Goal: Use online tool/utility: Utilize a website feature to perform a specific function

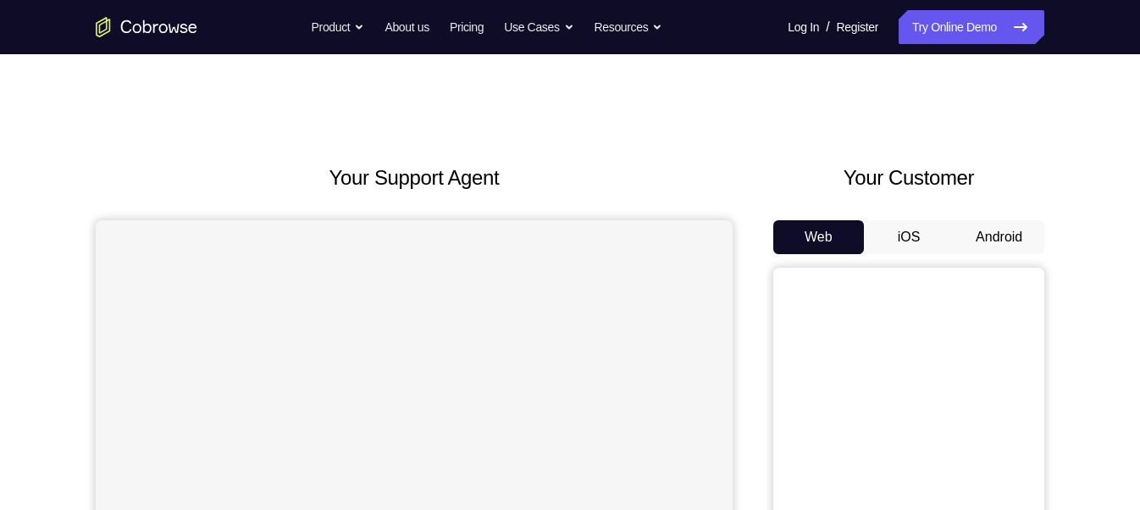
click at [970, 246] on button "Android" at bounding box center [999, 237] width 91 height 34
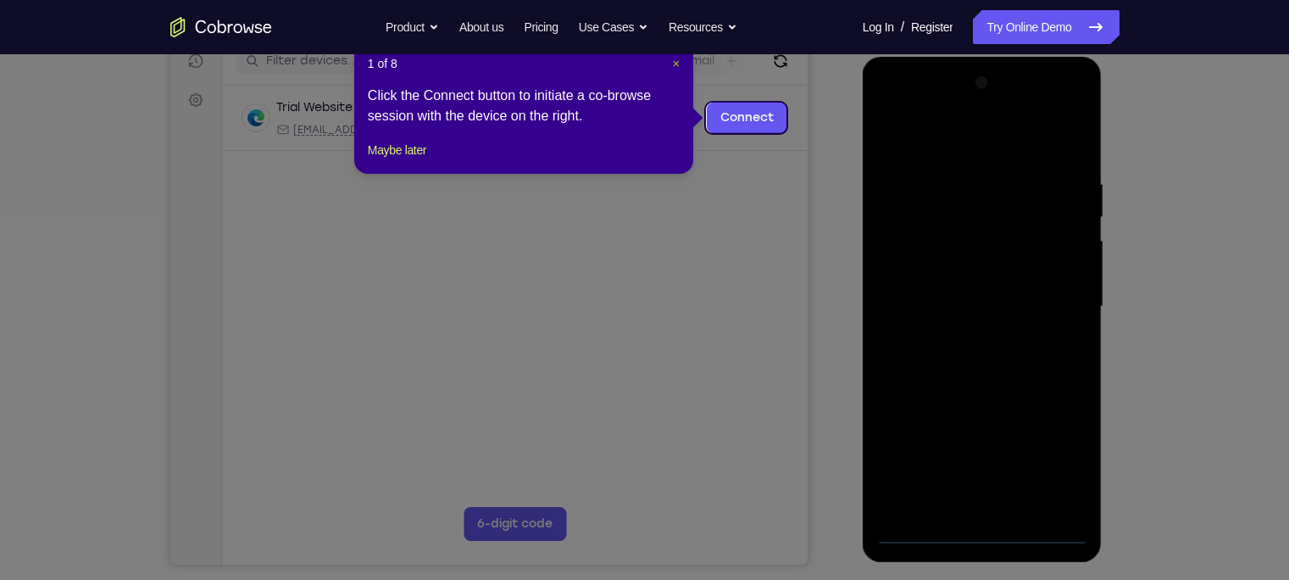
click at [673, 64] on span "×" at bounding box center [676, 64] width 7 height 14
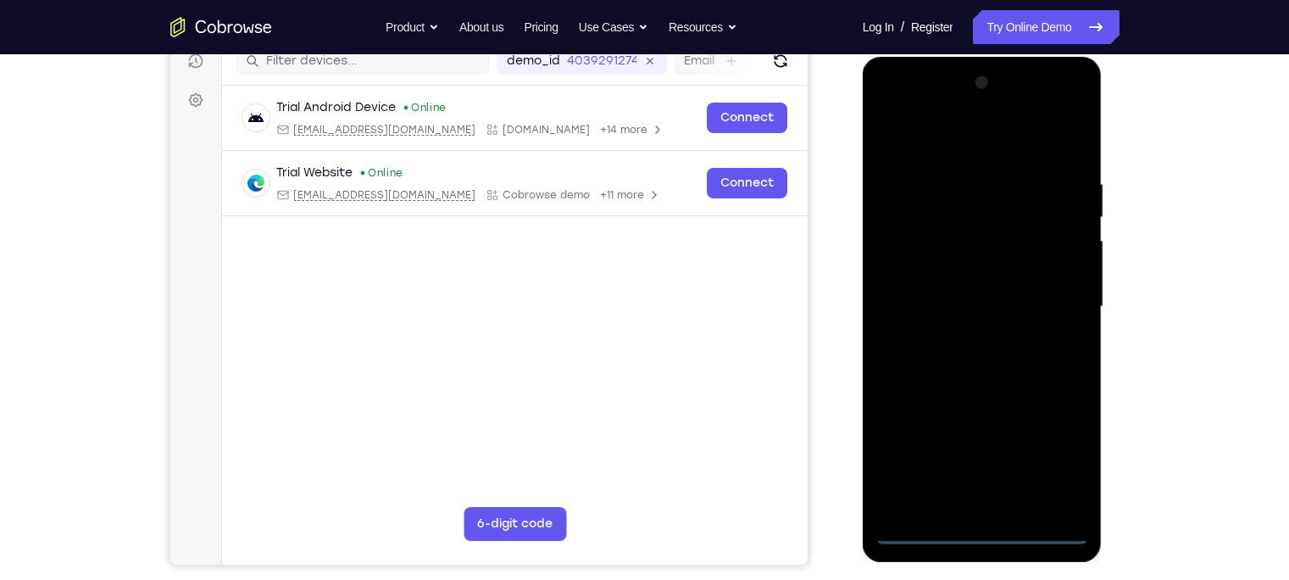
click at [985, 509] on div at bounding box center [982, 306] width 214 height 474
click at [980, 509] on div at bounding box center [982, 306] width 214 height 474
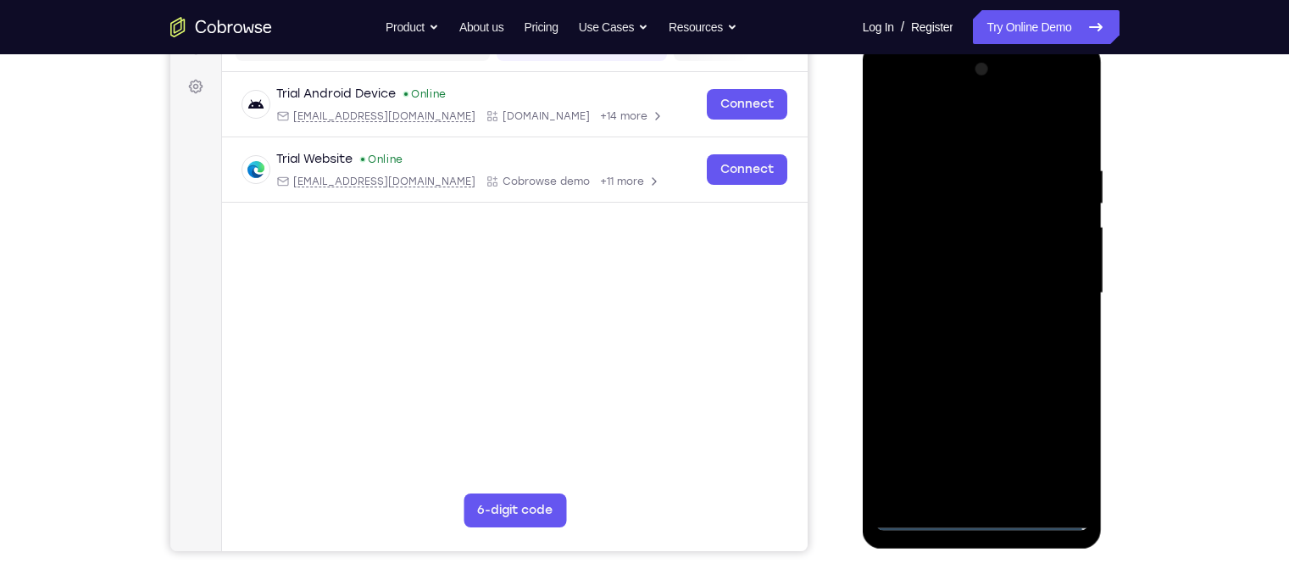
scroll to position [234, 0]
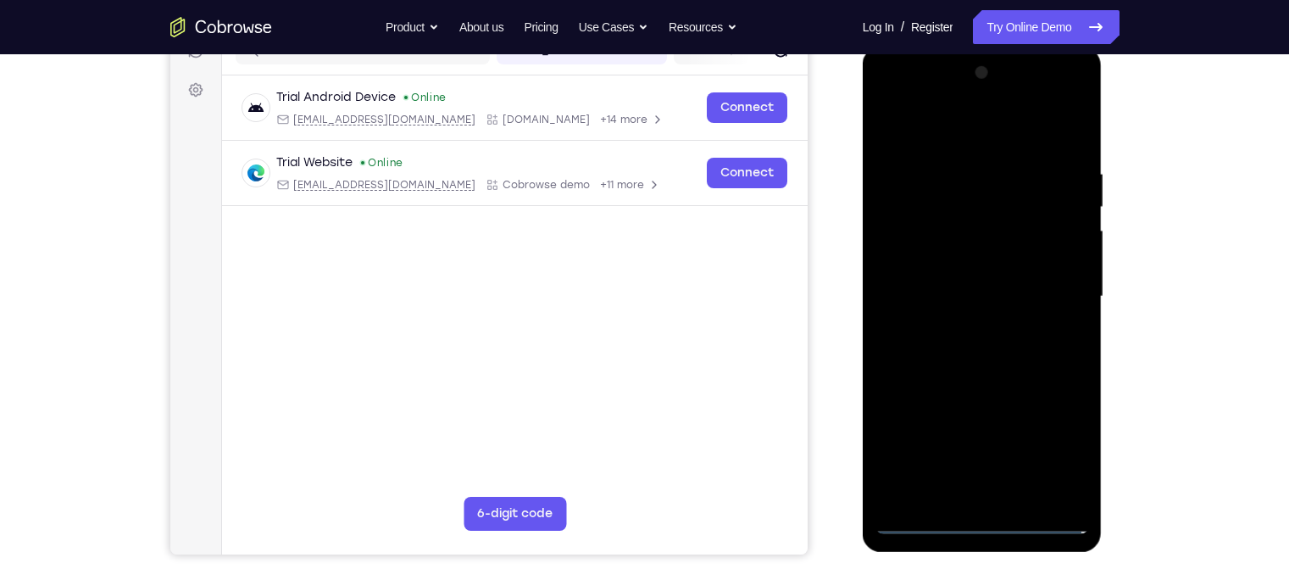
click at [915, 509] on div at bounding box center [982, 296] width 214 height 474
click at [1049, 456] on div at bounding box center [982, 296] width 214 height 474
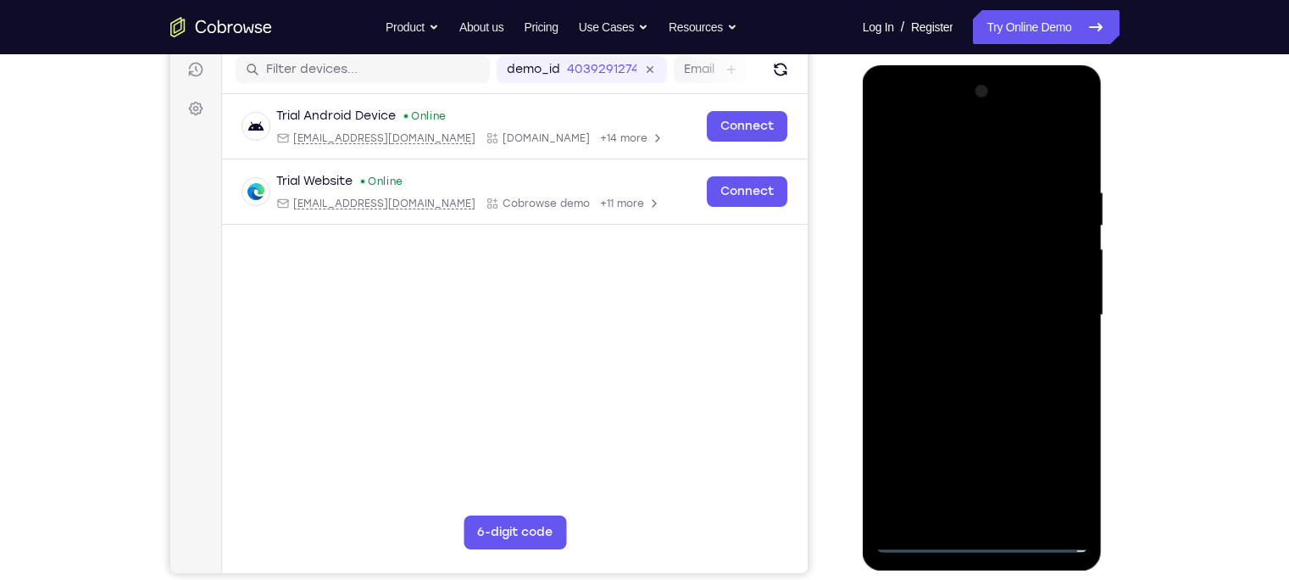
click at [915, 116] on div at bounding box center [982, 315] width 214 height 474
click at [1058, 315] on div at bounding box center [982, 315] width 214 height 474
click at [966, 349] on div at bounding box center [982, 315] width 214 height 474
click at [928, 297] on div at bounding box center [982, 315] width 214 height 474
click at [923, 281] on div at bounding box center [982, 315] width 214 height 474
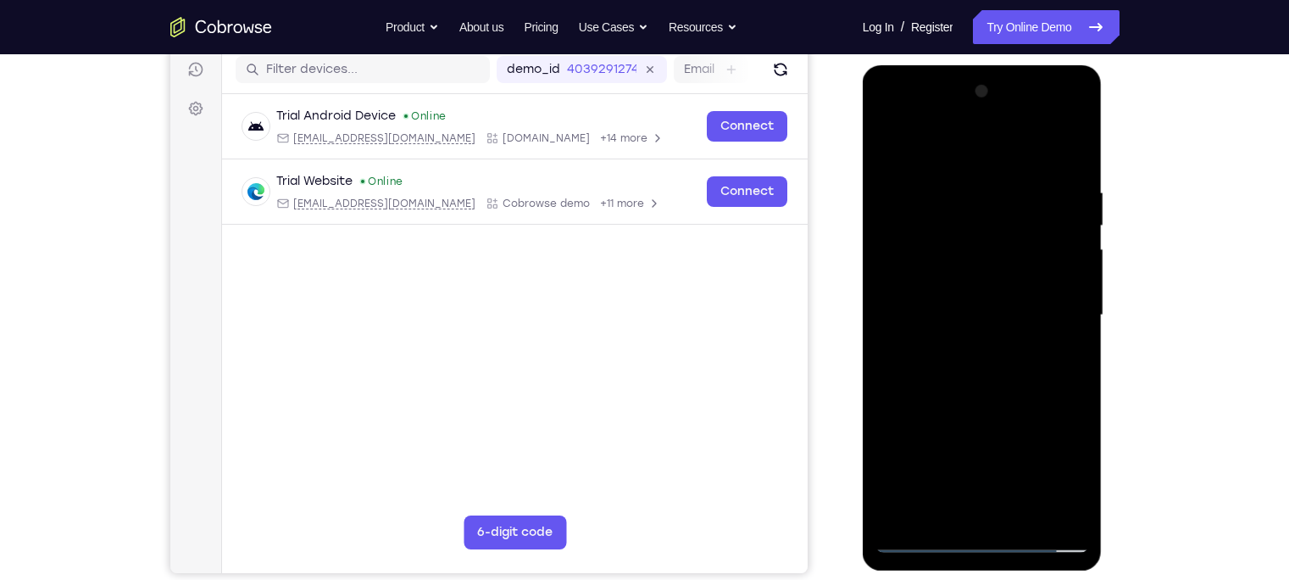
click at [938, 313] on div at bounding box center [982, 315] width 214 height 474
click at [951, 367] on div at bounding box center [982, 315] width 214 height 474
click at [965, 372] on div at bounding box center [982, 315] width 214 height 474
click at [976, 385] on div at bounding box center [982, 315] width 214 height 474
click at [1072, 141] on div at bounding box center [982, 315] width 214 height 474
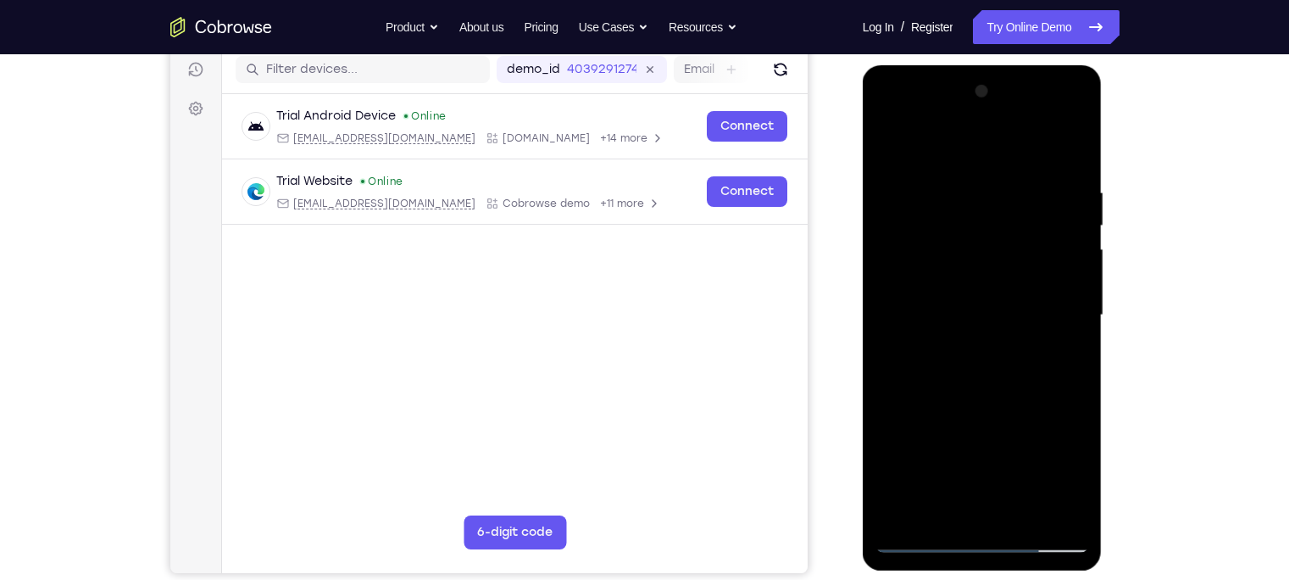
click at [924, 235] on div at bounding box center [982, 315] width 214 height 474
click at [899, 237] on div at bounding box center [982, 315] width 214 height 474
click at [899, 179] on div at bounding box center [982, 315] width 214 height 474
click at [895, 169] on div at bounding box center [982, 315] width 214 height 474
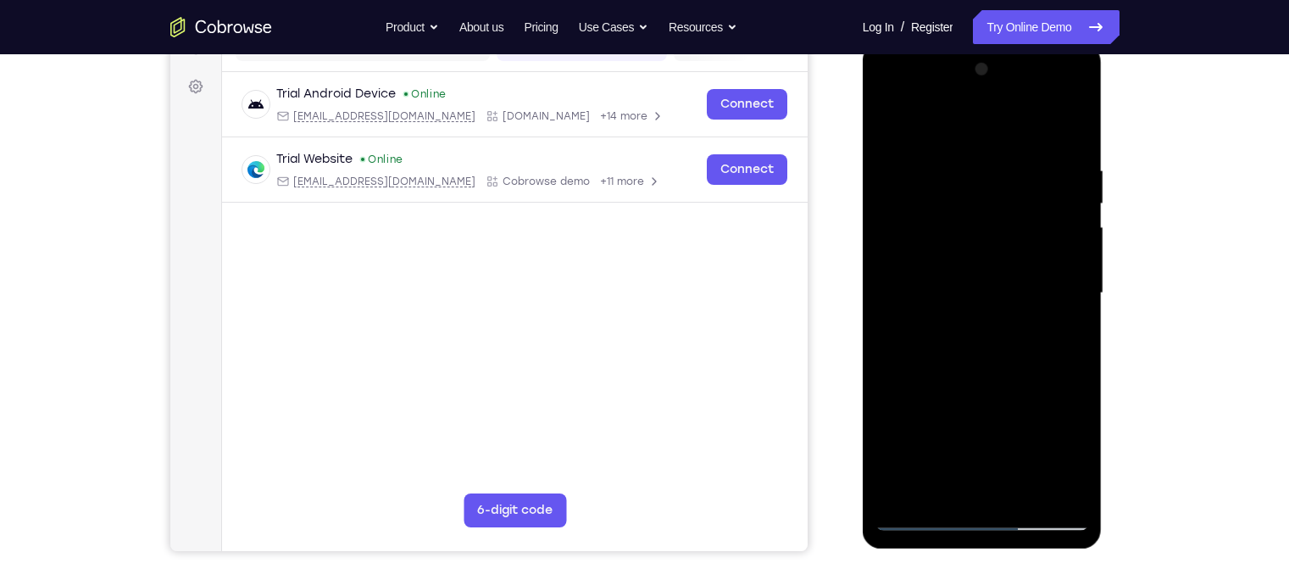
scroll to position [216, 0]
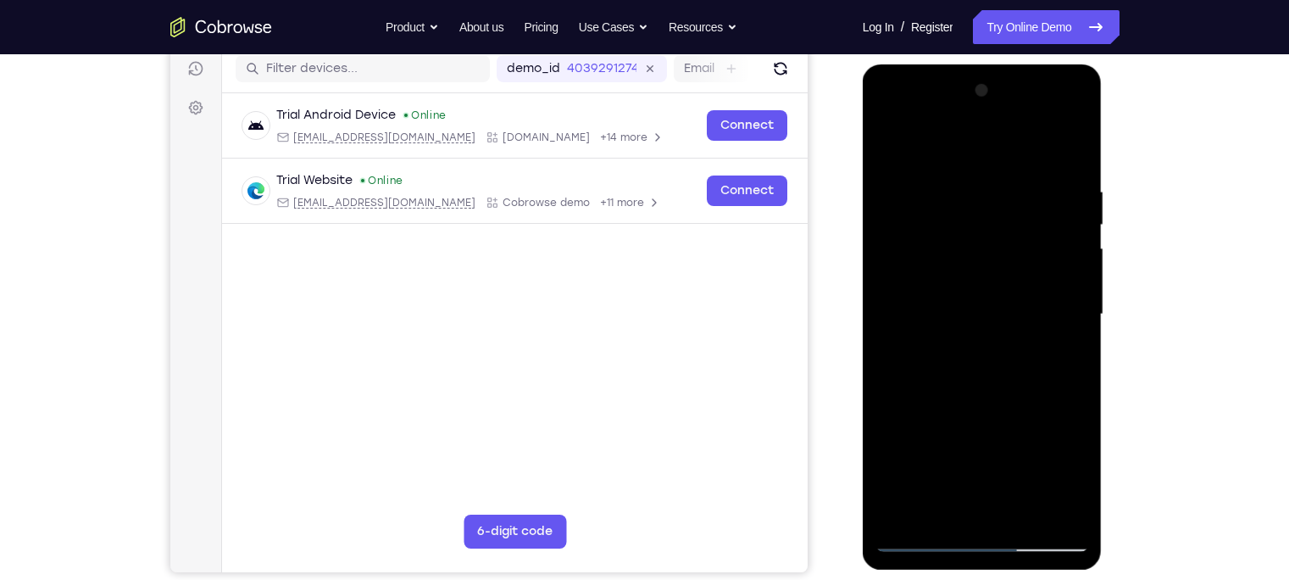
drag, startPoint x: 896, startPoint y: 181, endPoint x: 889, endPoint y: 202, distance: 22.2
click at [889, 202] on div at bounding box center [982, 314] width 214 height 474
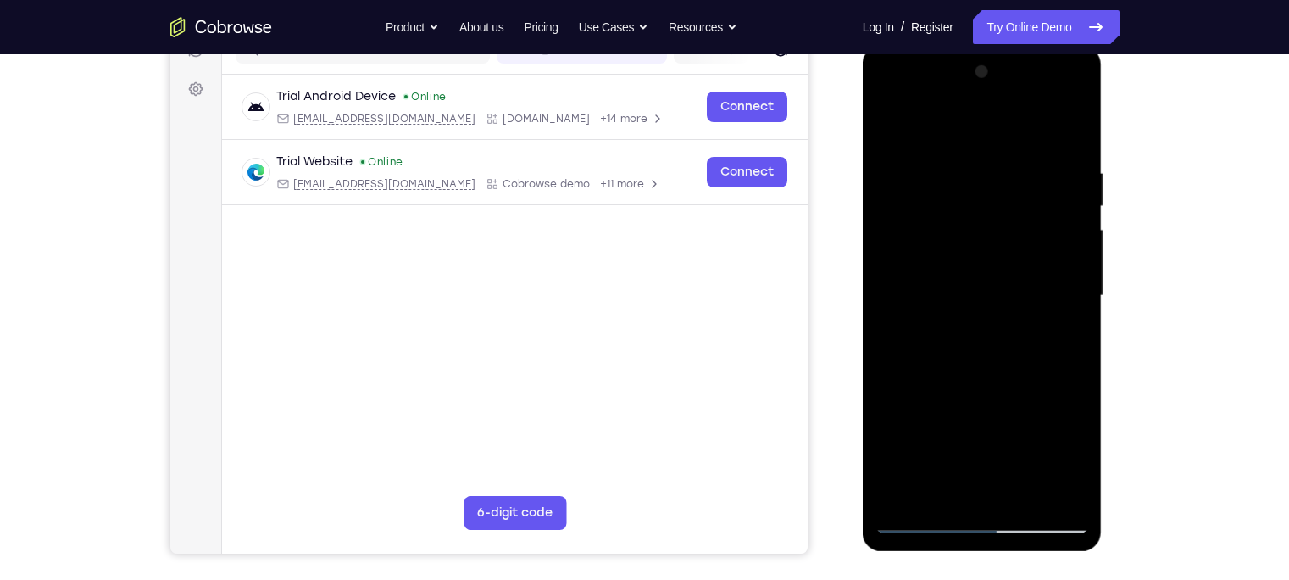
scroll to position [232, 0]
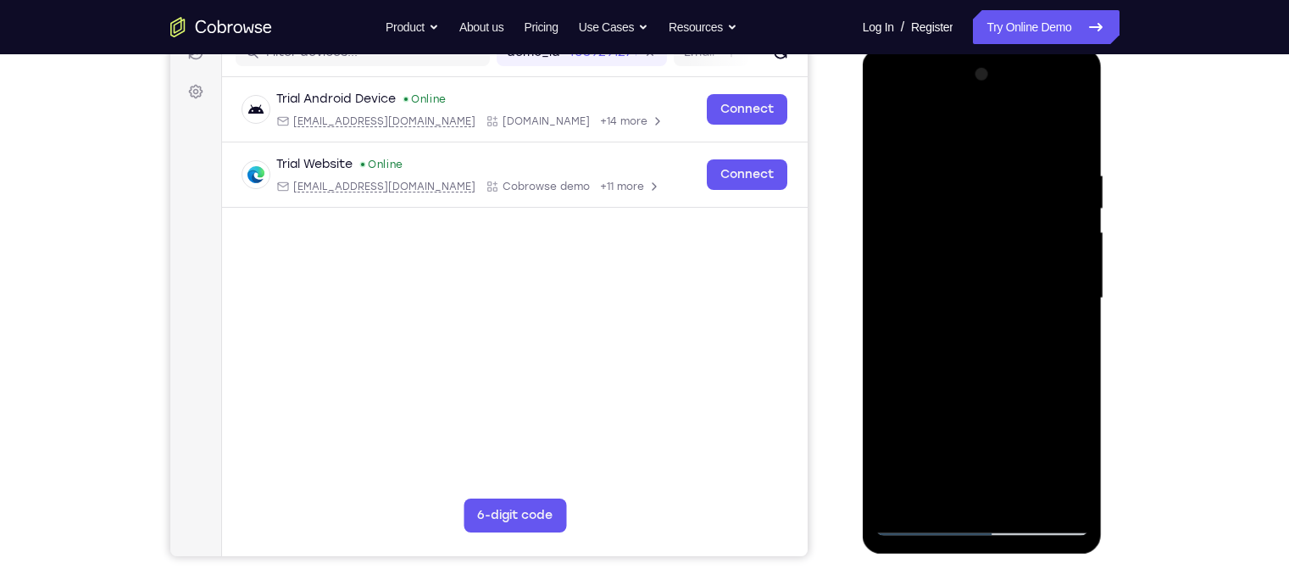
click at [890, 127] on div at bounding box center [982, 298] width 214 height 474
click at [1018, 153] on div at bounding box center [982, 298] width 214 height 474
click at [1066, 146] on div at bounding box center [982, 298] width 214 height 474
click at [890, 124] on div at bounding box center [982, 298] width 214 height 474
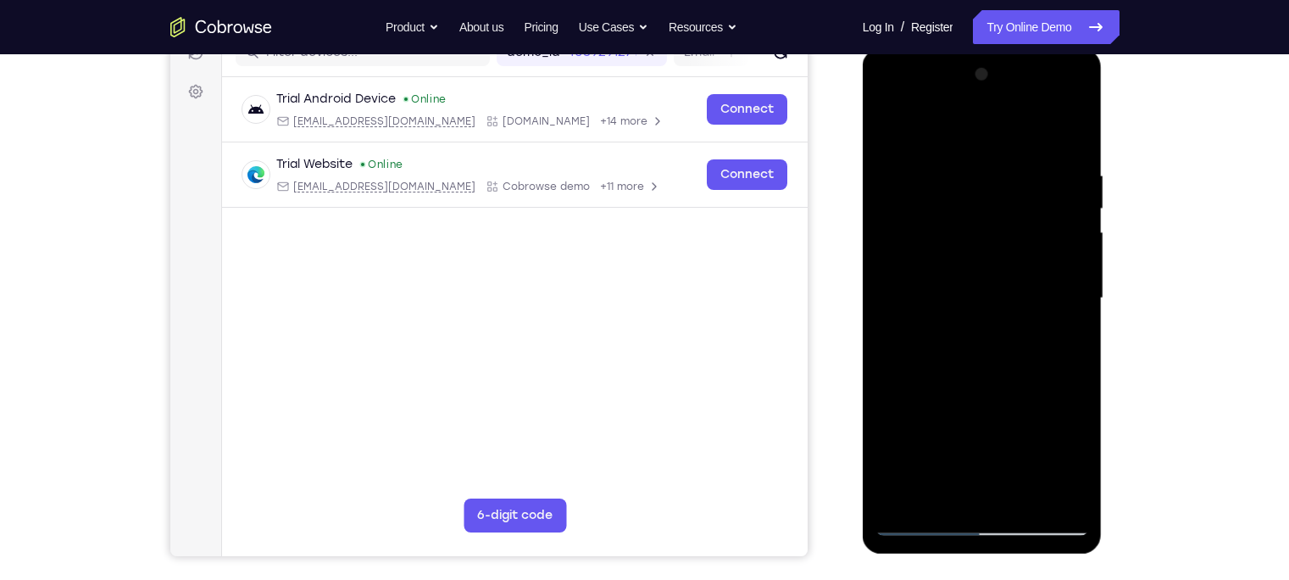
click at [943, 169] on div at bounding box center [982, 298] width 214 height 474
click at [1057, 223] on div at bounding box center [982, 298] width 214 height 474
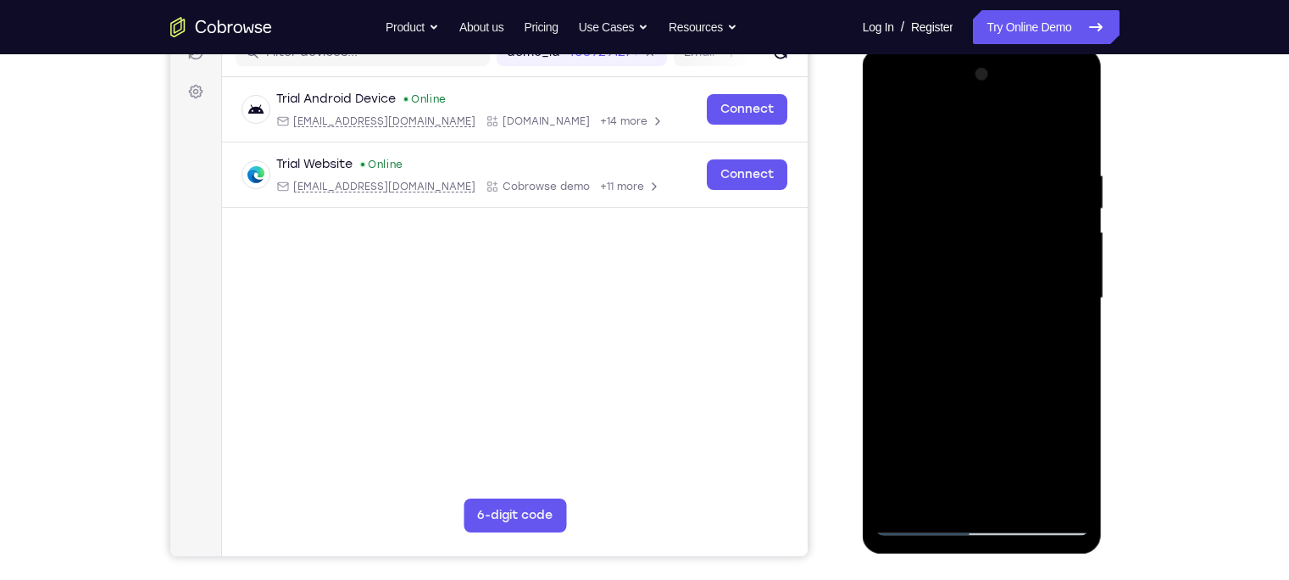
click at [1057, 223] on div at bounding box center [982, 298] width 214 height 474
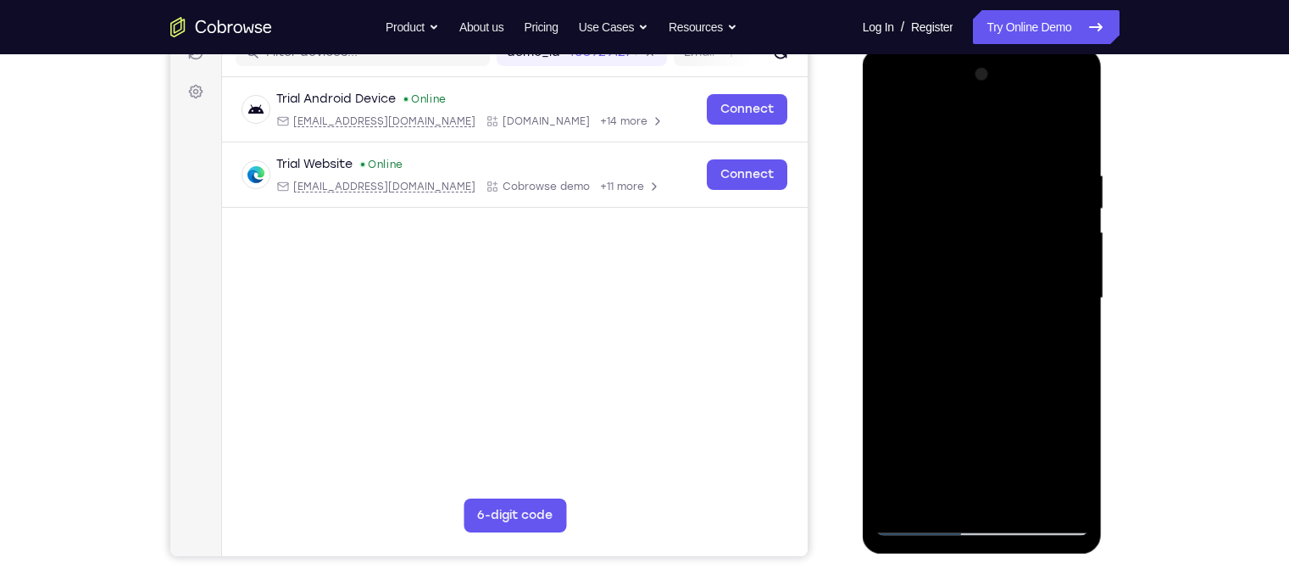
click at [1065, 235] on div at bounding box center [982, 298] width 214 height 474
drag, startPoint x: 1065, startPoint y: 235, endPoint x: 914, endPoint y: 257, distance: 152.4
click at [914, 257] on div at bounding box center [982, 298] width 214 height 474
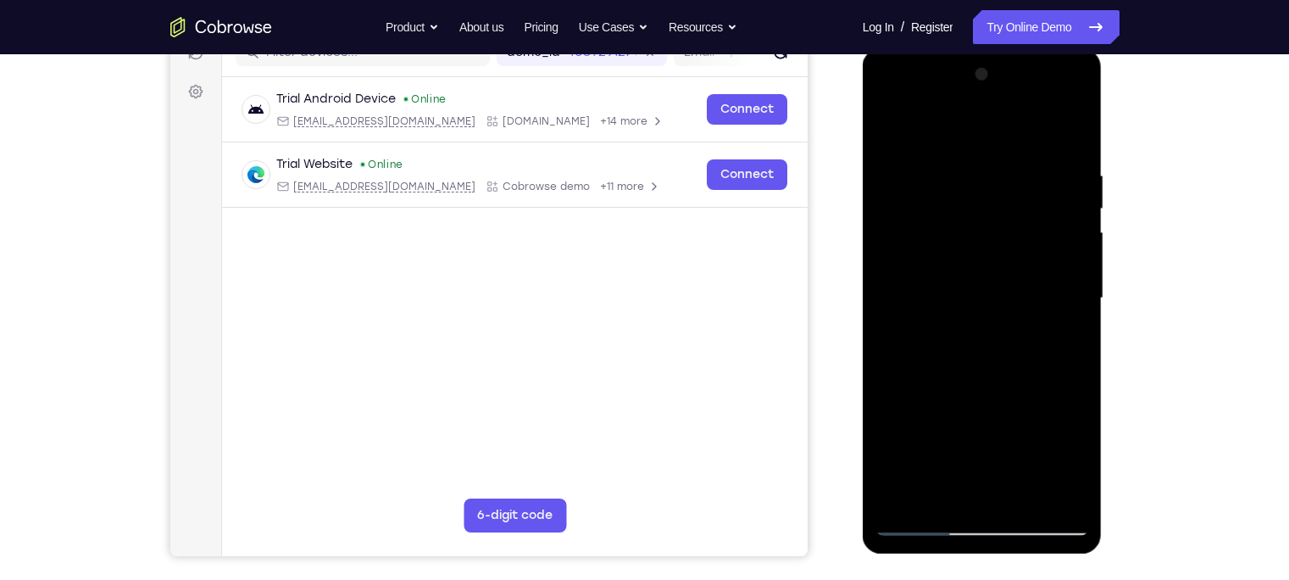
click at [1071, 230] on div at bounding box center [982, 298] width 214 height 474
click at [1071, 239] on div at bounding box center [982, 298] width 214 height 474
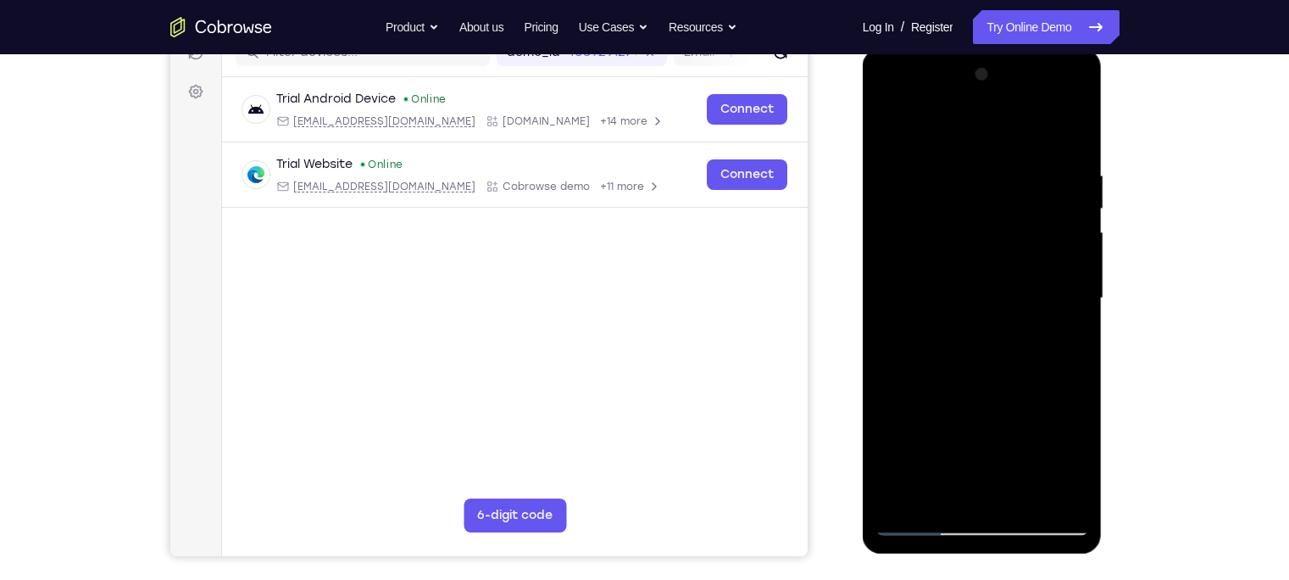
click at [1071, 239] on div at bounding box center [982, 298] width 214 height 474
drag, startPoint x: 1071, startPoint y: 239, endPoint x: 913, endPoint y: 287, distance: 165.6
click at [913, 287] on div at bounding box center [982, 298] width 214 height 474
drag, startPoint x: 1047, startPoint y: 222, endPoint x: 843, endPoint y: 280, distance: 212.4
click at [863, 280] on html "Online web based iOS Simulators and Android Emulators. Run iPhone, iPad, Mobile…" at bounding box center [983, 302] width 241 height 508
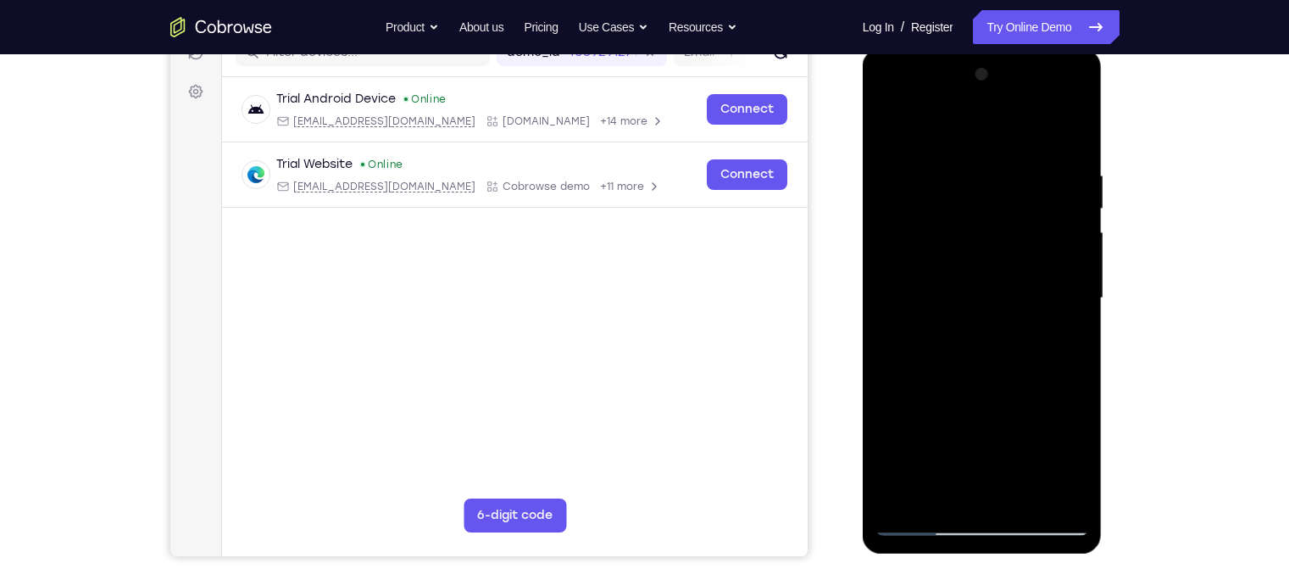
click at [1062, 225] on div at bounding box center [982, 298] width 214 height 474
drag, startPoint x: 1061, startPoint y: 225, endPoint x: 924, endPoint y: 245, distance: 138.8
click at [924, 245] on div at bounding box center [982, 298] width 214 height 474
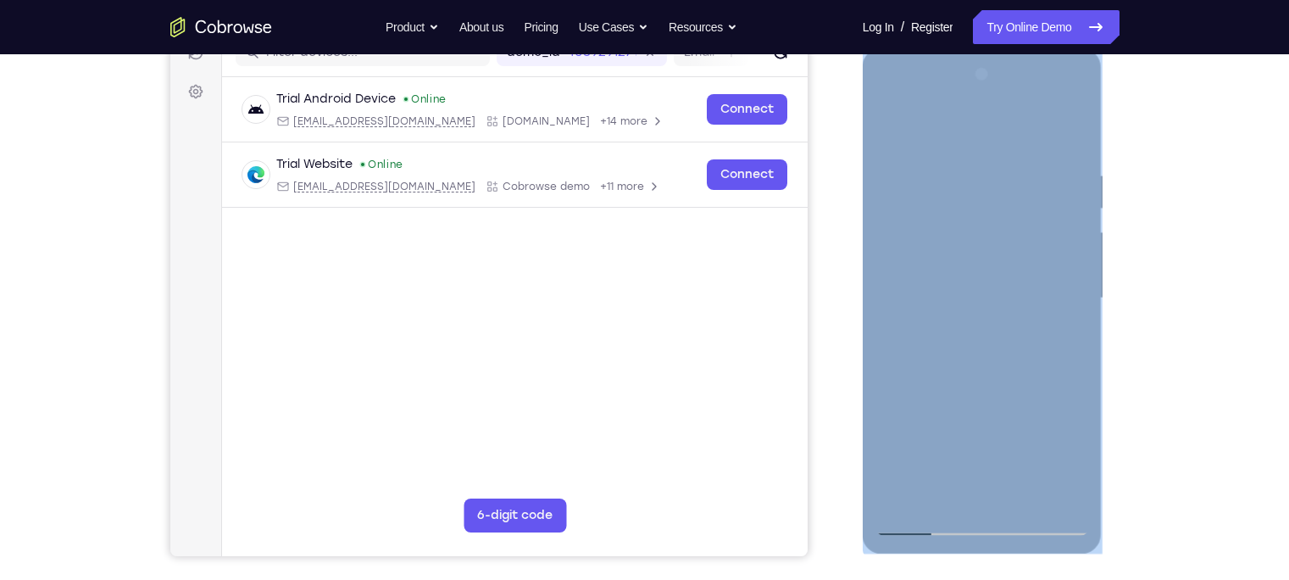
drag, startPoint x: 1089, startPoint y: 211, endPoint x: 964, endPoint y: 222, distance: 125.0
click at [964, 222] on div at bounding box center [983, 300] width 240 height 505
click at [1012, 223] on div at bounding box center [982, 298] width 214 height 474
click at [1057, 204] on div at bounding box center [982, 298] width 214 height 474
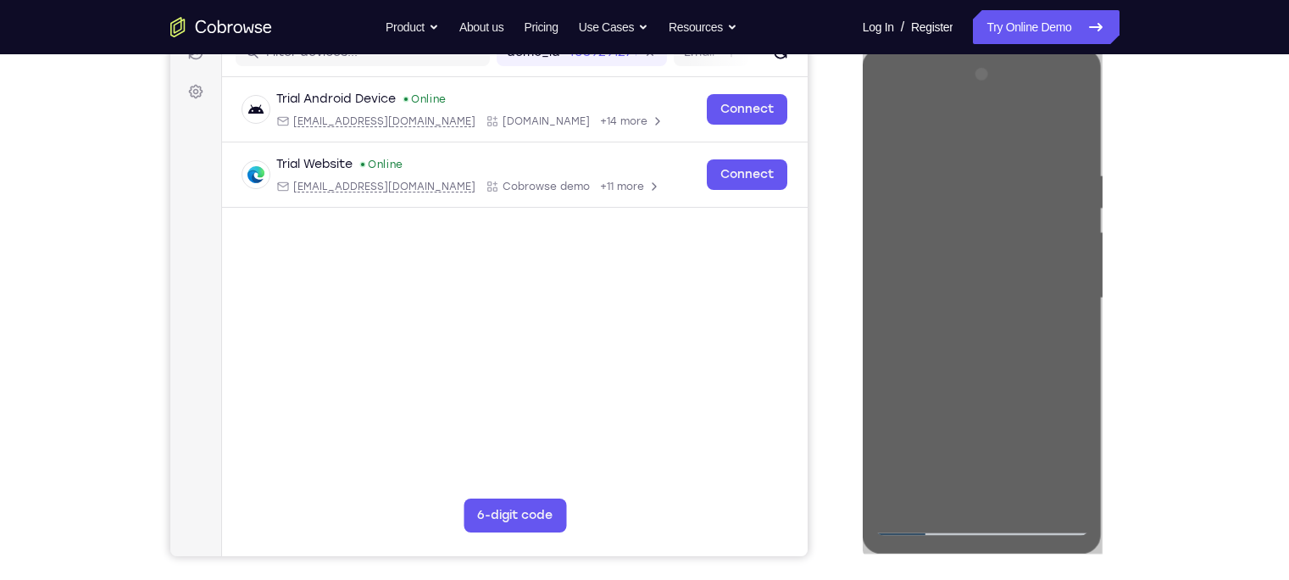
click at [1117, 213] on div at bounding box center [983, 296] width 271 height 521
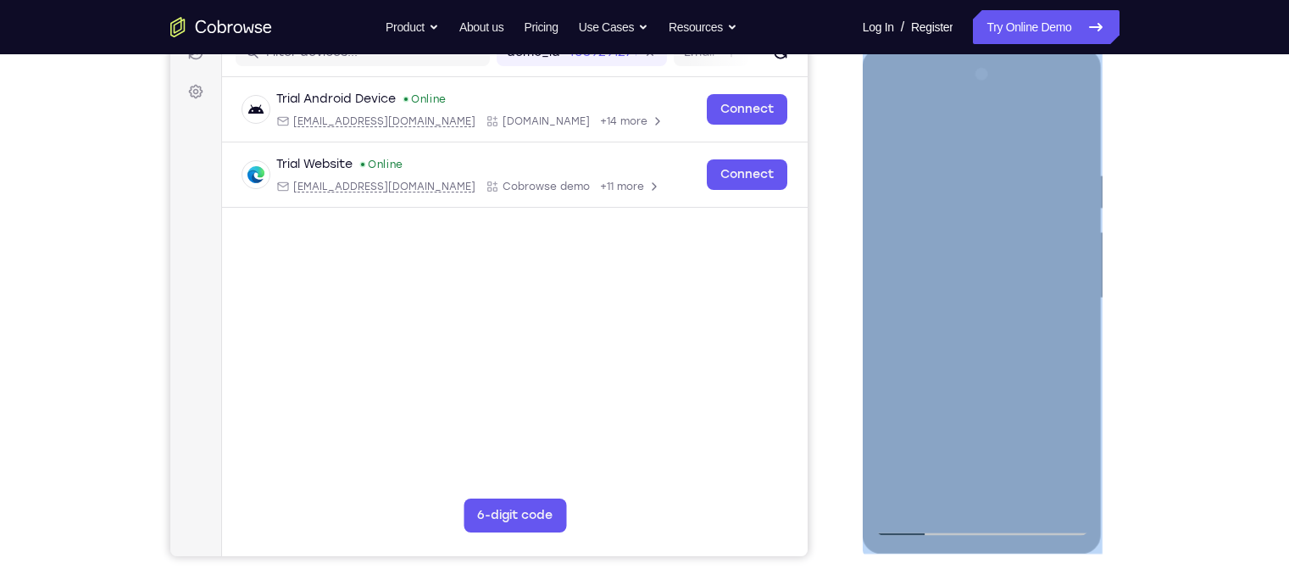
click at [1079, 247] on div at bounding box center [982, 298] width 214 height 474
click at [1068, 126] on div at bounding box center [982, 298] width 214 height 474
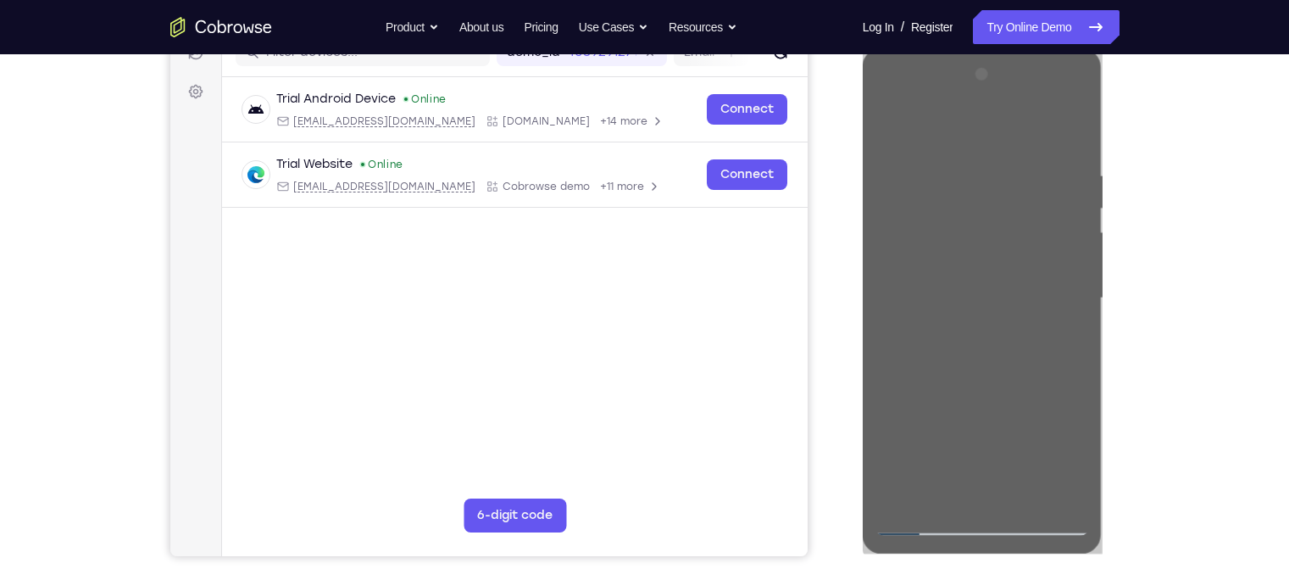
click at [1140, 136] on div "Your Support Agent Your Customer Web iOS Android Next Steps We’d be happy to gi…" at bounding box center [644, 381] width 1289 height 1118
click at [1140, 221] on div "Your Support Agent Your Customer Web iOS Android Next Steps We’d be happy to gi…" at bounding box center [645, 381] width 1085 height 1118
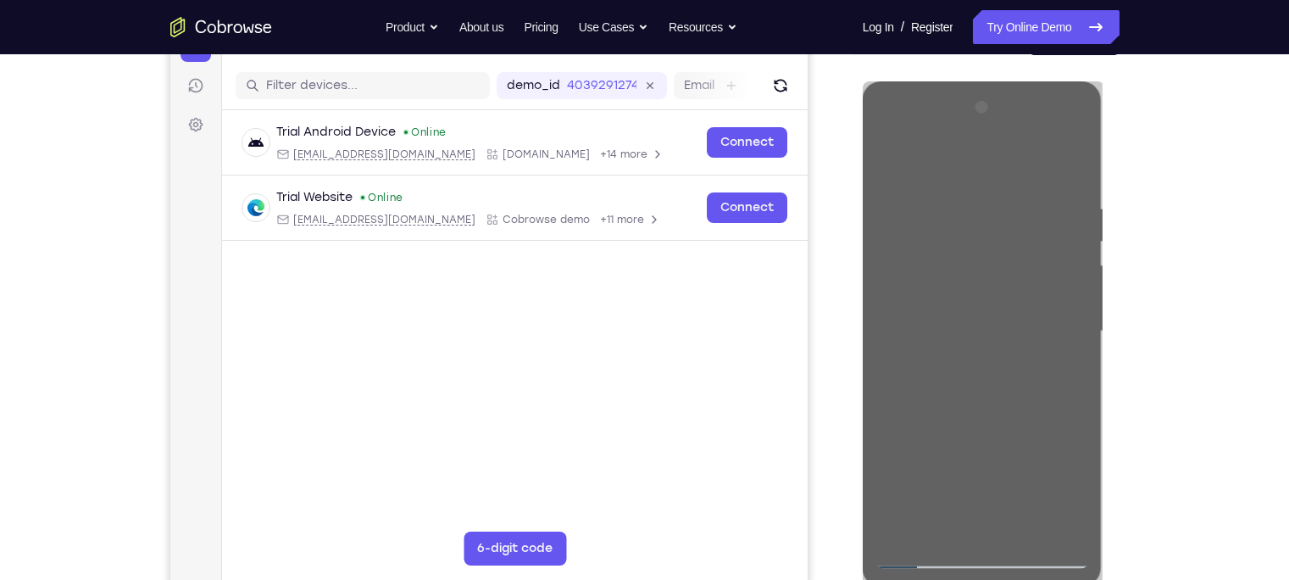
scroll to position [198, 0]
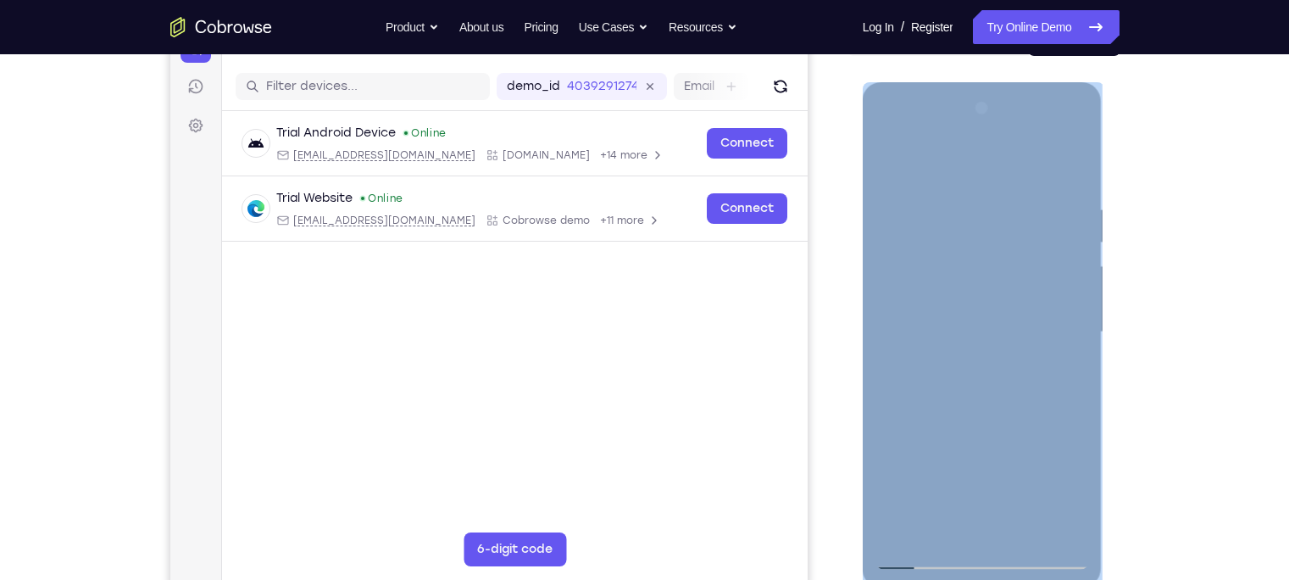
click at [921, 84] on div at bounding box center [983, 334] width 240 height 505
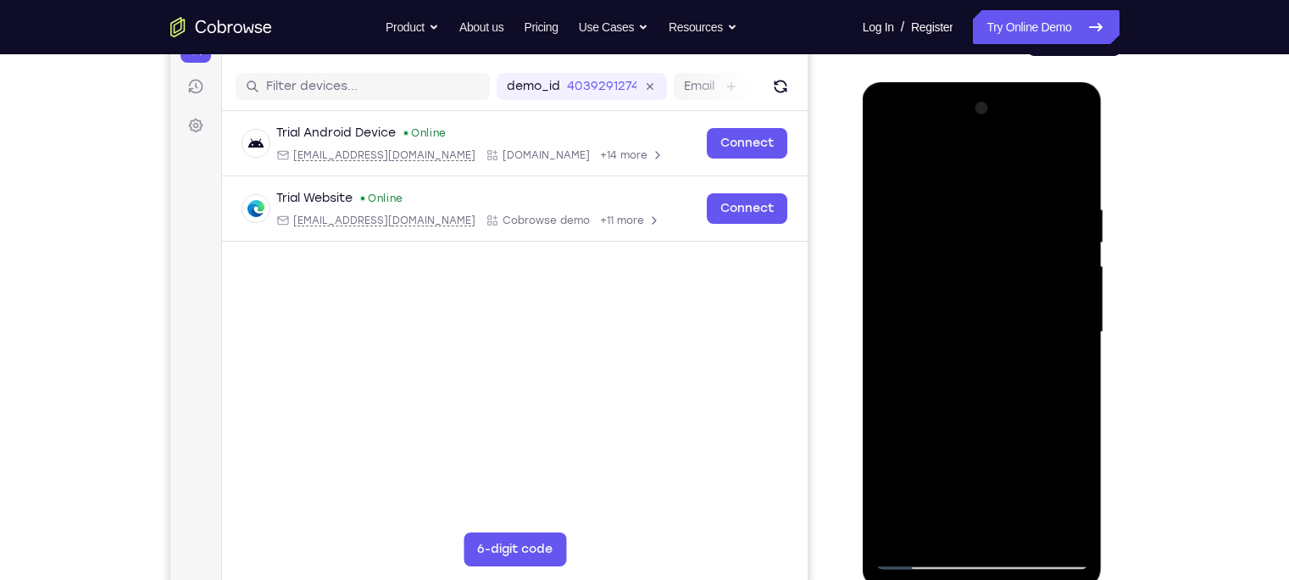
drag, startPoint x: 960, startPoint y: 293, endPoint x: 951, endPoint y: 186, distance: 107.2
click at [951, 186] on div at bounding box center [982, 332] width 214 height 474
drag, startPoint x: 953, startPoint y: 353, endPoint x: 941, endPoint y: 180, distance: 173.3
click at [941, 180] on div at bounding box center [982, 332] width 214 height 474
drag, startPoint x: 970, startPoint y: 380, endPoint x: 950, endPoint y: 175, distance: 206.9
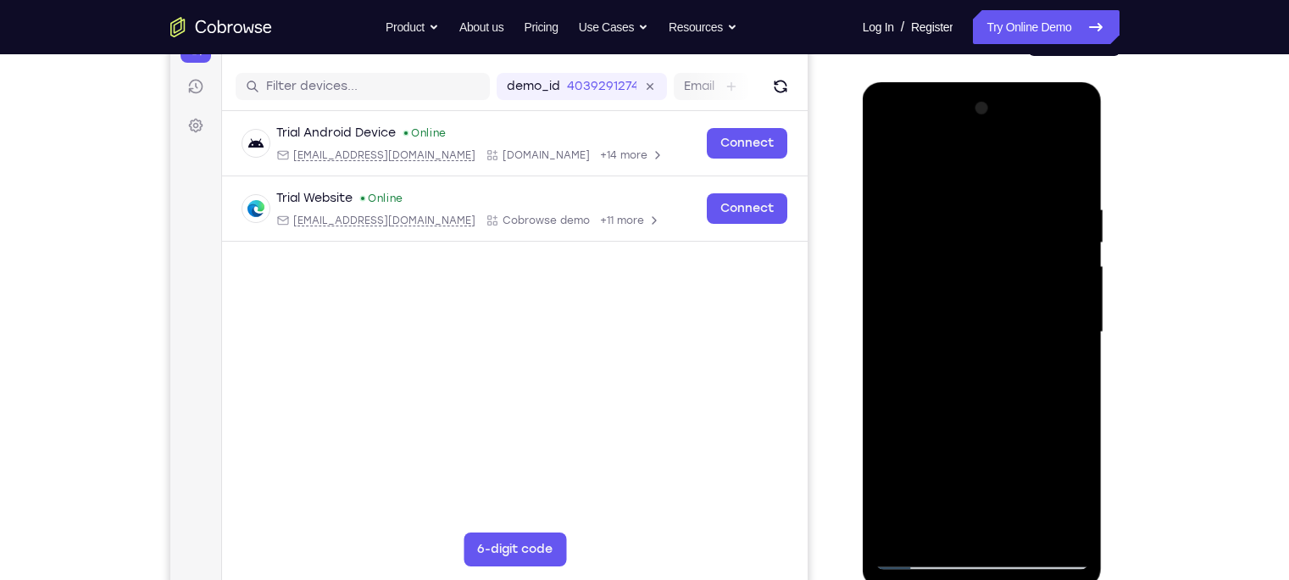
click at [950, 175] on div at bounding box center [982, 332] width 214 height 474
drag, startPoint x: 940, startPoint y: 358, endPoint x: 940, endPoint y: 91, distance: 267.7
click at [940, 91] on div at bounding box center [983, 334] width 240 height 505
drag, startPoint x: 968, startPoint y: 414, endPoint x: 953, endPoint y: 246, distance: 169.3
click at [953, 246] on div at bounding box center [982, 332] width 214 height 474
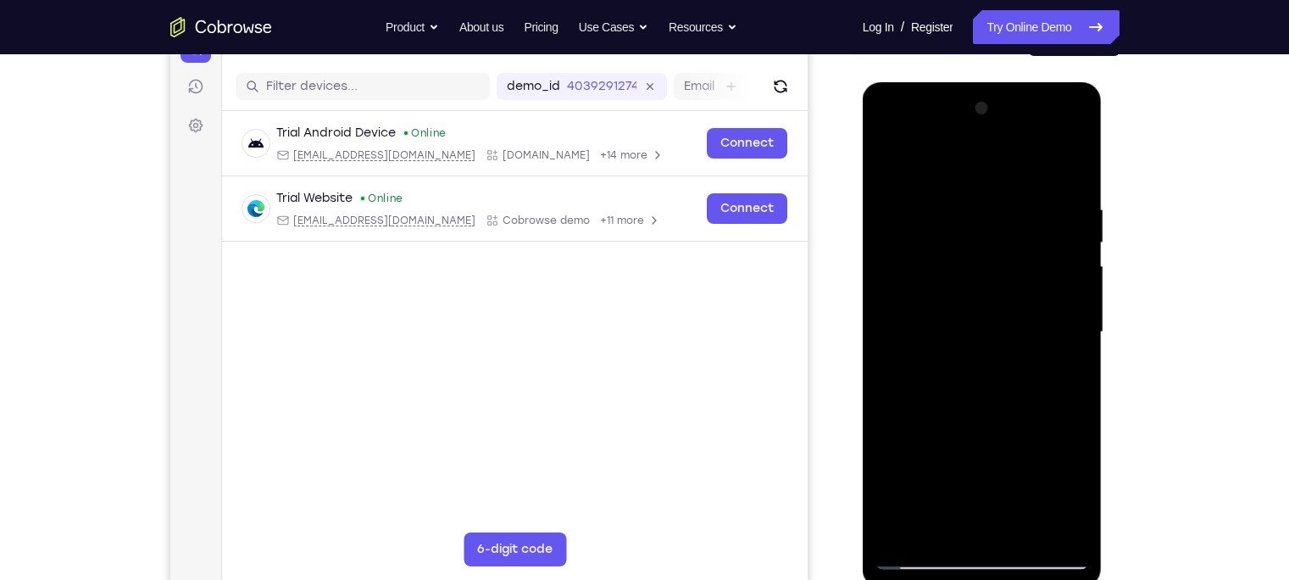
drag, startPoint x: 968, startPoint y: 441, endPoint x: 974, endPoint y: 148, distance: 292.4
click at [974, 148] on div at bounding box center [982, 332] width 214 height 474
drag, startPoint x: 953, startPoint y: 413, endPoint x: 940, endPoint y: 254, distance: 159.0
click at [940, 254] on div at bounding box center [982, 332] width 214 height 474
click at [1080, 327] on div at bounding box center [982, 332] width 214 height 474
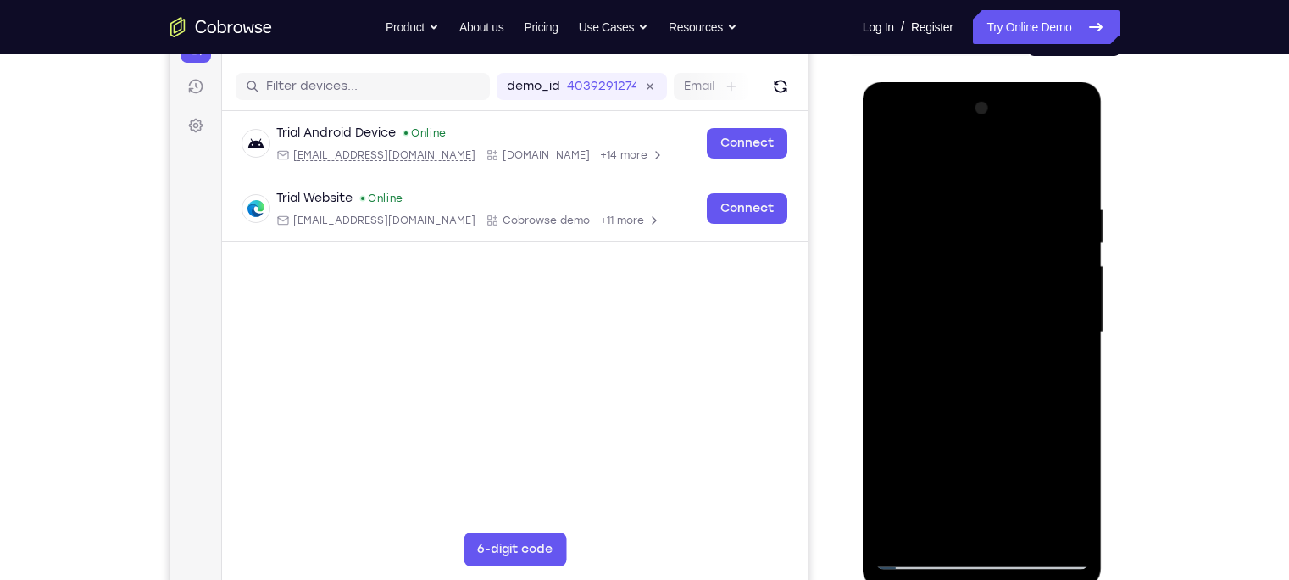
click at [1080, 327] on div at bounding box center [982, 332] width 214 height 474
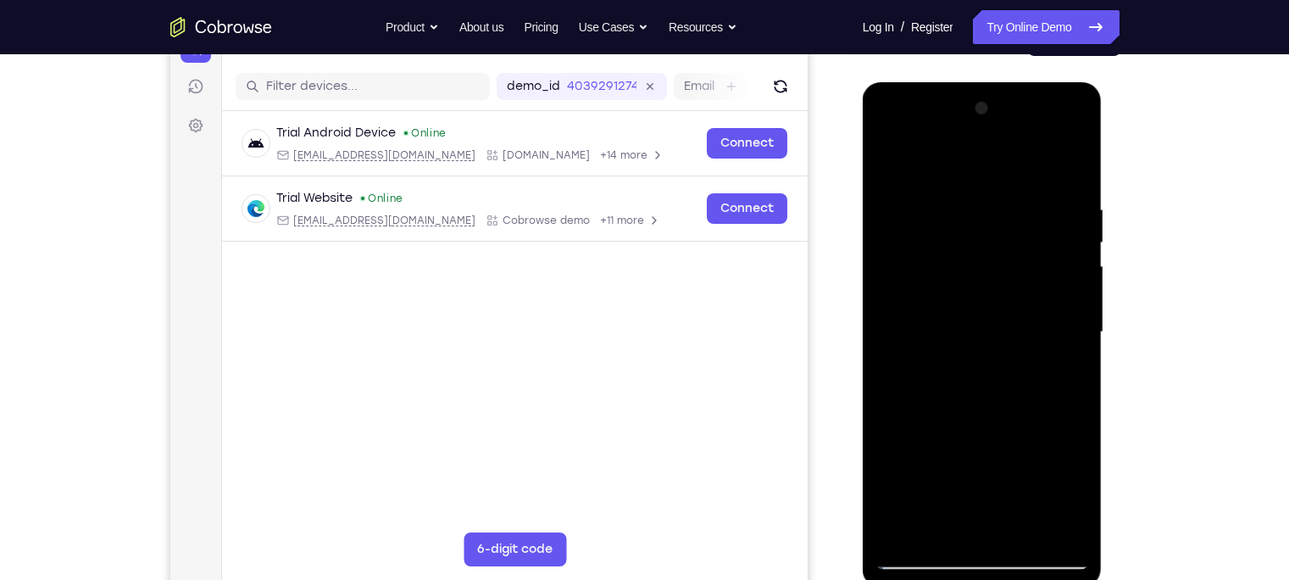
click at [1079, 319] on div at bounding box center [982, 332] width 214 height 474
drag, startPoint x: 1023, startPoint y: 428, endPoint x: 1008, endPoint y: 169, distance: 259.7
click at [1008, 169] on div at bounding box center [982, 332] width 214 height 474
drag, startPoint x: 970, startPoint y: 397, endPoint x: 964, endPoint y: 264, distance: 133.2
click at [964, 264] on div at bounding box center [982, 332] width 214 height 474
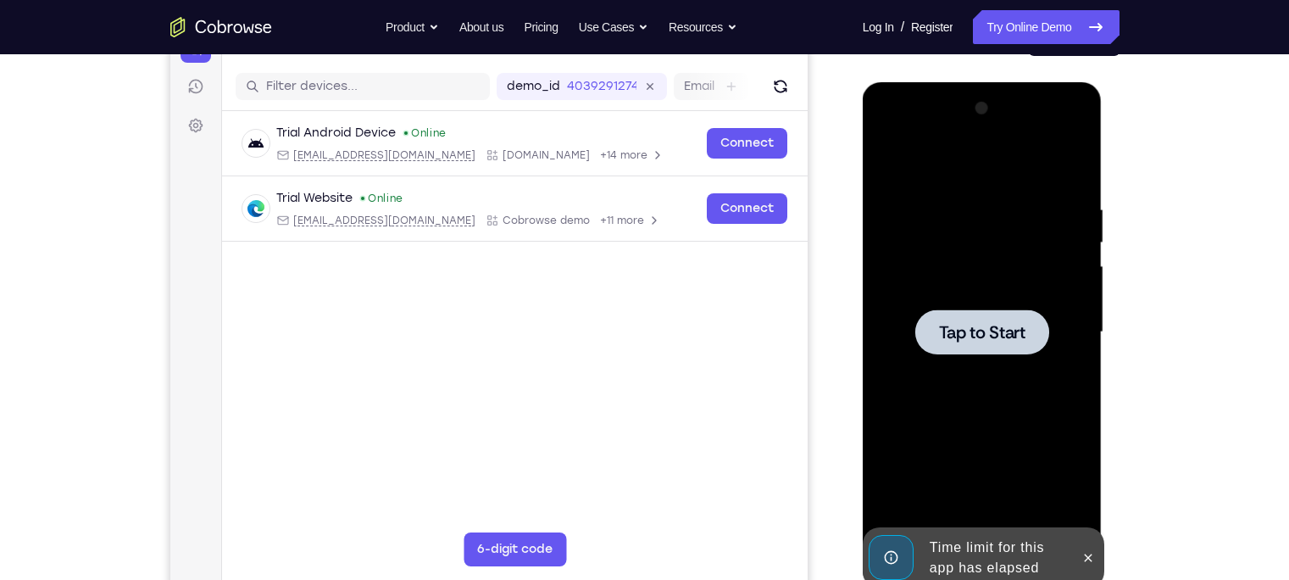
click at [967, 336] on span "Tap to Start" at bounding box center [982, 332] width 86 height 17
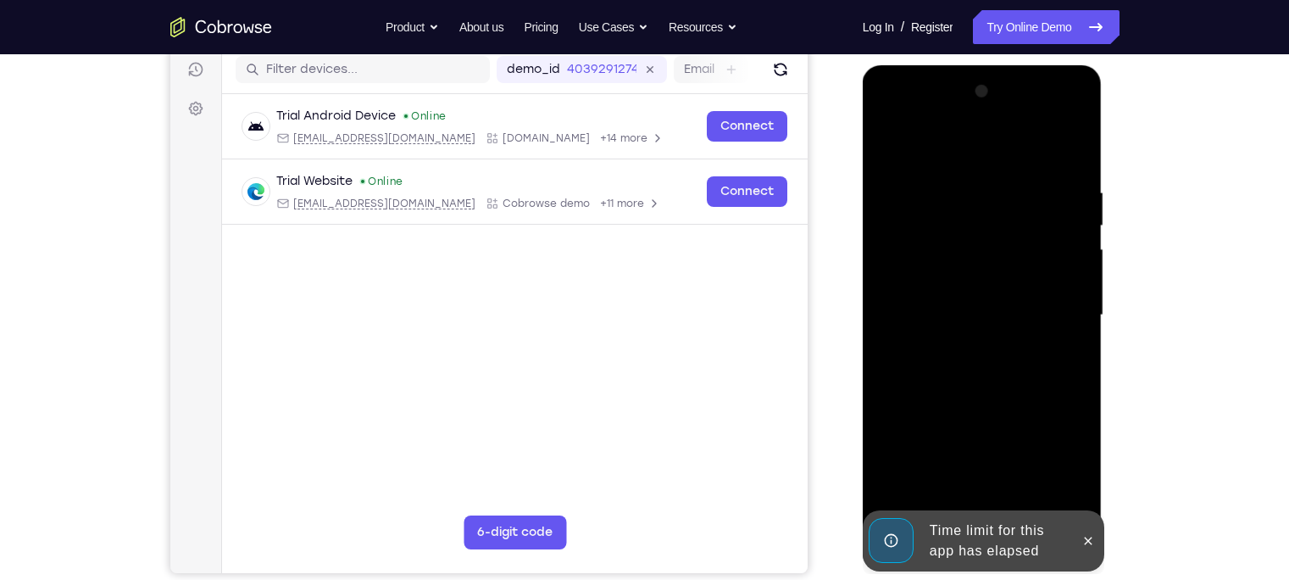
scroll to position [214, 0]
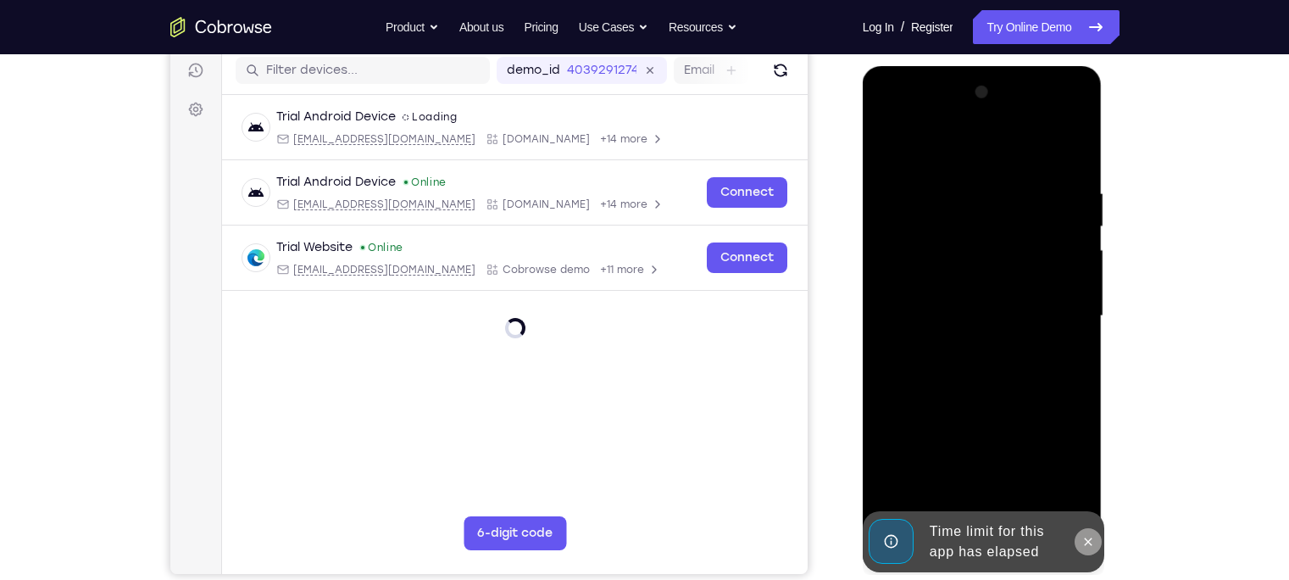
click at [1090, 509] on icon at bounding box center [1089, 541] width 8 height 8
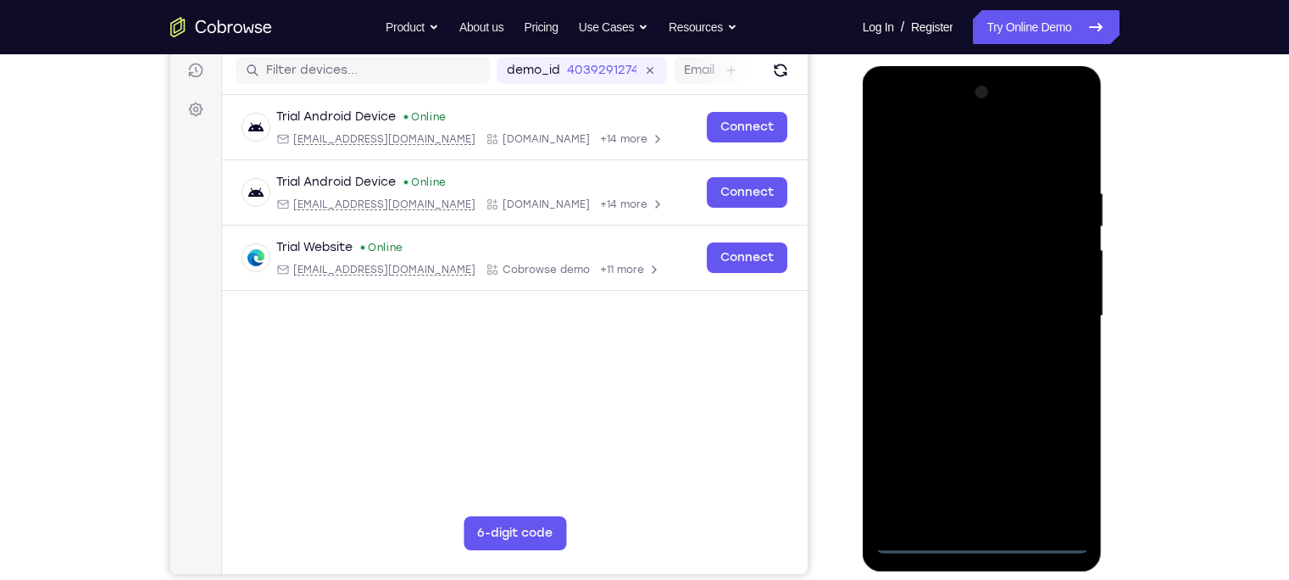
click at [985, 509] on div at bounding box center [982, 316] width 214 height 474
click at [1061, 462] on div at bounding box center [982, 316] width 214 height 474
click at [915, 116] on div at bounding box center [982, 316] width 214 height 474
click at [1049, 303] on div at bounding box center [982, 316] width 214 height 474
click at [966, 346] on div at bounding box center [982, 316] width 214 height 474
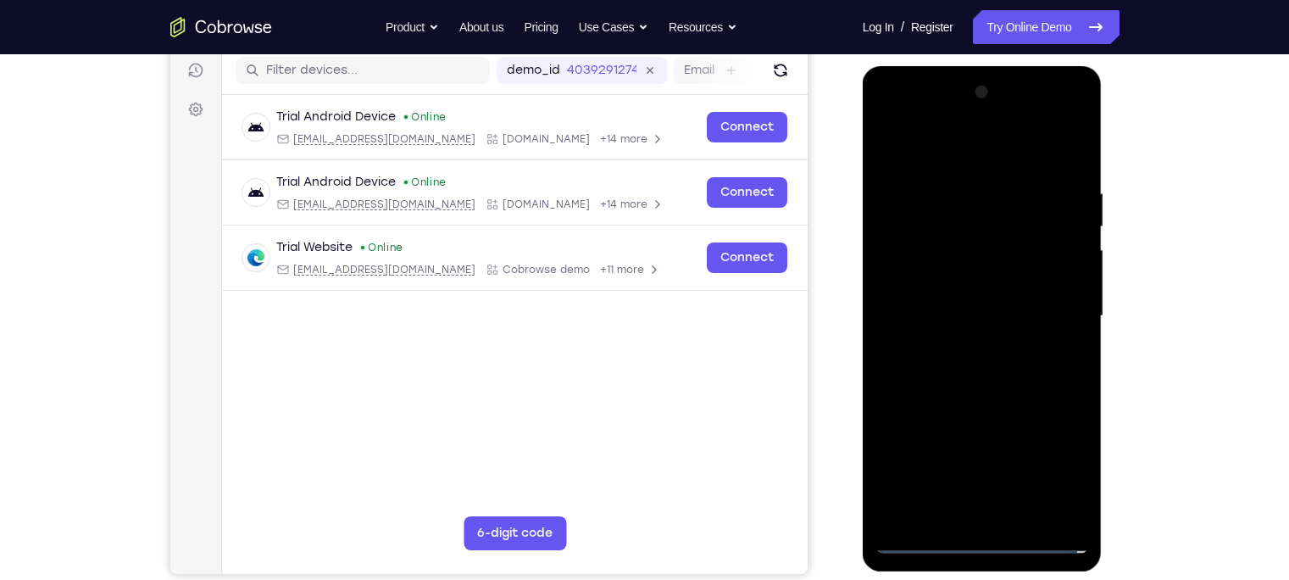
click at [928, 282] on div at bounding box center [982, 316] width 214 height 474
click at [928, 306] on div at bounding box center [982, 316] width 214 height 474
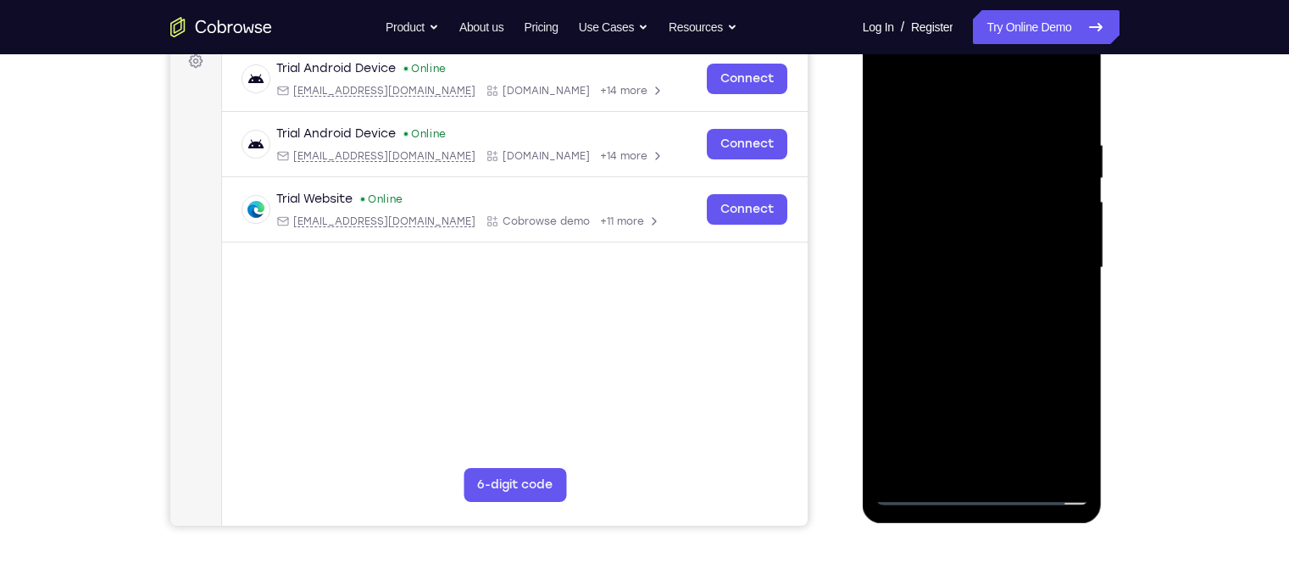
scroll to position [264, 0]
drag, startPoint x: 901, startPoint y: 225, endPoint x: 902, endPoint y: 180, distance: 44.9
click at [902, 180] on div at bounding box center [982, 267] width 214 height 474
click at [946, 253] on div at bounding box center [982, 267] width 214 height 474
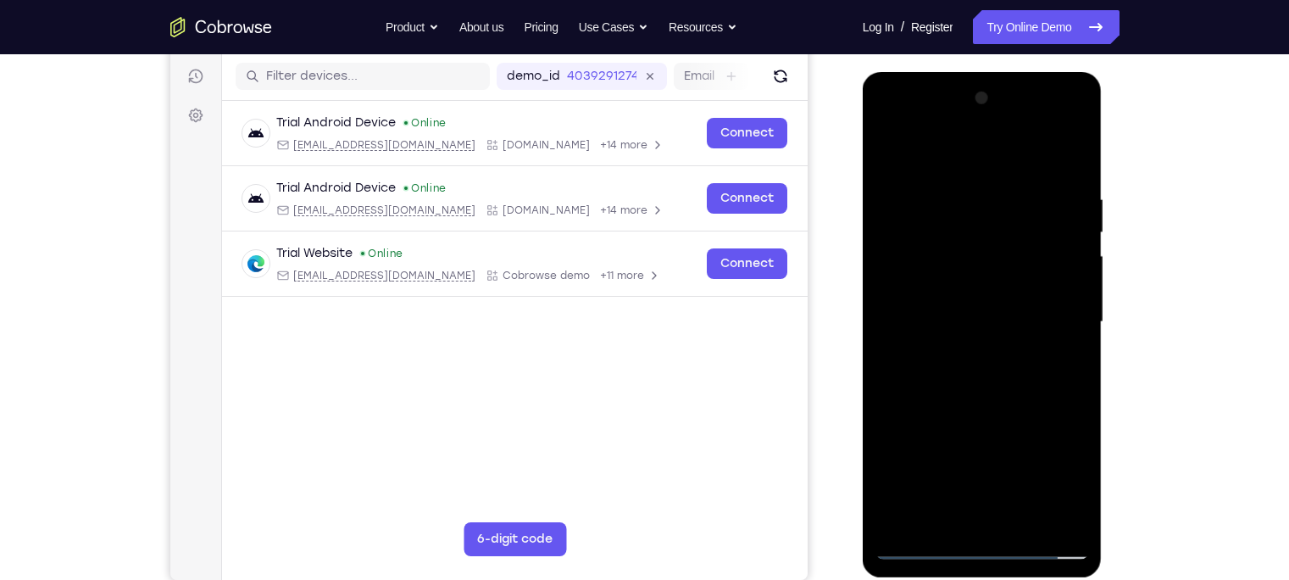
scroll to position [210, 0]
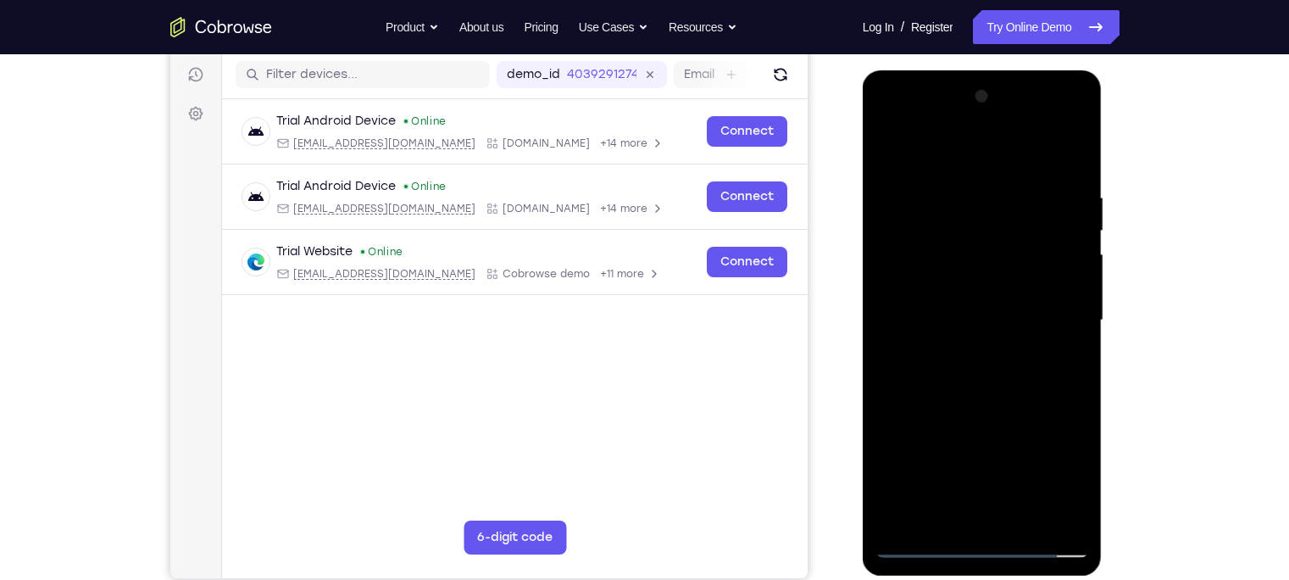
click at [982, 278] on div at bounding box center [982, 320] width 214 height 474
click at [952, 201] on div at bounding box center [982, 320] width 214 height 474
click at [1069, 153] on div at bounding box center [982, 320] width 214 height 474
click at [1072, 147] on div at bounding box center [982, 320] width 214 height 474
click at [887, 149] on div at bounding box center [982, 320] width 214 height 474
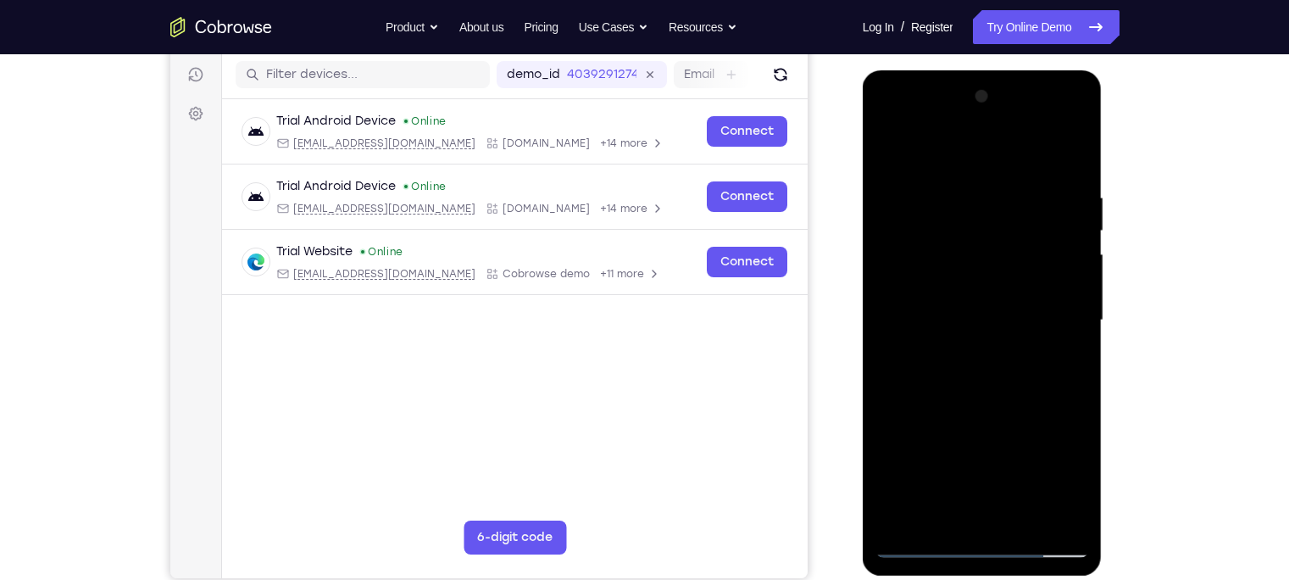
click at [1004, 175] on div at bounding box center [982, 320] width 214 height 474
click at [1059, 247] on div at bounding box center [982, 320] width 214 height 474
click at [1060, 252] on div at bounding box center [982, 320] width 214 height 474
drag, startPoint x: 1045, startPoint y: 246, endPoint x: 936, endPoint y: 223, distance: 110.8
click at [936, 223] on div at bounding box center [982, 320] width 214 height 474
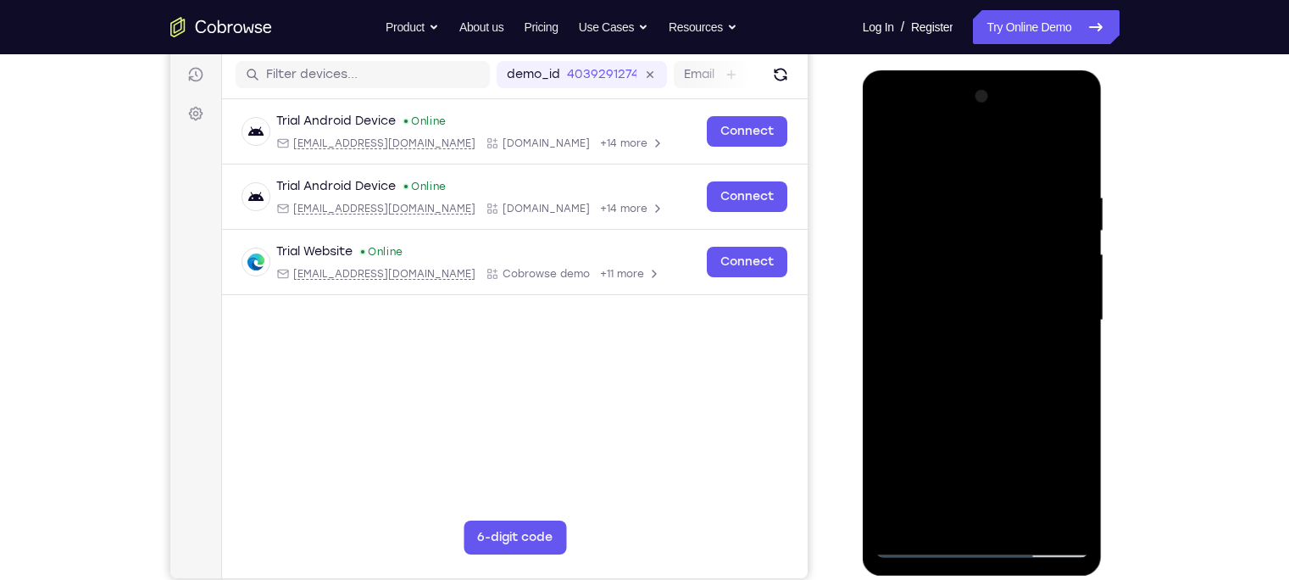
drag, startPoint x: 1052, startPoint y: 248, endPoint x: 935, endPoint y: 250, distance: 117.8
click at [935, 250] on div at bounding box center [982, 320] width 214 height 474
click at [1036, 261] on div at bounding box center [982, 320] width 214 height 474
click at [1054, 259] on div at bounding box center [982, 320] width 214 height 474
drag, startPoint x: 1054, startPoint y: 259, endPoint x: 887, endPoint y: 256, distance: 166.9
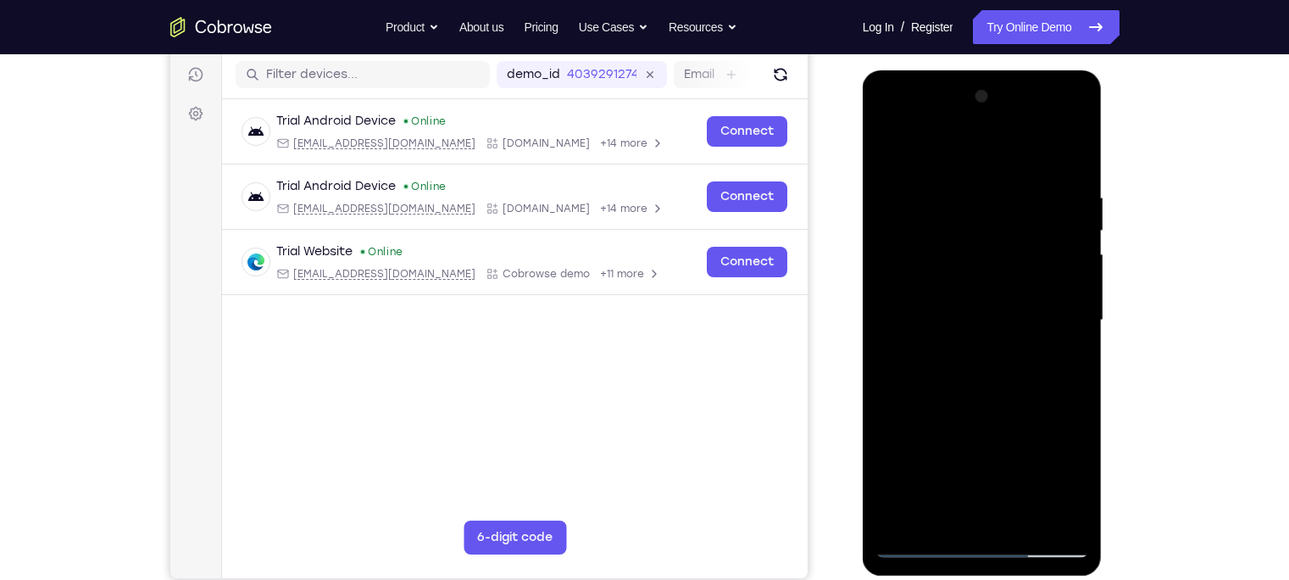
click at [887, 256] on div at bounding box center [982, 320] width 214 height 474
drag, startPoint x: 1060, startPoint y: 263, endPoint x: 879, endPoint y: 267, distance: 180.5
click at [879, 267] on div at bounding box center [982, 320] width 214 height 474
drag, startPoint x: 1082, startPoint y: 262, endPoint x: 830, endPoint y: 299, distance: 254.4
click at [863, 299] on html "Online web based iOS Simulators and Android Emulators. Run iPhone, iPad, Mobile…" at bounding box center [983, 324] width 241 height 508
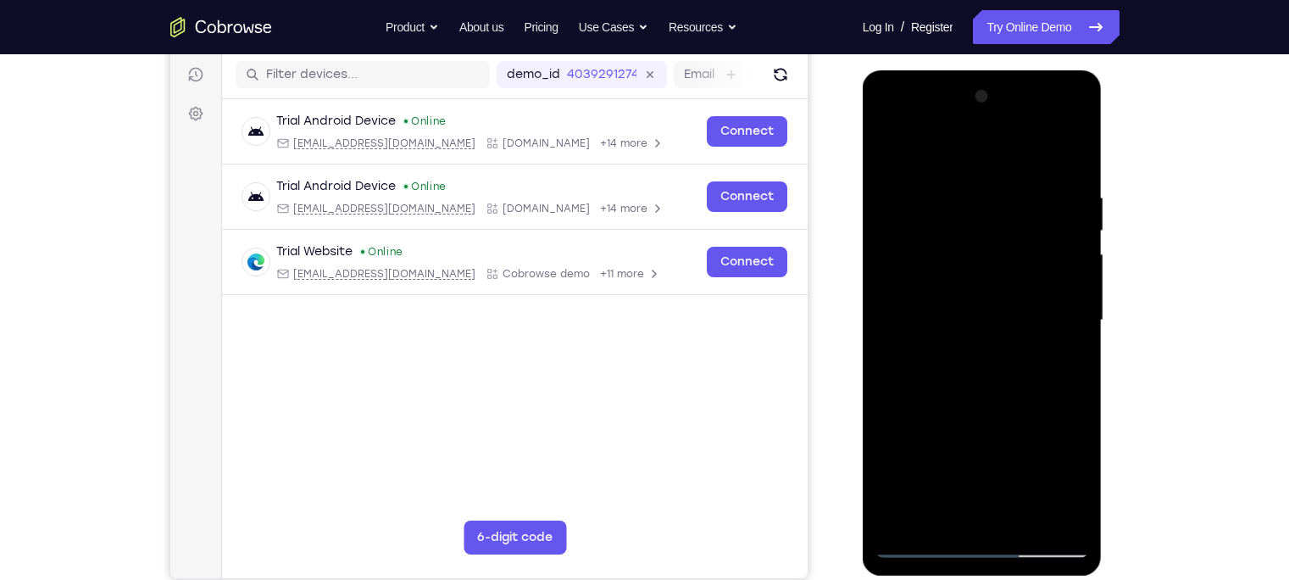
click at [1038, 278] on div at bounding box center [982, 320] width 214 height 474
drag, startPoint x: 918, startPoint y: 333, endPoint x: 1086, endPoint y: 301, distance: 170.8
click at [1086, 301] on div at bounding box center [982, 320] width 214 height 474
drag, startPoint x: 1054, startPoint y: 308, endPoint x: 896, endPoint y: 305, distance: 158.5
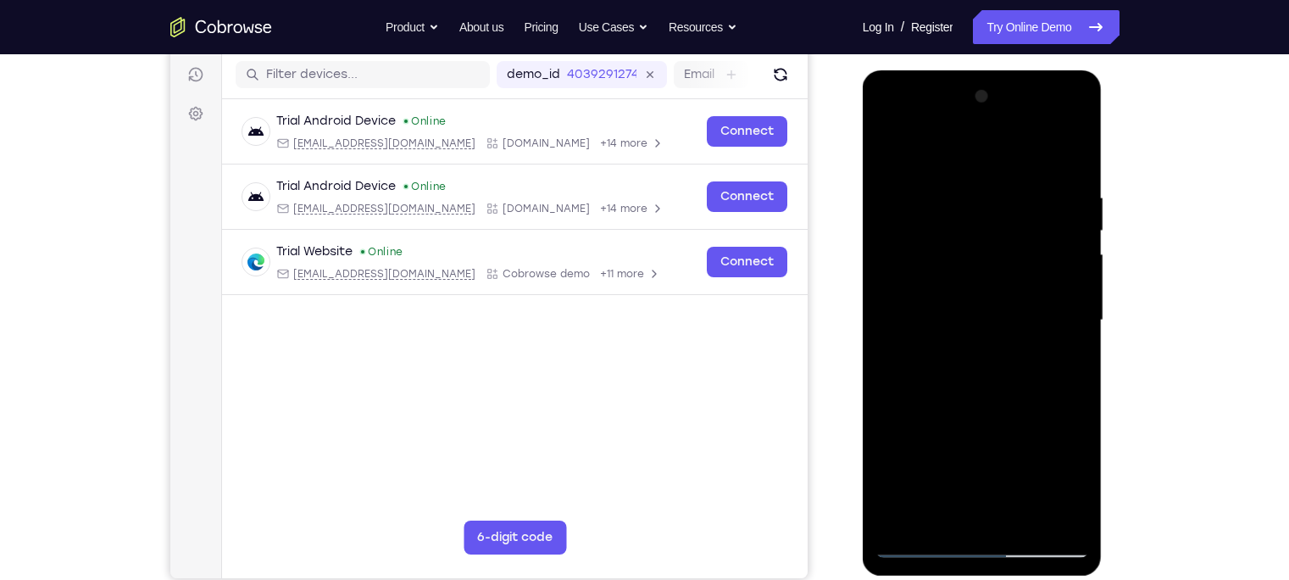
click at [896, 305] on div at bounding box center [982, 320] width 214 height 474
drag, startPoint x: 1004, startPoint y: 295, endPoint x: 864, endPoint y: 282, distance: 140.4
click at [864, 282] on div at bounding box center [983, 322] width 240 height 505
drag, startPoint x: 1029, startPoint y: 331, endPoint x: 902, endPoint y: 318, distance: 127.8
click at [902, 318] on div at bounding box center [982, 320] width 214 height 474
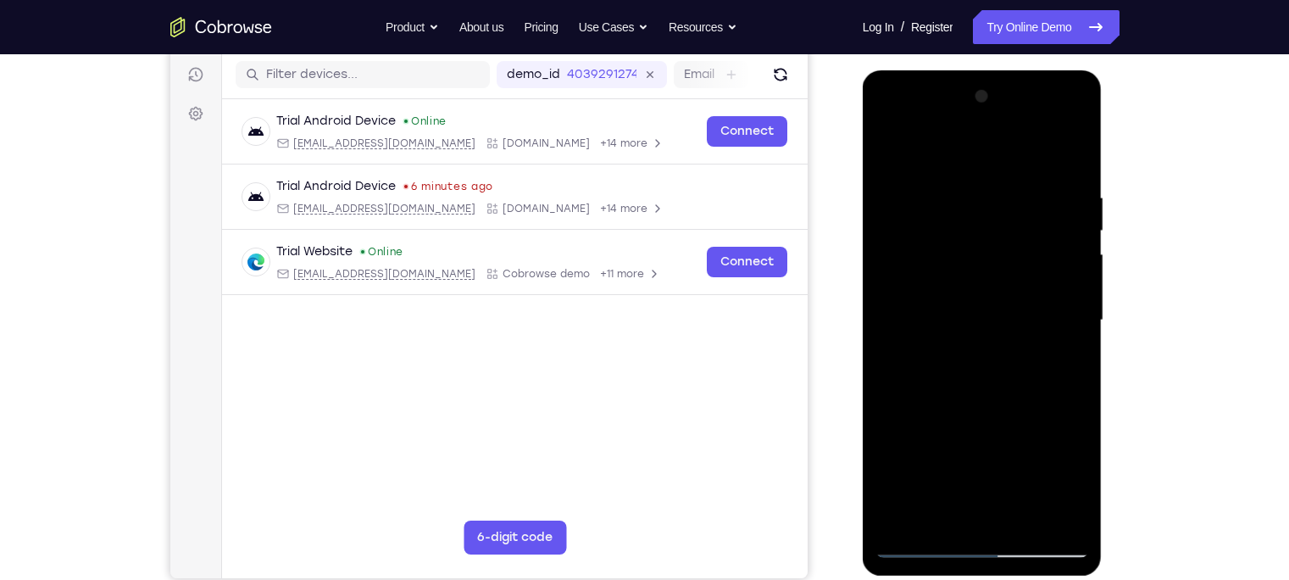
drag, startPoint x: 1075, startPoint y: 293, endPoint x: 928, endPoint y: 285, distance: 147.7
click at [928, 285] on div at bounding box center [982, 320] width 214 height 474
click at [1068, 228] on div at bounding box center [982, 320] width 214 height 474
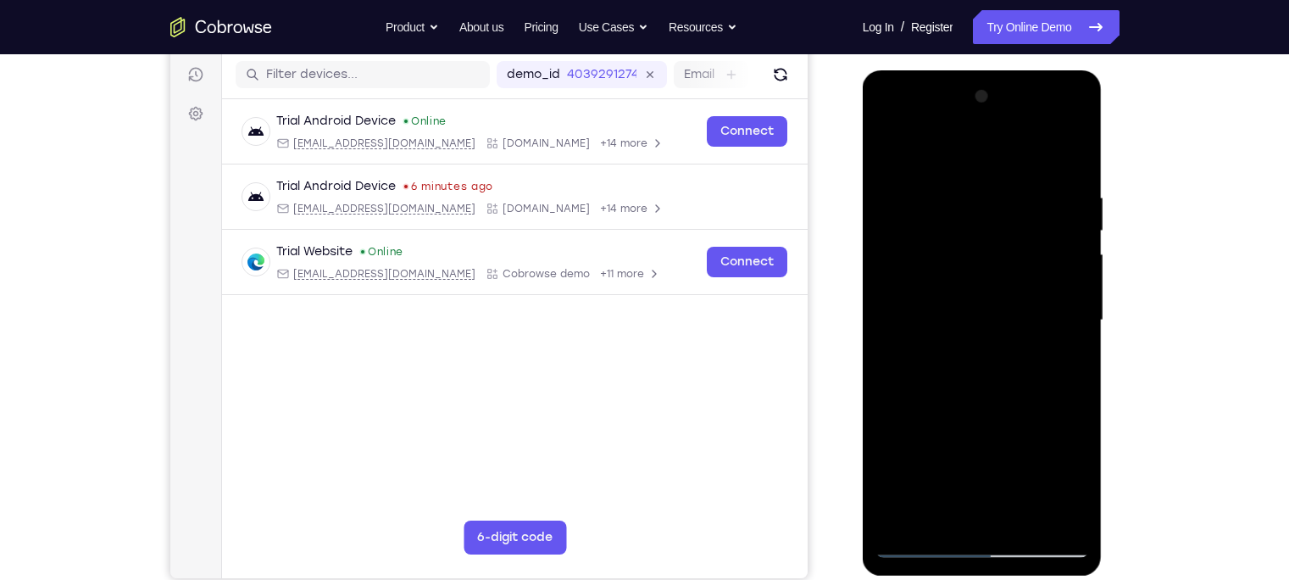
click at [1068, 228] on div at bounding box center [982, 320] width 214 height 474
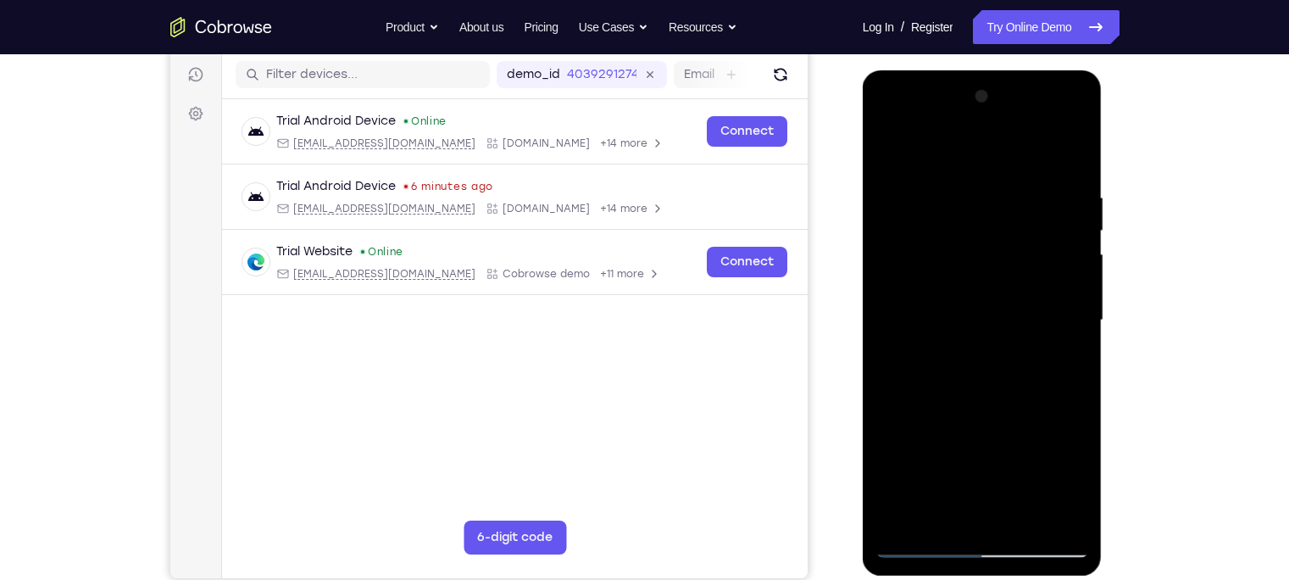
drag, startPoint x: 901, startPoint y: 282, endPoint x: 1123, endPoint y: 299, distance: 222.6
click at [1104, 299] on html "Online web based iOS Simulators and Android Emulators. Run iPhone, iPad, Mobile…" at bounding box center [983, 324] width 241 height 508
drag, startPoint x: 922, startPoint y: 354, endPoint x: 1105, endPoint y: 328, distance: 184.9
click at [1104, 328] on html "Online web based iOS Simulators and Android Emulators. Run iPhone, iPad, Mobile…" at bounding box center [983, 324] width 241 height 508
click at [1068, 158] on div at bounding box center [982, 320] width 214 height 474
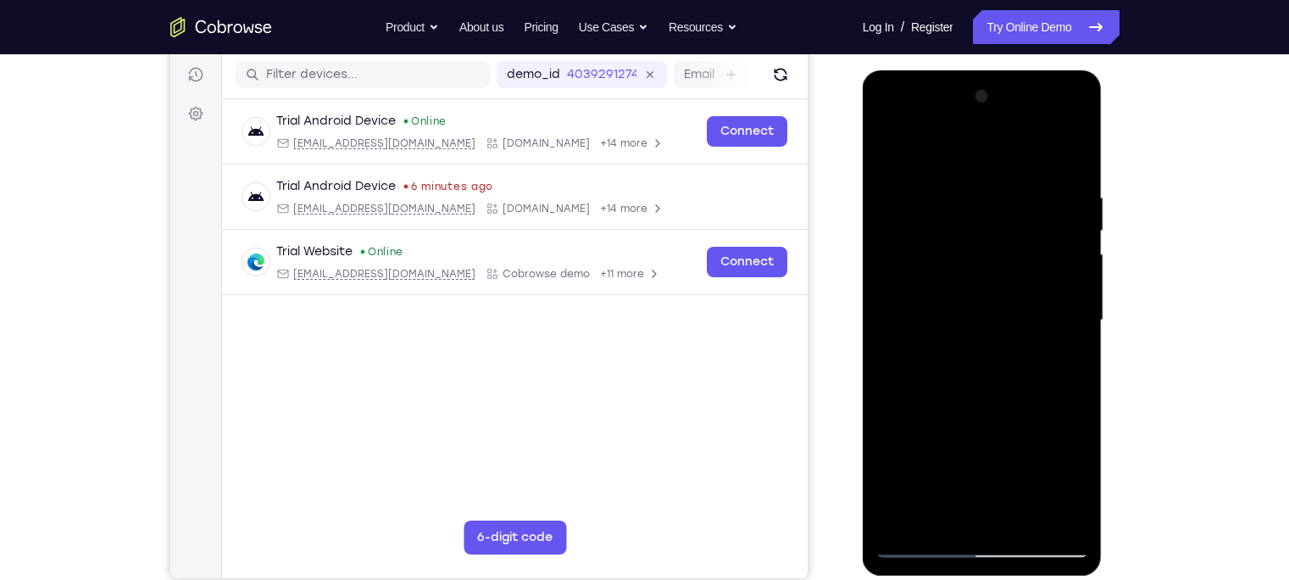
drag, startPoint x: 986, startPoint y: 382, endPoint x: 991, endPoint y: 164, distance: 217.8
click at [991, 164] on div at bounding box center [982, 320] width 214 height 474
drag, startPoint x: 966, startPoint y: 334, endPoint x: 997, endPoint y: 108, distance: 227.5
click at [997, 108] on div at bounding box center [982, 320] width 214 height 474
drag, startPoint x: 948, startPoint y: 436, endPoint x: 975, endPoint y: 192, distance: 244.7
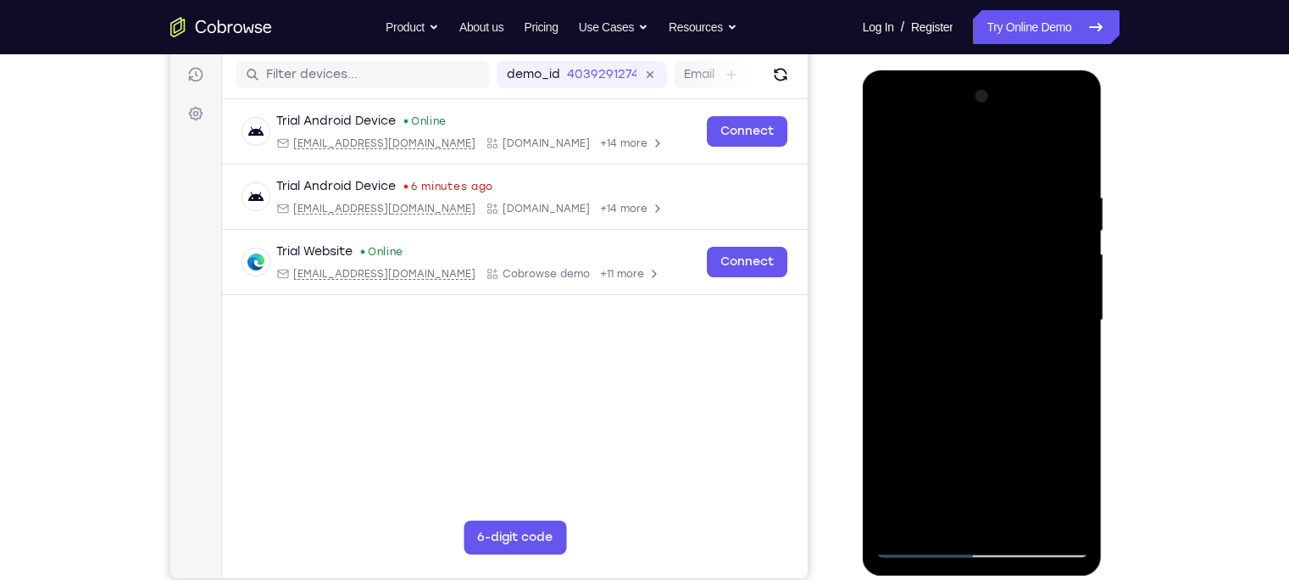
click at [975, 192] on div at bounding box center [982, 320] width 214 height 474
drag, startPoint x: 961, startPoint y: 359, endPoint x: 971, endPoint y: 143, distance: 216.3
click at [971, 143] on div at bounding box center [982, 320] width 214 height 474
drag, startPoint x: 966, startPoint y: 173, endPoint x: 945, endPoint y: 490, distance: 317.6
click at [945, 490] on div at bounding box center [982, 320] width 214 height 474
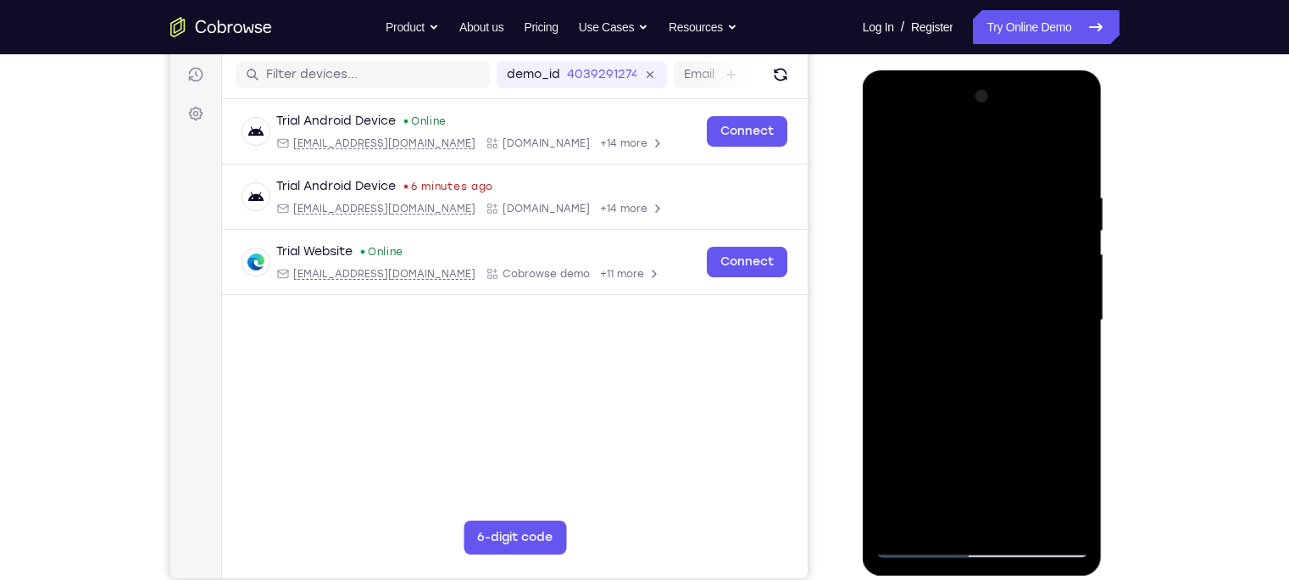
drag, startPoint x: 946, startPoint y: 308, endPoint x: 945, endPoint y: 456, distance: 148.3
click at [945, 456] on div at bounding box center [982, 320] width 214 height 474
click at [1075, 202] on div at bounding box center [982, 320] width 214 height 474
drag, startPoint x: 1009, startPoint y: 320, endPoint x: 1021, endPoint y: -6, distance: 326.4
click at [1021, 70] on html "Online web based iOS Simulators and Android Emulators. Run iPhone, iPad, Mobile…" at bounding box center [983, 324] width 241 height 508
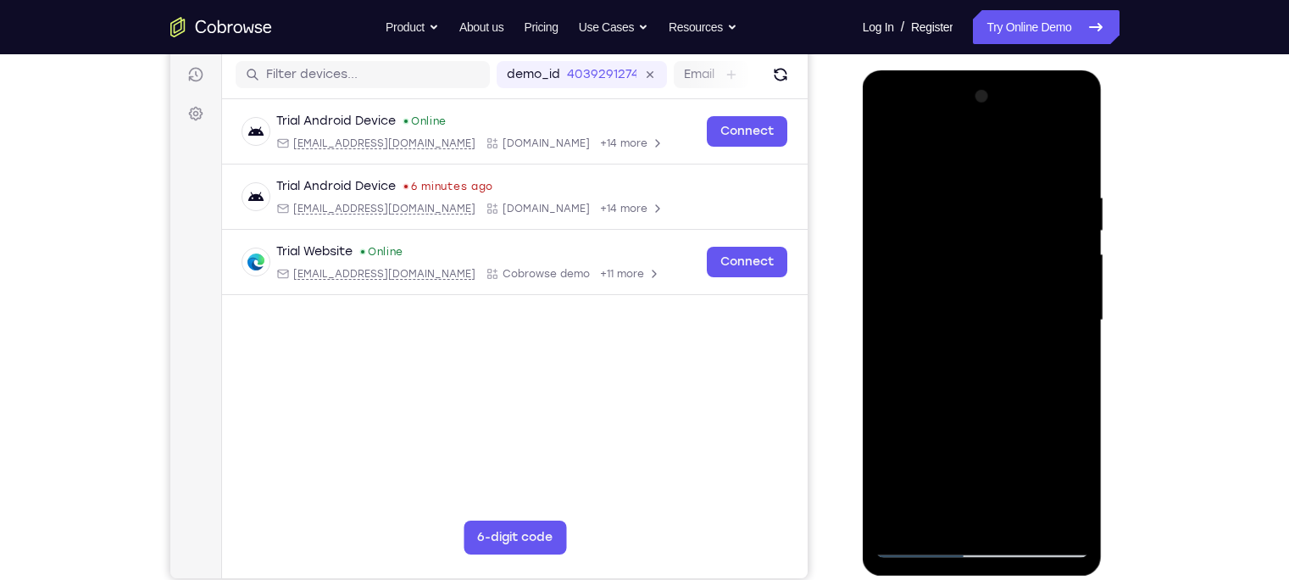
drag, startPoint x: 1015, startPoint y: 296, endPoint x: 1017, endPoint y: 7, distance: 288.9
click at [1017, 70] on html "Online web based iOS Simulators and Android Emulators. Run iPhone, iPad, Mobile…" at bounding box center [983, 324] width 241 height 508
drag, startPoint x: 1004, startPoint y: 245, endPoint x: 1004, endPoint y: 422, distance: 177.1
click at [1004, 422] on div at bounding box center [982, 320] width 214 height 474
click at [1076, 224] on div at bounding box center [982, 320] width 214 height 474
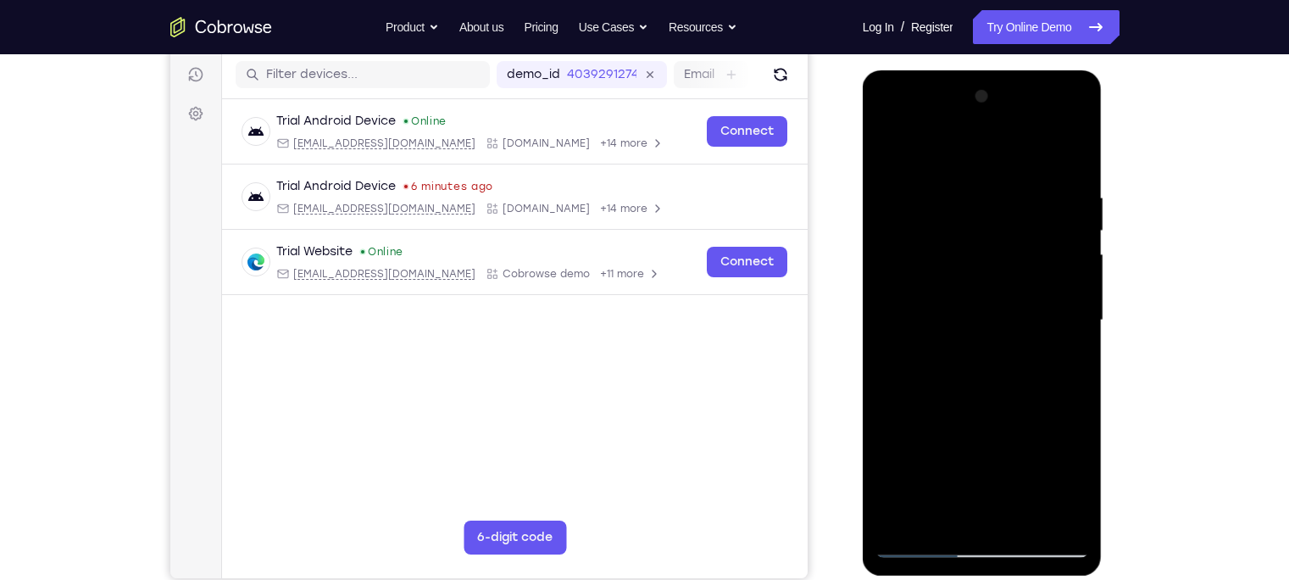
drag, startPoint x: 1018, startPoint y: 279, endPoint x: 1023, endPoint y: 343, distance: 64.5
click at [1023, 343] on div at bounding box center [982, 320] width 214 height 474
click at [1073, 281] on div at bounding box center [982, 320] width 214 height 474
drag, startPoint x: 996, startPoint y: 461, endPoint x: 1009, endPoint y: 111, distance: 350.2
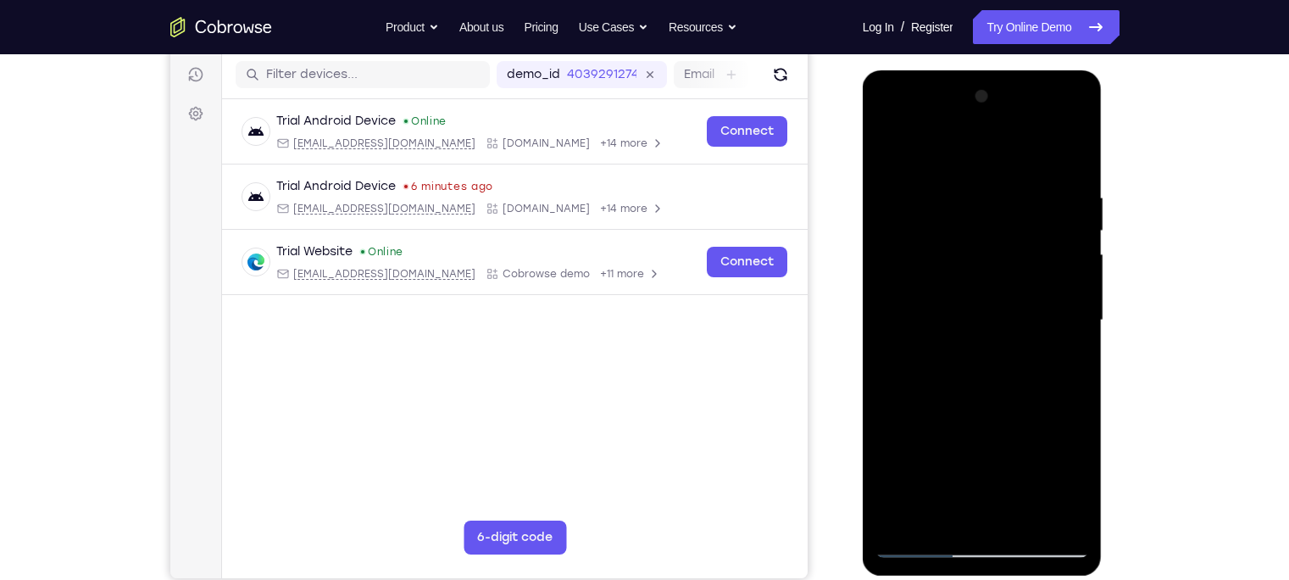
click at [1009, 111] on div at bounding box center [982, 320] width 214 height 474
drag, startPoint x: 974, startPoint y: 435, endPoint x: 976, endPoint y: 230, distance: 204.2
click at [976, 230] on div at bounding box center [982, 320] width 214 height 474
drag, startPoint x: 963, startPoint y: 338, endPoint x: 1008, endPoint y: 32, distance: 309.1
click at [1008, 70] on html "Online web based iOS Simulators and Android Emulators. Run iPhone, iPad, Mobile…" at bounding box center [983, 324] width 241 height 508
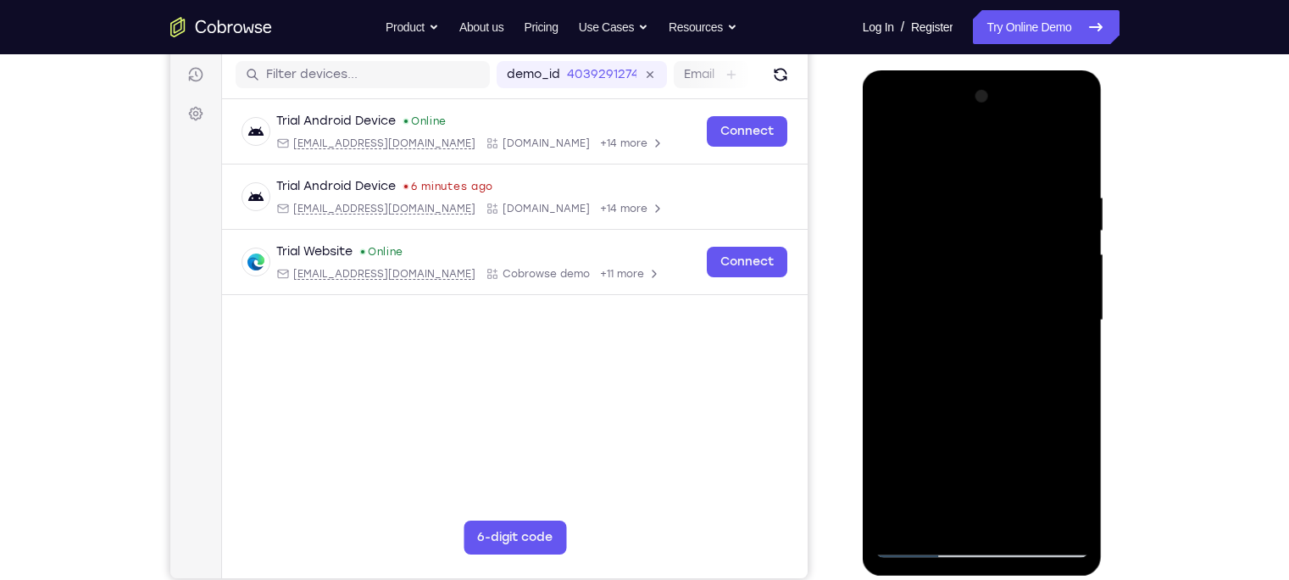
drag, startPoint x: 979, startPoint y: 302, endPoint x: 974, endPoint y: 178, distance: 123.8
click at [974, 178] on div at bounding box center [982, 320] width 214 height 474
drag, startPoint x: 957, startPoint y: 320, endPoint x: 998, endPoint y: 61, distance: 262.4
click at [998, 70] on html "Online web based iOS Simulators and Android Emulators. Run iPhone, iPad, Mobile…" at bounding box center [983, 324] width 241 height 508
drag, startPoint x: 957, startPoint y: 455, endPoint x: 969, endPoint y: 232, distance: 223.2
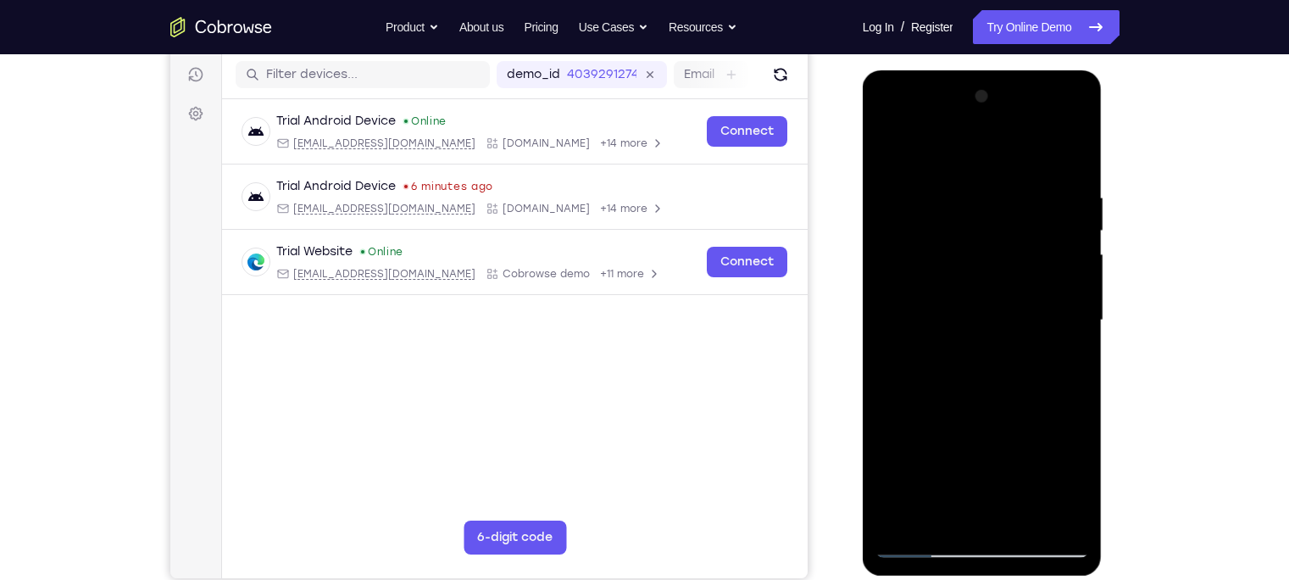
click at [969, 232] on div at bounding box center [982, 320] width 214 height 474
drag, startPoint x: 955, startPoint y: 358, endPoint x: 957, endPoint y: 288, distance: 69.5
click at [957, 288] on div at bounding box center [982, 320] width 214 height 474
drag, startPoint x: 961, startPoint y: 386, endPoint x: 982, endPoint y: 208, distance: 179.2
click at [982, 208] on div at bounding box center [982, 320] width 214 height 474
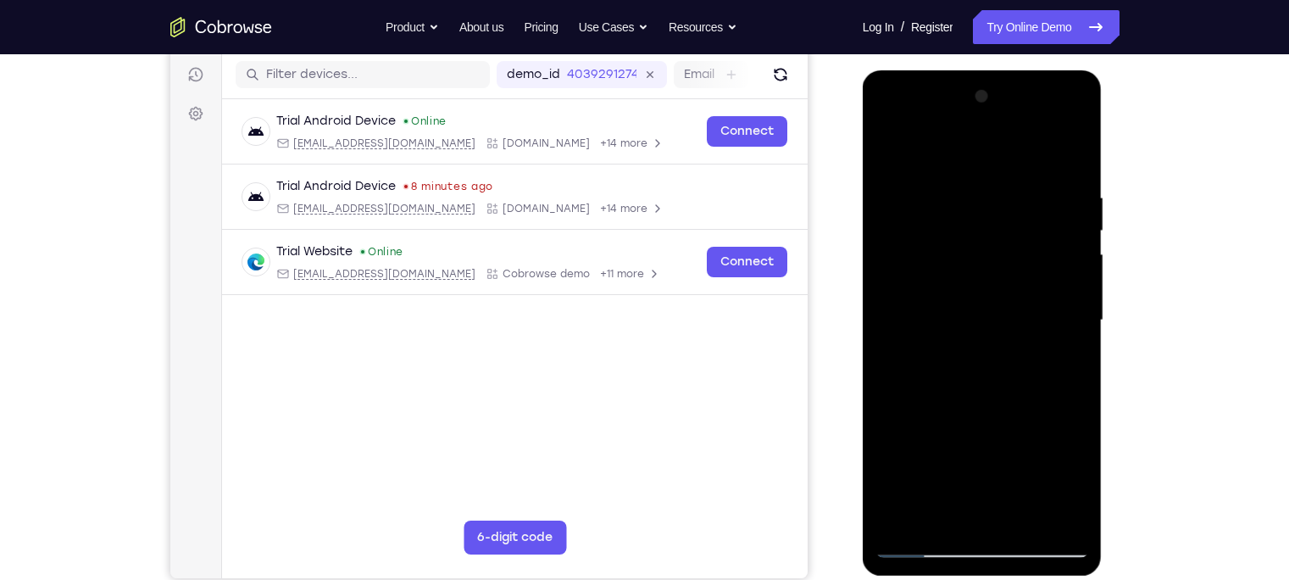
drag, startPoint x: 977, startPoint y: 371, endPoint x: 989, endPoint y: 308, distance: 64.6
click at [989, 308] on div at bounding box center [982, 320] width 214 height 474
drag, startPoint x: 989, startPoint y: 308, endPoint x: 998, endPoint y: 121, distance: 186.6
click at [998, 121] on div at bounding box center [982, 320] width 214 height 474
drag, startPoint x: 976, startPoint y: 296, endPoint x: 985, endPoint y: 127, distance: 168.9
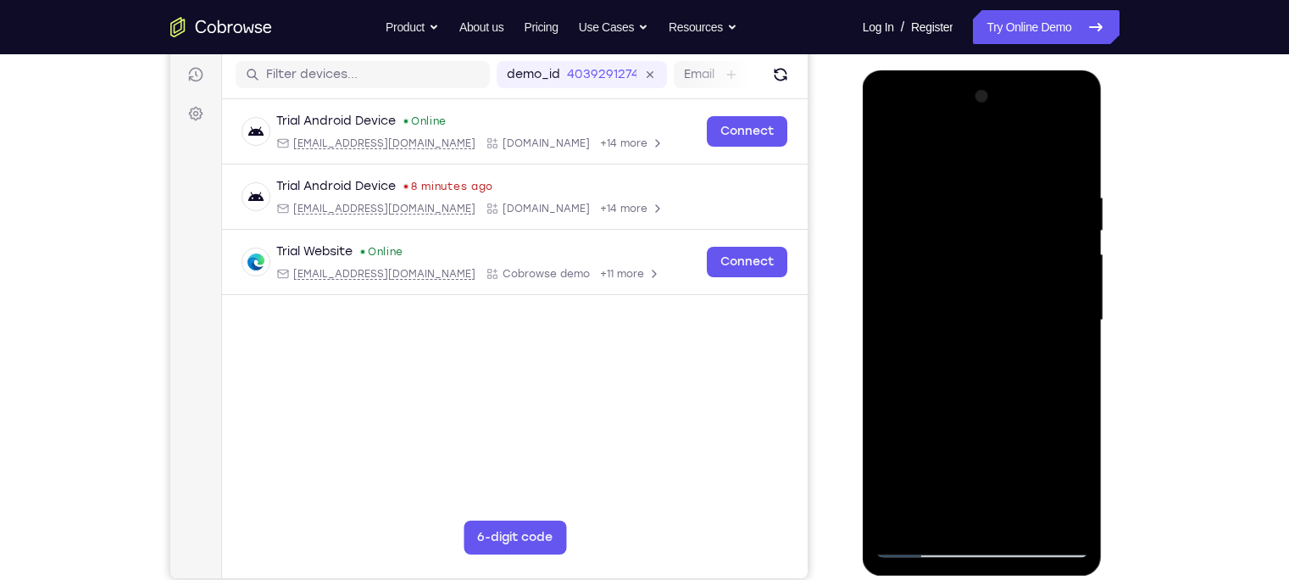
click at [985, 127] on div at bounding box center [982, 320] width 214 height 474
drag, startPoint x: 983, startPoint y: 318, endPoint x: 1002, endPoint y: 116, distance: 202.6
click at [1002, 116] on div at bounding box center [982, 320] width 214 height 474
drag, startPoint x: 975, startPoint y: 362, endPoint x: 1002, endPoint y: 158, distance: 205.1
click at [1002, 158] on div at bounding box center [982, 320] width 214 height 474
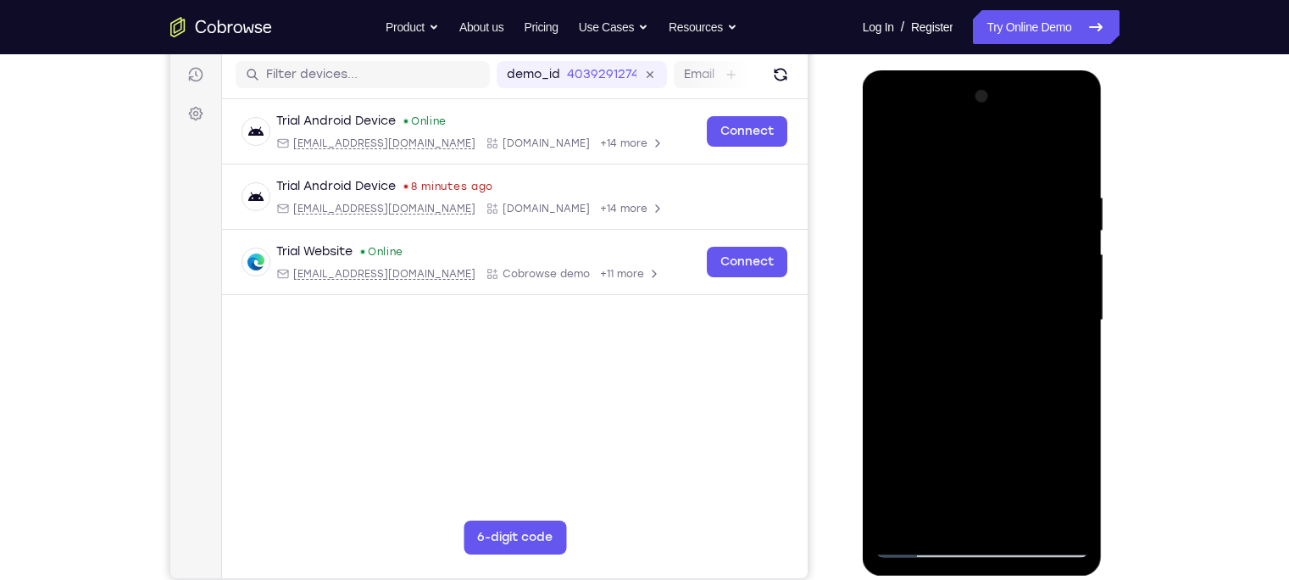
drag, startPoint x: 970, startPoint y: 427, endPoint x: 1007, endPoint y: 160, distance: 269.5
click at [1007, 160] on div at bounding box center [982, 320] width 214 height 474
drag, startPoint x: 966, startPoint y: 408, endPoint x: 1005, endPoint y: 159, distance: 252.1
click at [1005, 159] on div at bounding box center [982, 320] width 214 height 474
drag, startPoint x: 966, startPoint y: 398, endPoint x: 958, endPoint y: 346, distance: 53.1
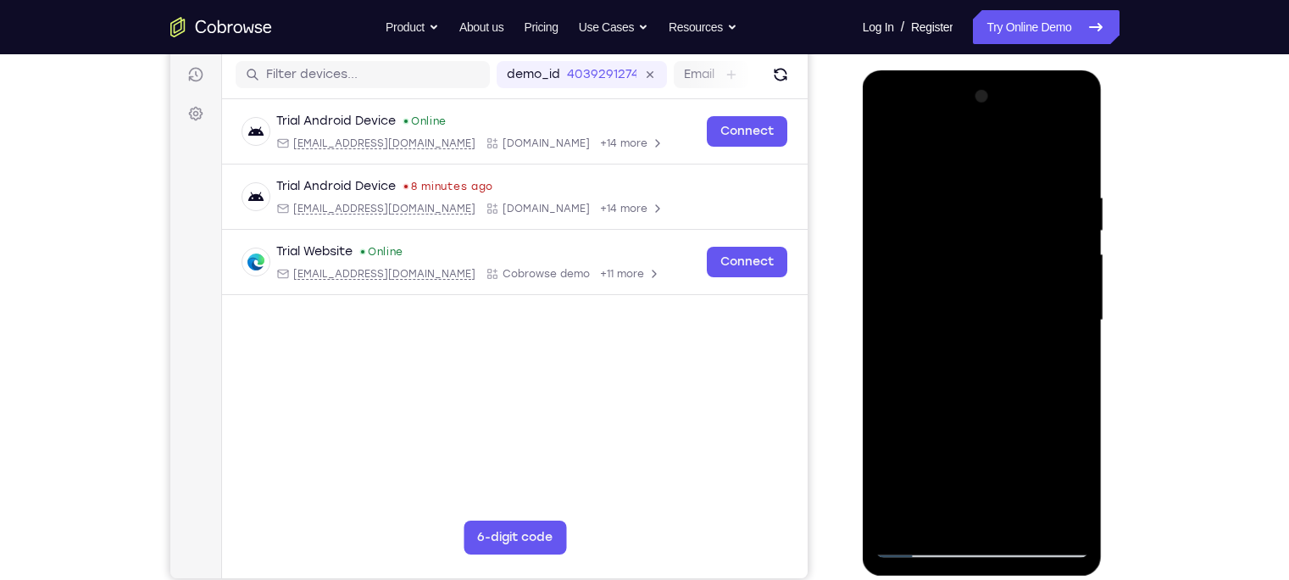
click at [958, 346] on div at bounding box center [982, 320] width 214 height 474
drag, startPoint x: 996, startPoint y: 371, endPoint x: 1001, endPoint y: 143, distance: 228.0
click at [1001, 143] on div at bounding box center [982, 320] width 214 height 474
drag, startPoint x: 983, startPoint y: 431, endPoint x: 985, endPoint y: 219, distance: 211.8
click at [985, 219] on div at bounding box center [982, 320] width 214 height 474
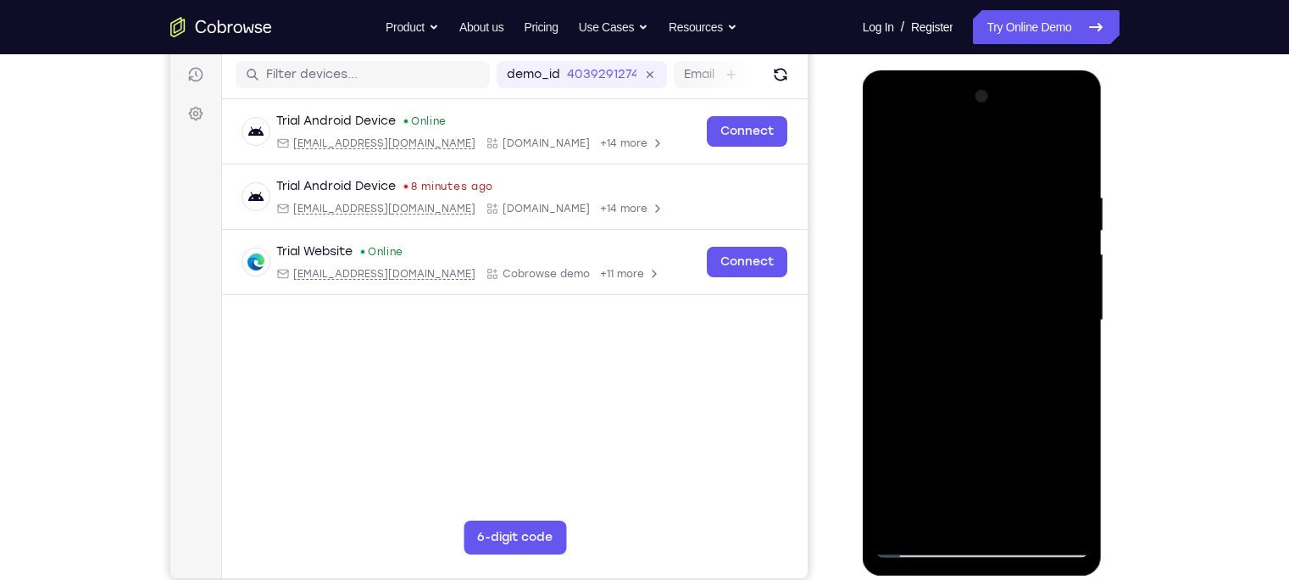
drag, startPoint x: 975, startPoint y: 415, endPoint x: 983, endPoint y: 156, distance: 259.4
click at [983, 156] on div at bounding box center [982, 320] width 214 height 474
drag, startPoint x: 979, startPoint y: 395, endPoint x: 945, endPoint y: 90, distance: 307.0
click at [945, 90] on div at bounding box center [982, 320] width 214 height 474
drag, startPoint x: 940, startPoint y: 426, endPoint x: 899, endPoint y: 192, distance: 237.5
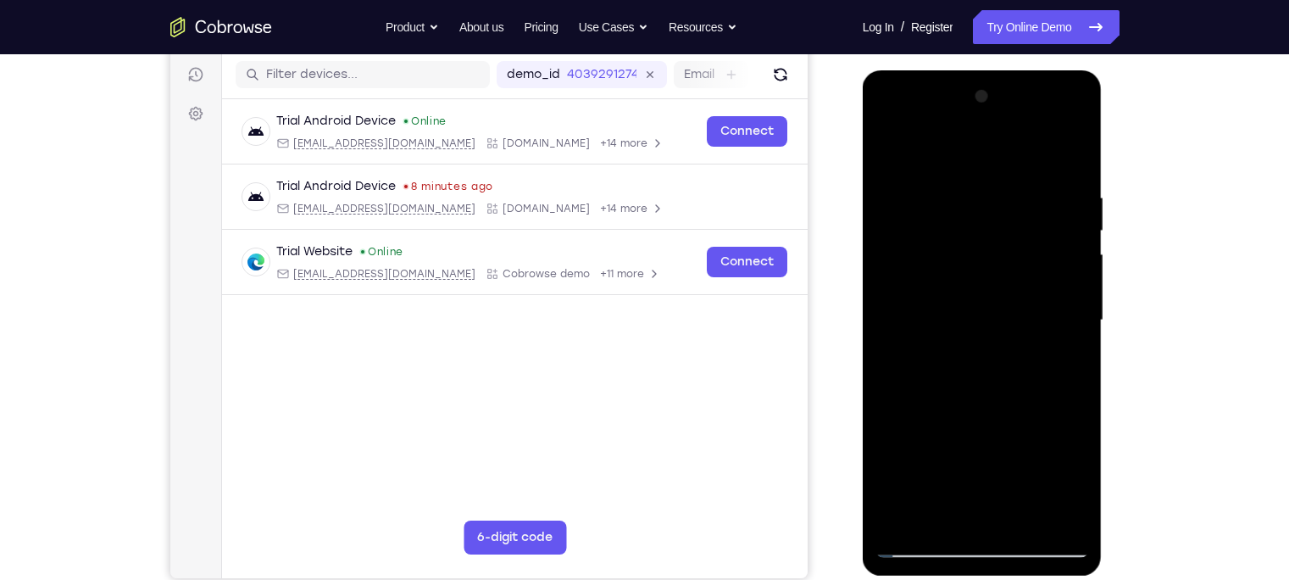
click at [899, 192] on div at bounding box center [982, 320] width 214 height 474
drag, startPoint x: 962, startPoint y: 390, endPoint x: 946, endPoint y: 242, distance: 148.3
click at [946, 242] on div at bounding box center [982, 320] width 214 height 474
drag, startPoint x: 1029, startPoint y: 375, endPoint x: 1055, endPoint y: 121, distance: 255.5
click at [1055, 121] on div at bounding box center [982, 320] width 214 height 474
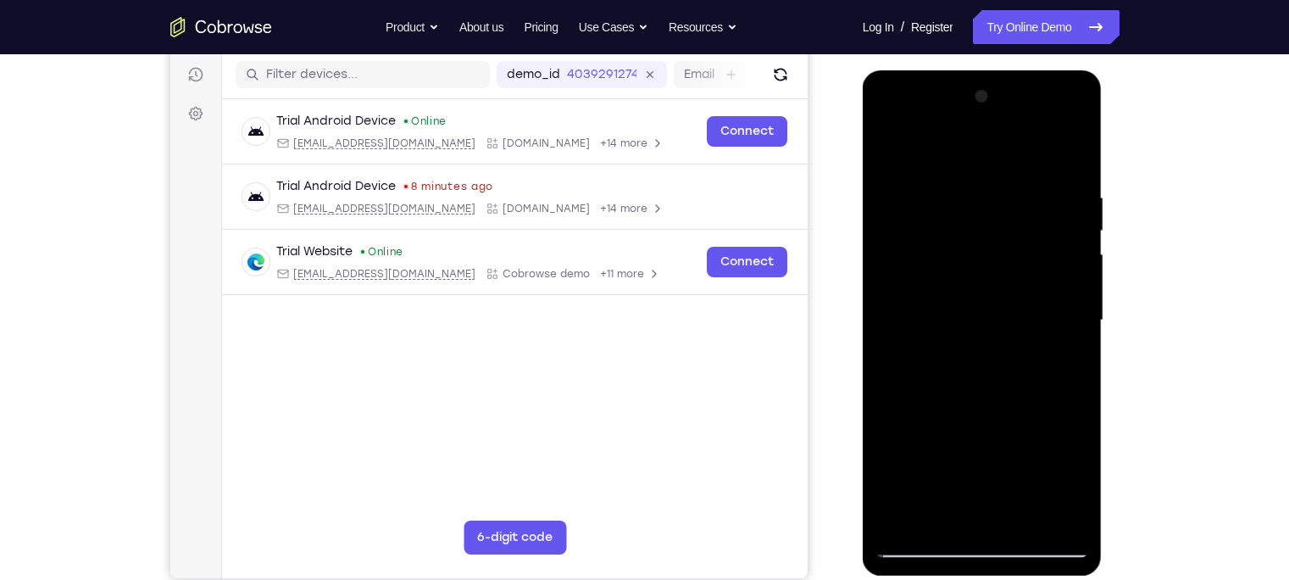
drag, startPoint x: 1029, startPoint y: 386, endPoint x: 1003, endPoint y: 206, distance: 182.4
click at [1003, 206] on div at bounding box center [982, 320] width 214 height 474
drag, startPoint x: 1034, startPoint y: 429, endPoint x: 1031, endPoint y: 413, distance: 16.3
click at [1031, 413] on div at bounding box center [982, 320] width 214 height 474
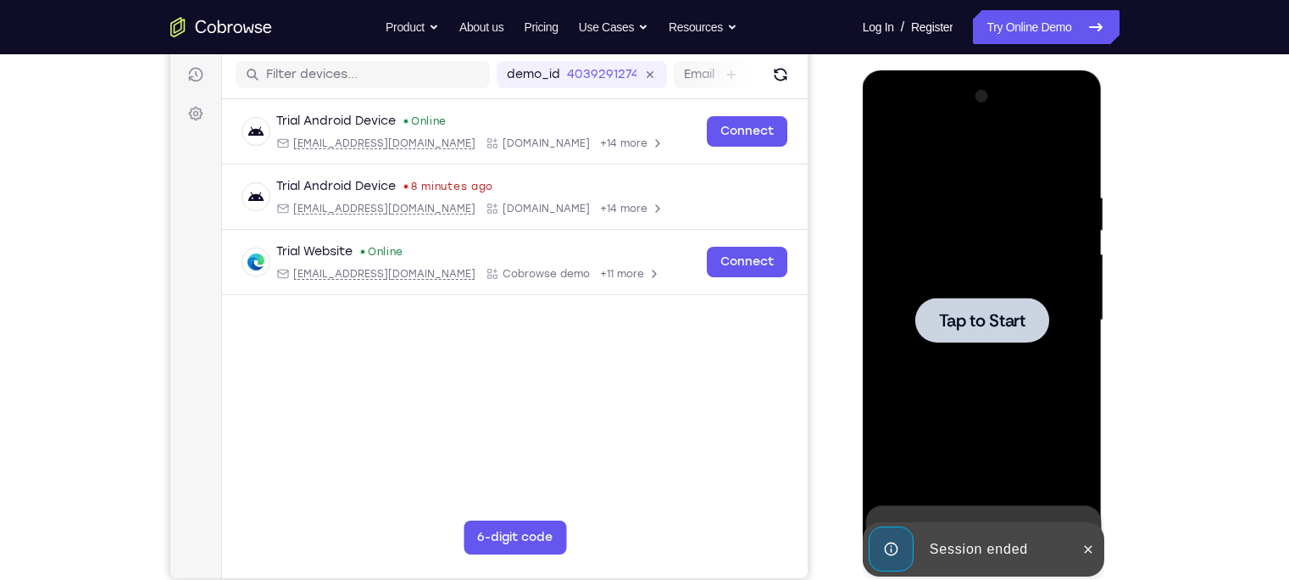
click at [957, 331] on div at bounding box center [982, 319] width 134 height 45
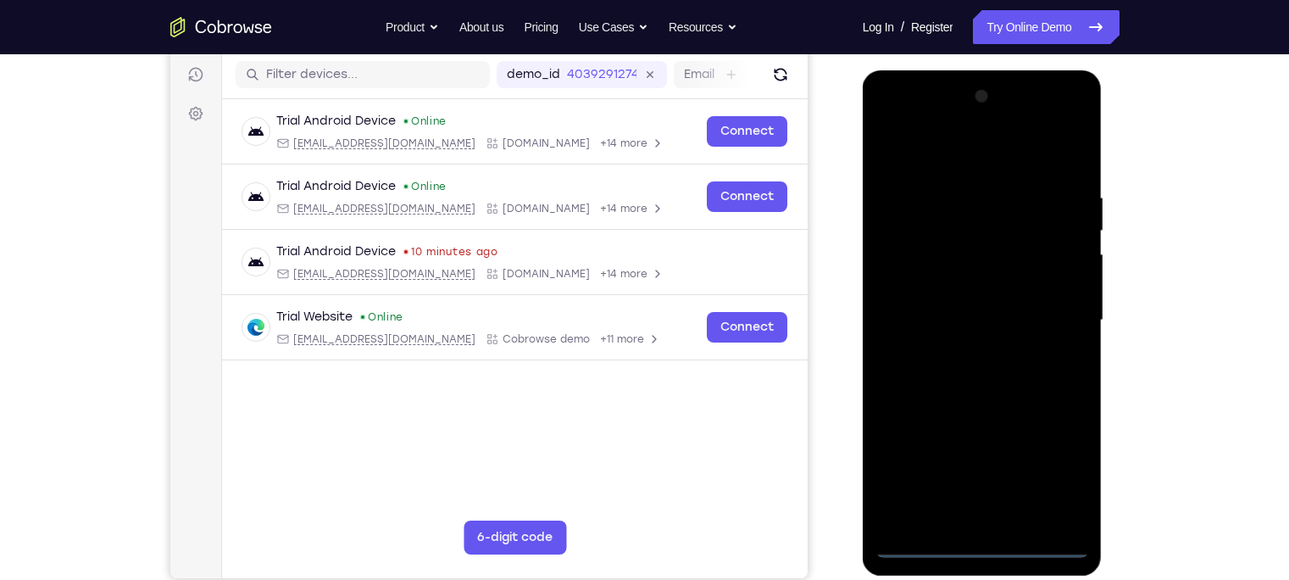
click at [990, 509] on div at bounding box center [982, 320] width 214 height 474
click at [1067, 473] on div at bounding box center [982, 320] width 214 height 474
click at [907, 119] on div at bounding box center [982, 320] width 214 height 474
click at [1060, 312] on div at bounding box center [982, 320] width 214 height 474
click at [964, 350] on div at bounding box center [982, 320] width 214 height 474
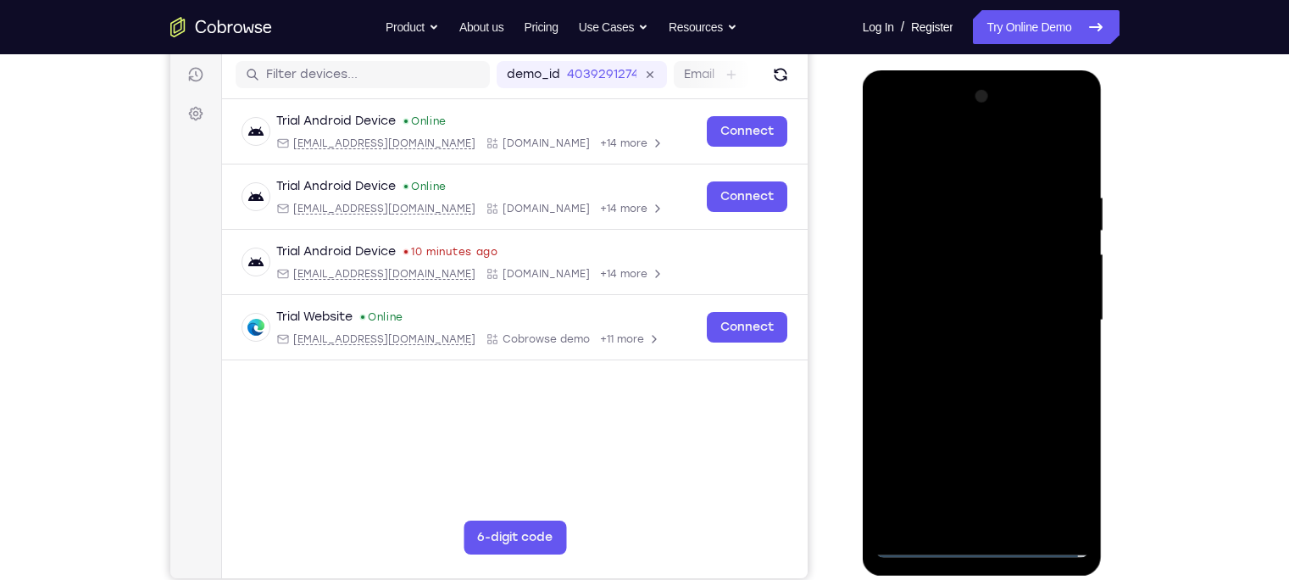
click at [940, 288] on div at bounding box center [982, 320] width 214 height 474
click at [928, 312] on div at bounding box center [982, 320] width 214 height 474
drag, startPoint x: 916, startPoint y: 312, endPoint x: 918, endPoint y: 233, distance: 78.8
click at [918, 233] on div at bounding box center [982, 320] width 214 height 474
click at [984, 282] on div at bounding box center [982, 320] width 214 height 474
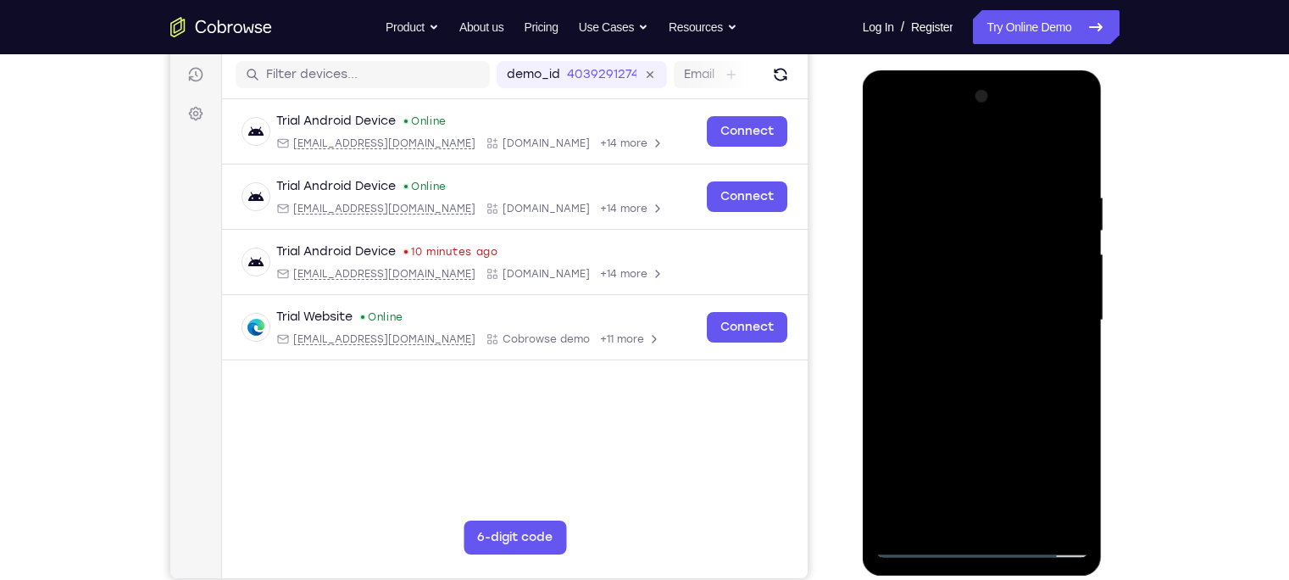
drag, startPoint x: 966, startPoint y: 378, endPoint x: 1008, endPoint y: 82, distance: 298.7
click at [1008, 83] on div at bounding box center [982, 320] width 214 height 474
drag, startPoint x: 996, startPoint y: 409, endPoint x: 984, endPoint y: 176, distance: 233.3
click at [984, 176] on div at bounding box center [982, 320] width 214 height 474
drag, startPoint x: 970, startPoint y: 444, endPoint x: 974, endPoint y: 176, distance: 267.8
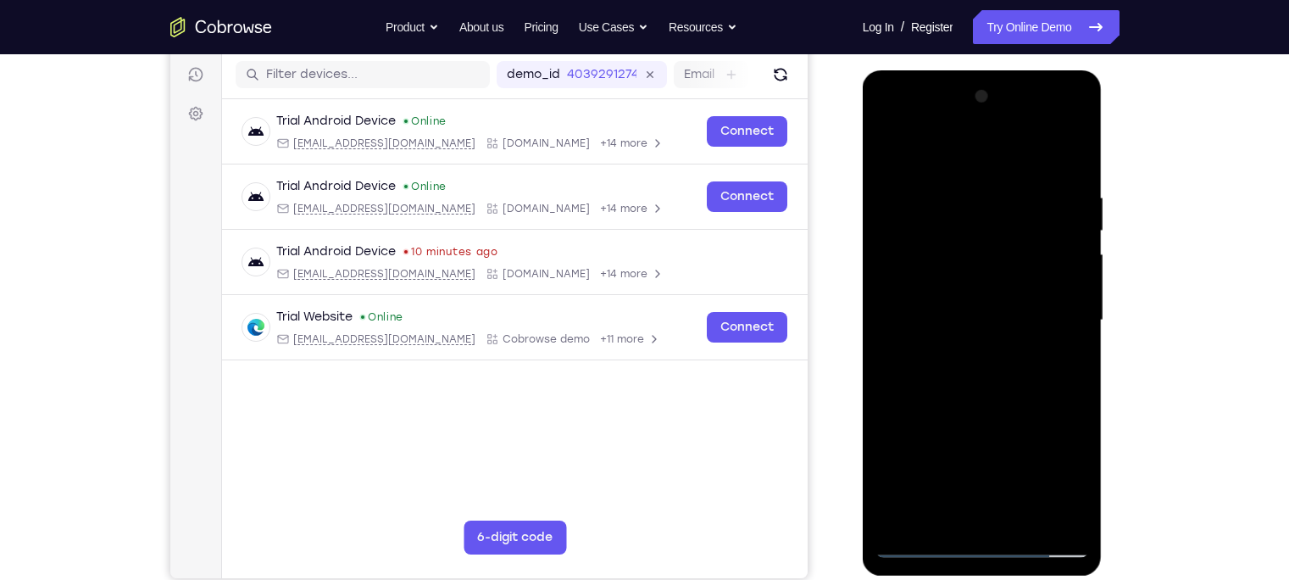
click at [974, 176] on div at bounding box center [982, 320] width 214 height 474
drag, startPoint x: 974, startPoint y: 402, endPoint x: 974, endPoint y: 319, distance: 83.0
click at [974, 319] on div at bounding box center [982, 320] width 214 height 474
click at [1079, 269] on div at bounding box center [982, 320] width 214 height 474
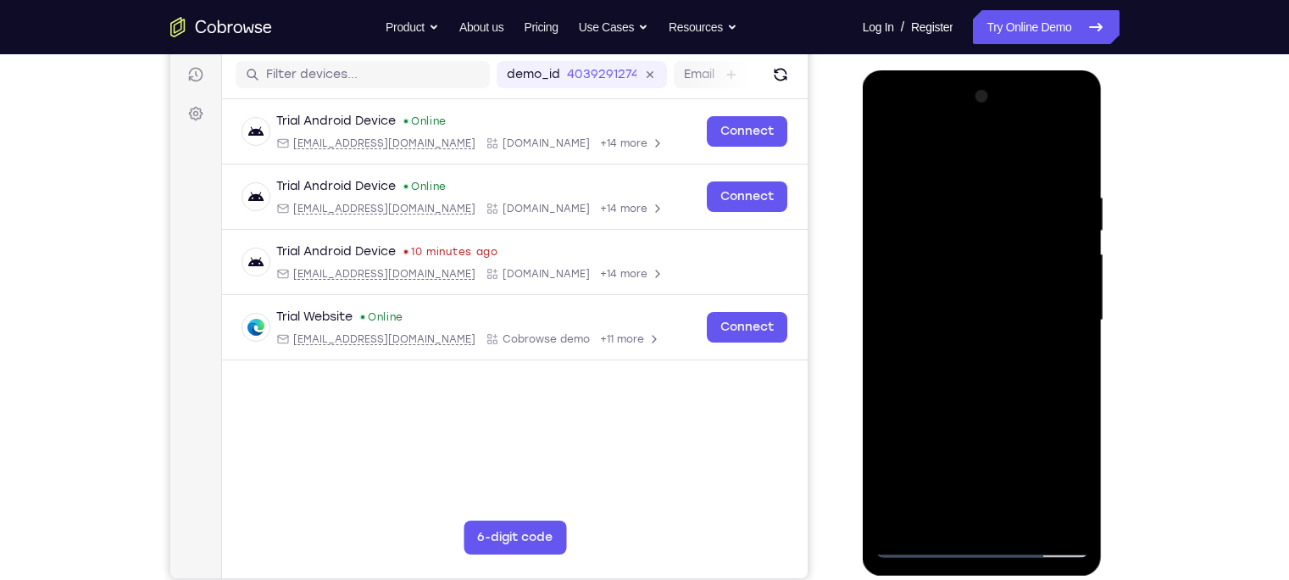
click at [1079, 280] on div at bounding box center [982, 320] width 214 height 474
drag, startPoint x: 1029, startPoint y: 456, endPoint x: 1036, endPoint y: 224, distance: 232.3
click at [1036, 224] on div at bounding box center [982, 320] width 214 height 474
drag, startPoint x: 1028, startPoint y: 254, endPoint x: 1008, endPoint y: 131, distance: 124.4
click at [1008, 131] on div at bounding box center [982, 320] width 214 height 474
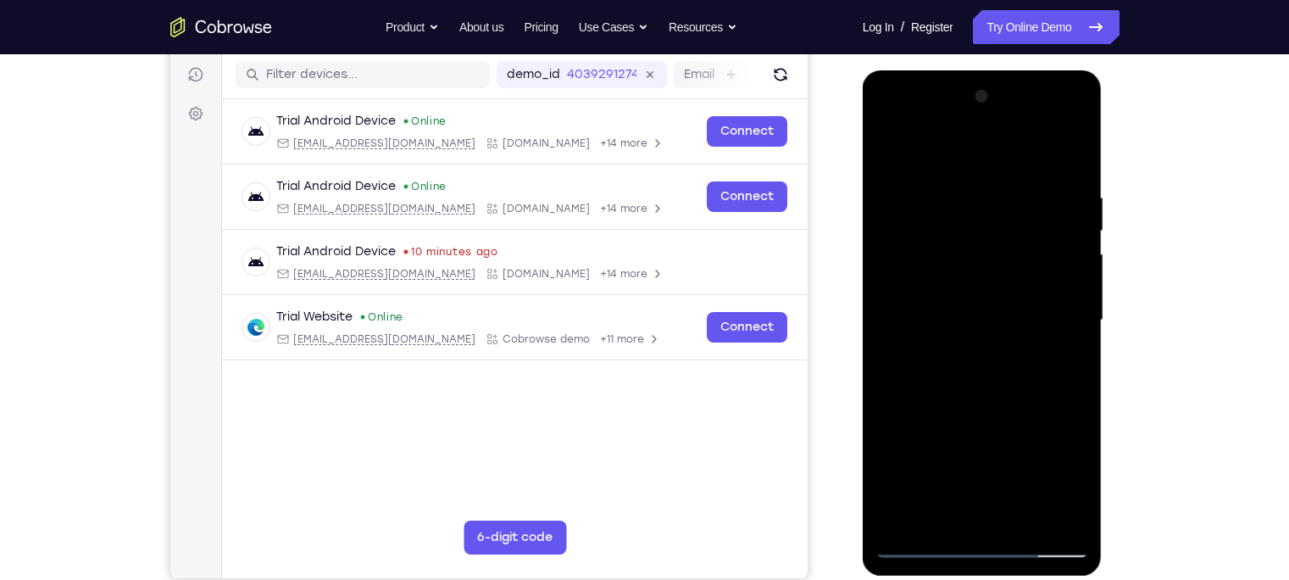
drag, startPoint x: 1001, startPoint y: 406, endPoint x: 1002, endPoint y: 234, distance: 172.0
click at [1002, 234] on div at bounding box center [982, 320] width 214 height 474
drag, startPoint x: 985, startPoint y: 498, endPoint x: 991, endPoint y: 358, distance: 139.9
click at [991, 358] on div at bounding box center [982, 320] width 214 height 474
drag, startPoint x: 991, startPoint y: 358, endPoint x: 991, endPoint y: 331, distance: 27.1
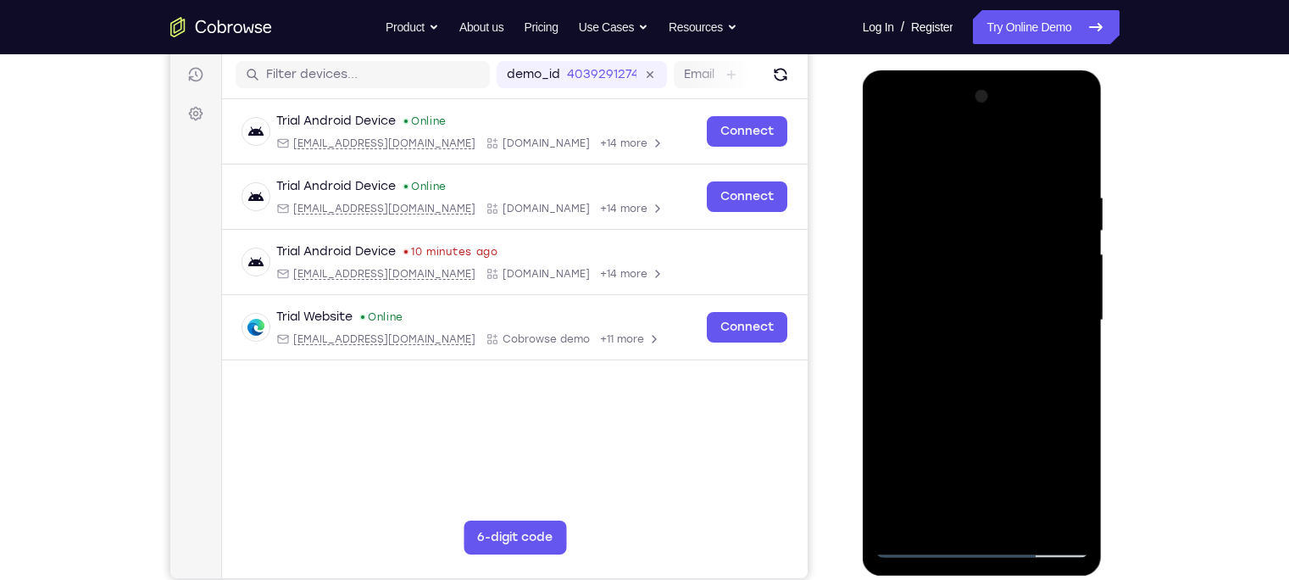
click at [991, 331] on div at bounding box center [982, 320] width 214 height 474
drag, startPoint x: 949, startPoint y: 299, endPoint x: 945, endPoint y: 358, distance: 58.6
click at [945, 358] on div at bounding box center [982, 320] width 214 height 474
drag, startPoint x: 947, startPoint y: 408, endPoint x: 920, endPoint y: 166, distance: 243.8
click at [920, 166] on div at bounding box center [982, 320] width 214 height 474
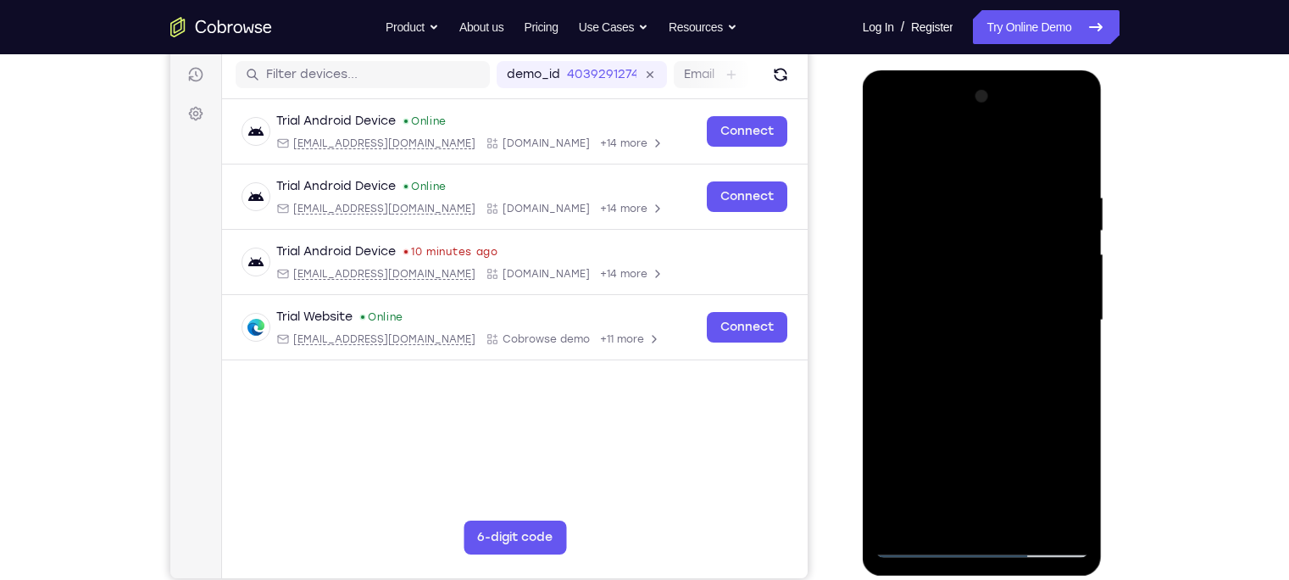
drag, startPoint x: 922, startPoint y: 337, endPoint x: 919, endPoint y: 312, distance: 25.5
click at [919, 312] on div at bounding box center [982, 320] width 214 height 474
click at [1074, 358] on div at bounding box center [982, 320] width 214 height 474
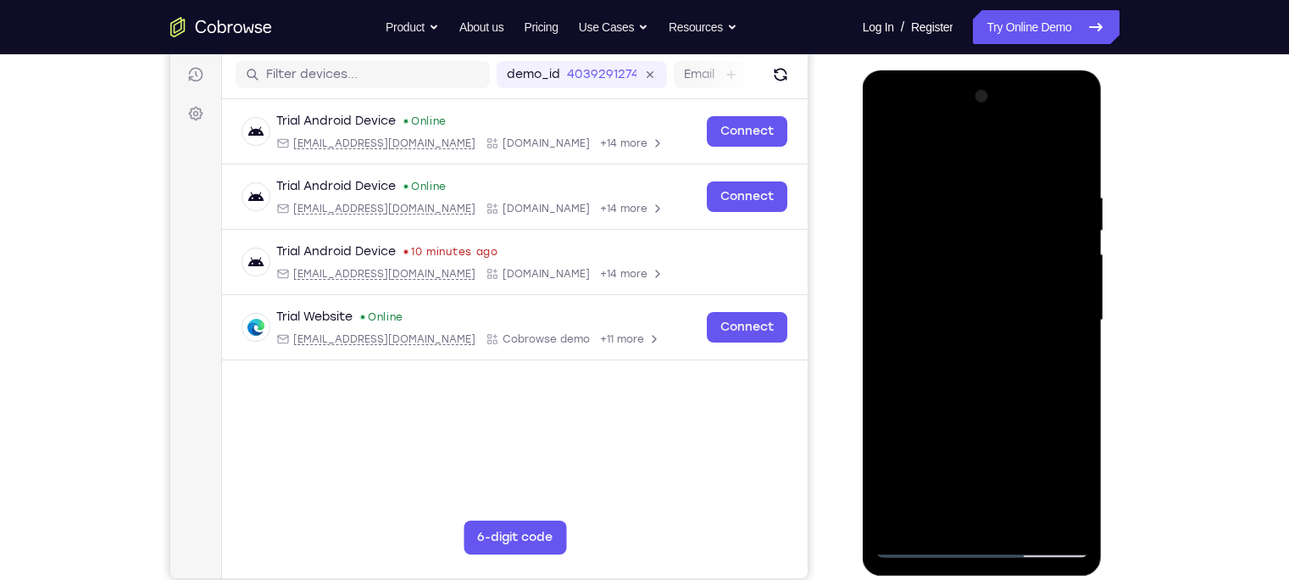
click at [1074, 358] on div at bounding box center [982, 320] width 214 height 474
drag, startPoint x: 963, startPoint y: 354, endPoint x: 983, endPoint y: 80, distance: 274.4
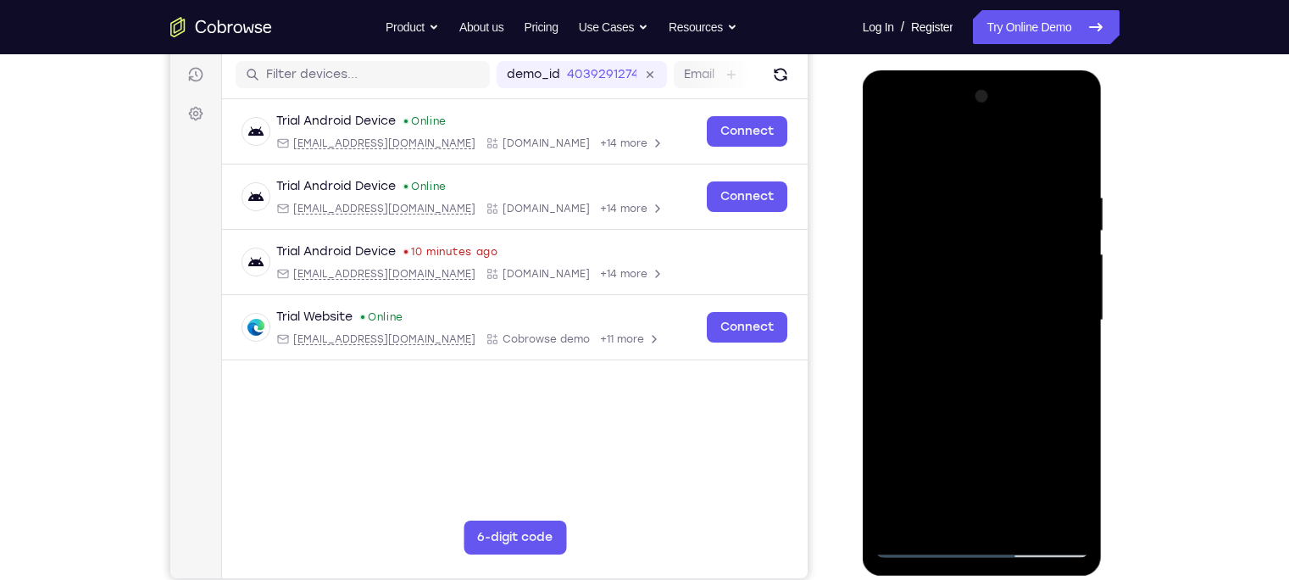
click at [983, 80] on div at bounding box center [983, 322] width 240 height 505
drag, startPoint x: 996, startPoint y: 308, endPoint x: 991, endPoint y: 188, distance: 120.4
click at [991, 188] on div at bounding box center [982, 320] width 214 height 474
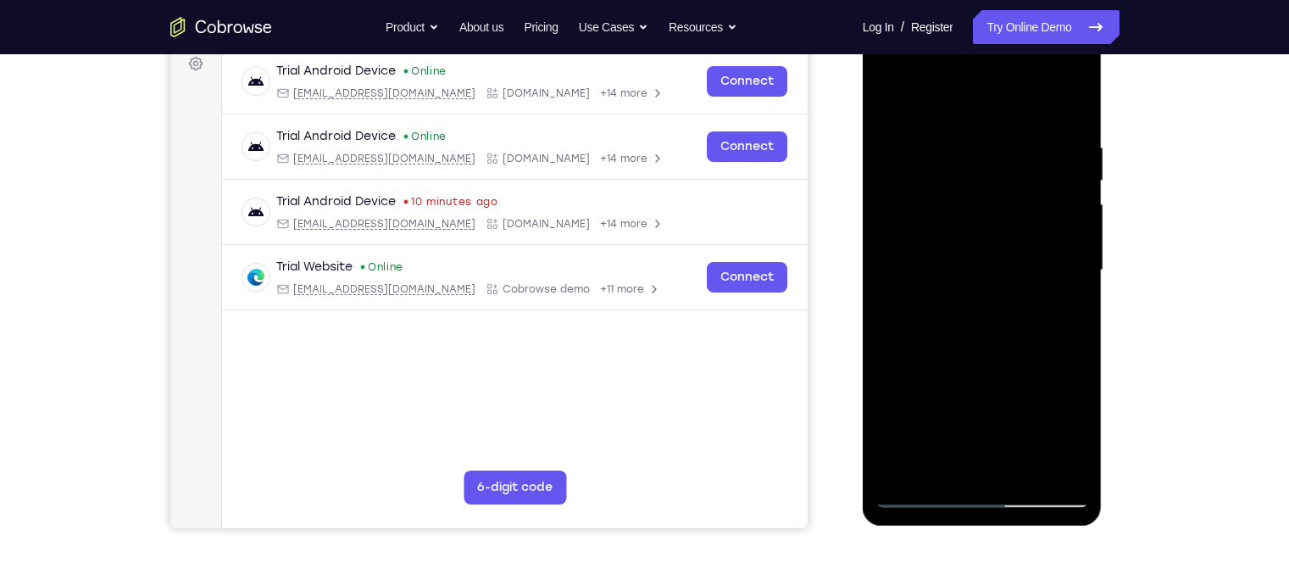
drag, startPoint x: 974, startPoint y: 344, endPoint x: 964, endPoint y: 303, distance: 41.9
click at [964, 303] on div at bounding box center [982, 270] width 214 height 474
drag, startPoint x: 903, startPoint y: 352, endPoint x: 899, endPoint y: 130, distance: 221.2
click at [899, 130] on div at bounding box center [982, 270] width 214 height 474
drag, startPoint x: 971, startPoint y: 297, endPoint x: 964, endPoint y: 97, distance: 200.9
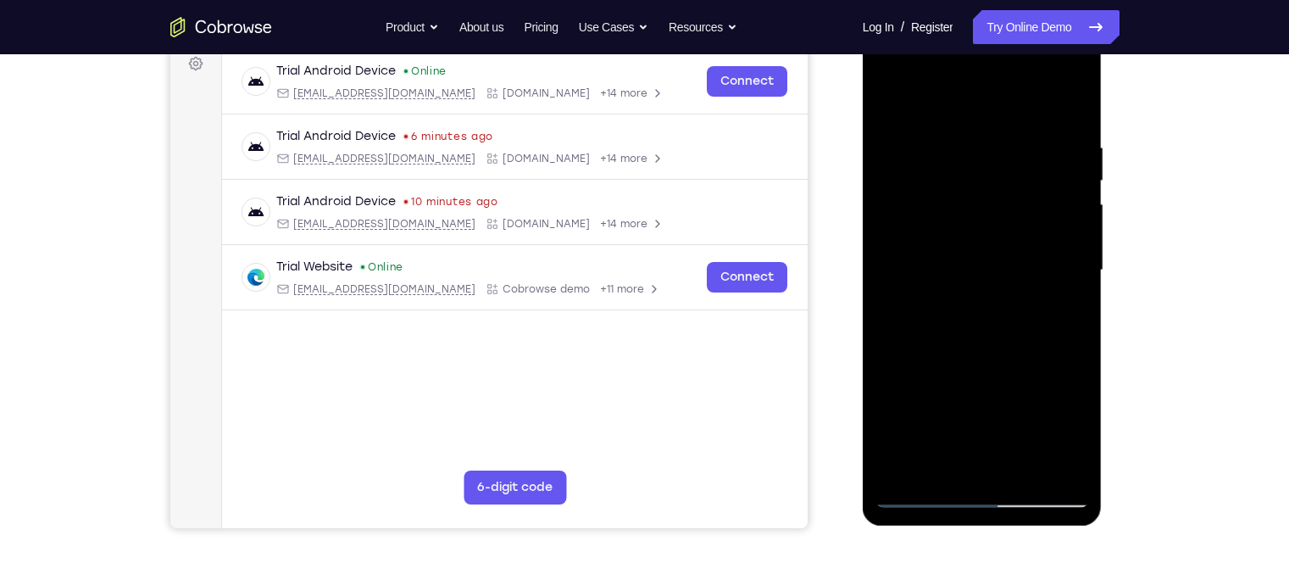
click at [964, 97] on div at bounding box center [982, 270] width 214 height 474
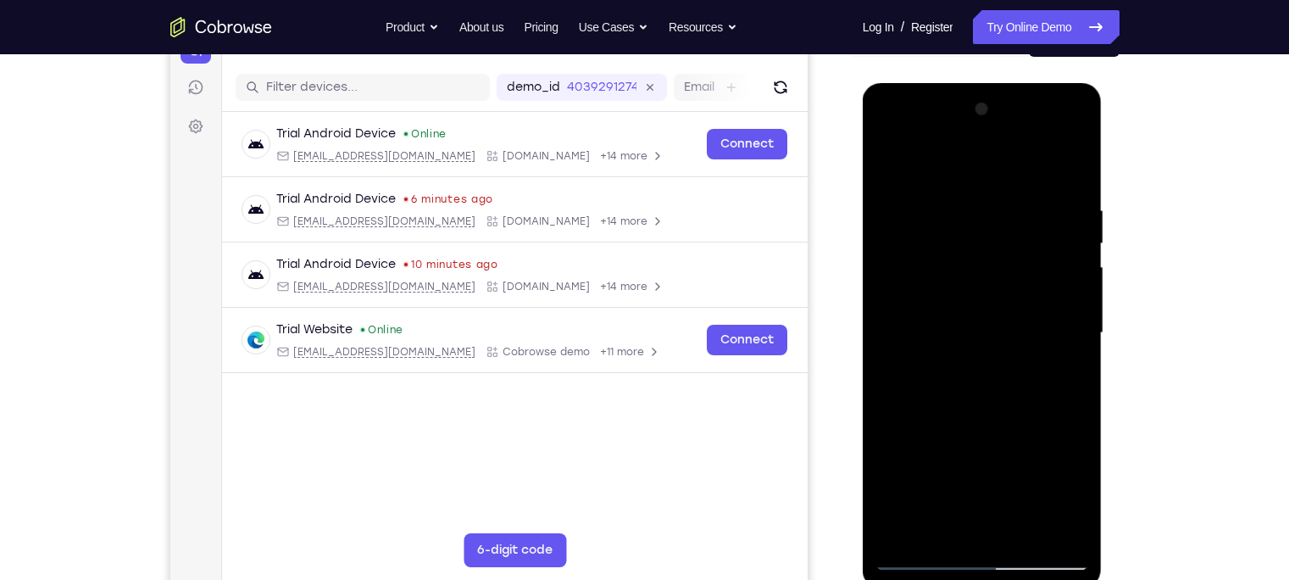
scroll to position [198, 0]
drag, startPoint x: 966, startPoint y: 426, endPoint x: 934, endPoint y: 199, distance: 229.3
click at [934, 199] on div at bounding box center [982, 332] width 214 height 474
drag, startPoint x: 1004, startPoint y: 423, endPoint x: 986, endPoint y: 112, distance: 311.5
click at [986, 112] on div at bounding box center [982, 332] width 214 height 474
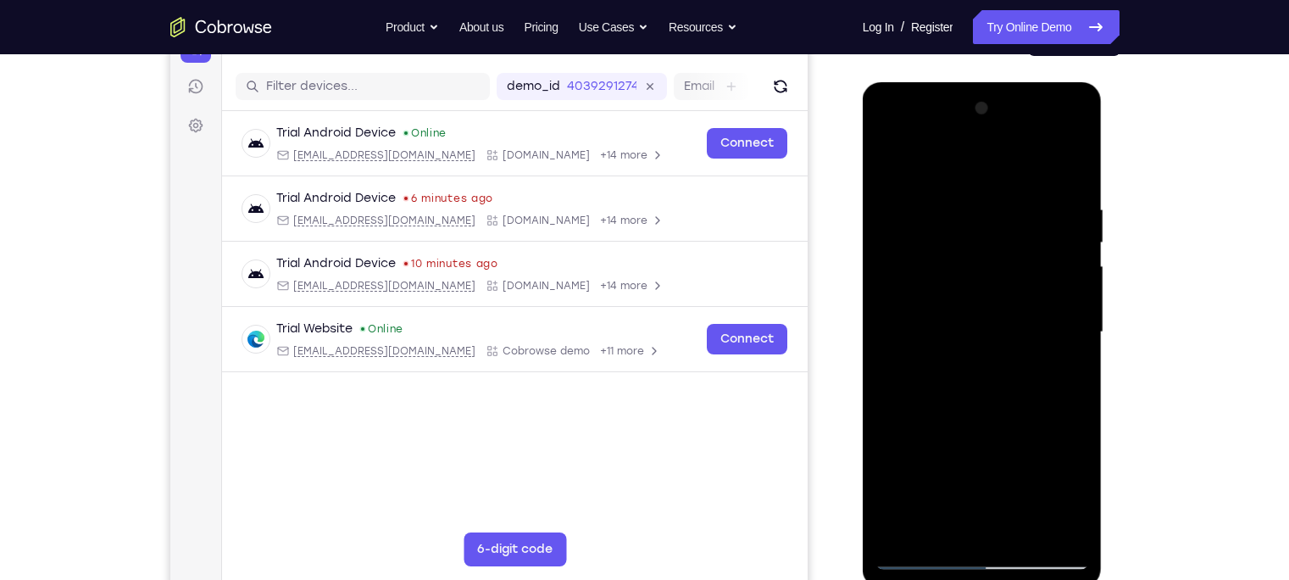
drag, startPoint x: 966, startPoint y: 455, endPoint x: 973, endPoint y: 261, distance: 194.1
click at [973, 261] on div at bounding box center [982, 332] width 214 height 474
drag, startPoint x: 951, startPoint y: 375, endPoint x: 953, endPoint y: 273, distance: 102.6
click at [953, 273] on div at bounding box center [982, 332] width 214 height 474
drag, startPoint x: 945, startPoint y: 427, endPoint x: 940, endPoint y: 221, distance: 205.9
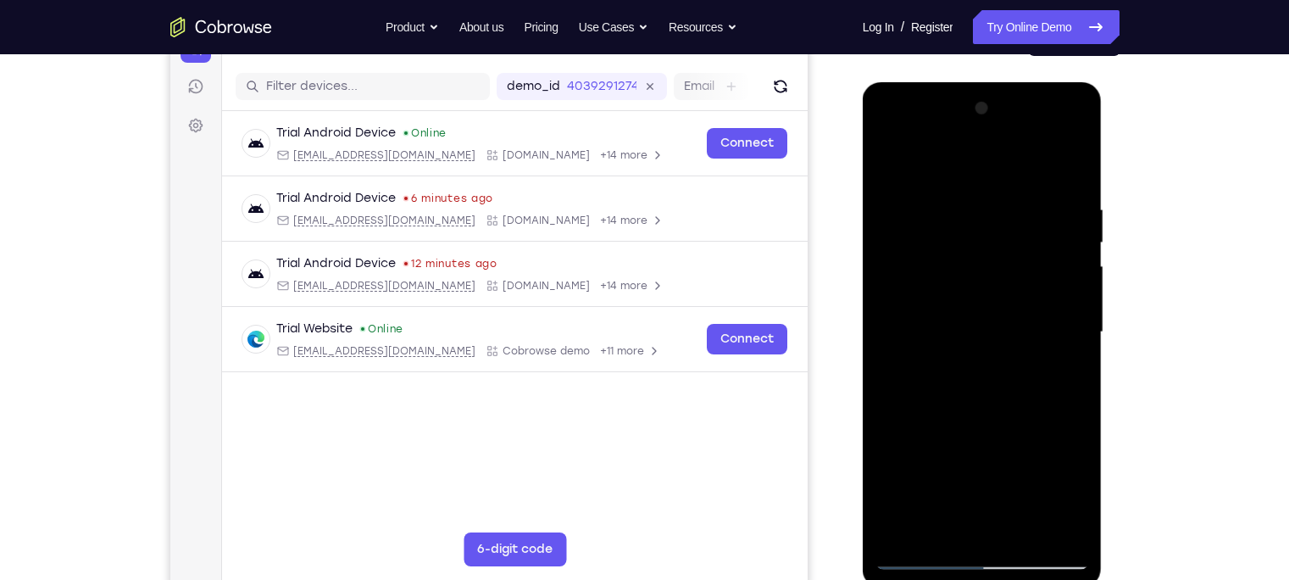
click at [940, 221] on div at bounding box center [982, 332] width 214 height 474
drag, startPoint x: 937, startPoint y: 402, endPoint x: 973, endPoint y: 61, distance: 343.3
click at [973, 82] on html "Online web based iOS Simulators and Android Emulators. Run iPhone, iPad, Mobile…" at bounding box center [983, 336] width 241 height 508
drag, startPoint x: 957, startPoint y: 417, endPoint x: 951, endPoint y: 202, distance: 214.4
click at [951, 202] on div at bounding box center [982, 332] width 214 height 474
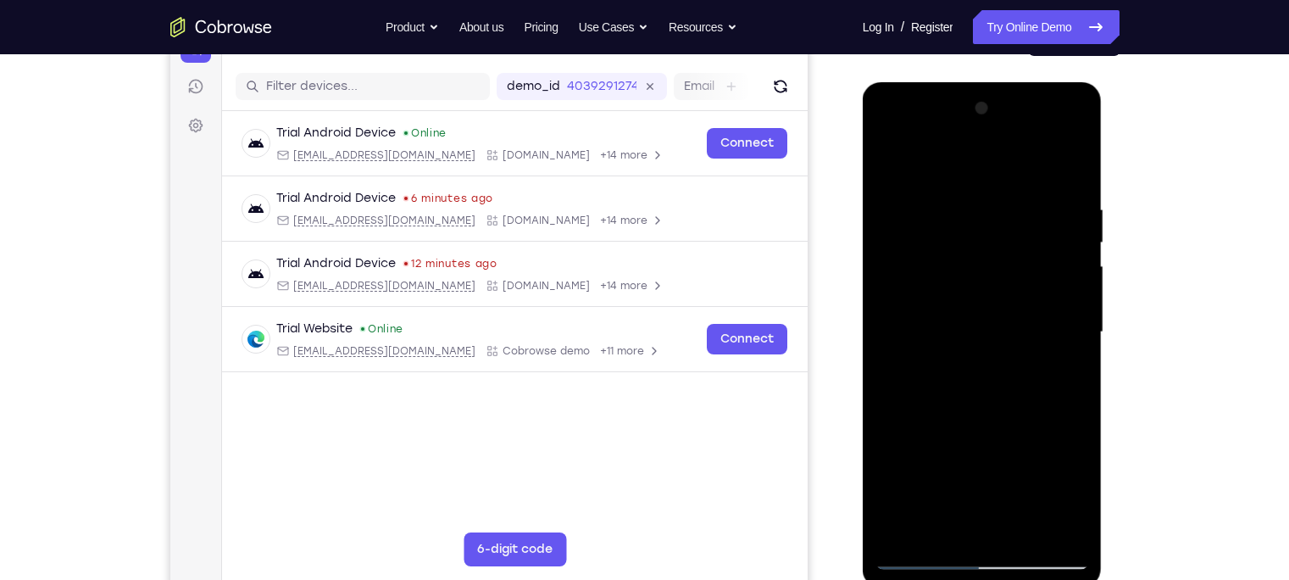
drag, startPoint x: 955, startPoint y: 431, endPoint x: 944, endPoint y: 218, distance: 213.8
click at [944, 218] on div at bounding box center [982, 332] width 214 height 474
drag, startPoint x: 933, startPoint y: 404, endPoint x: 932, endPoint y: 277, distance: 127.1
click at [932, 277] on div at bounding box center [982, 332] width 214 height 474
drag, startPoint x: 945, startPoint y: 465, endPoint x: 926, endPoint y: 275, distance: 190.7
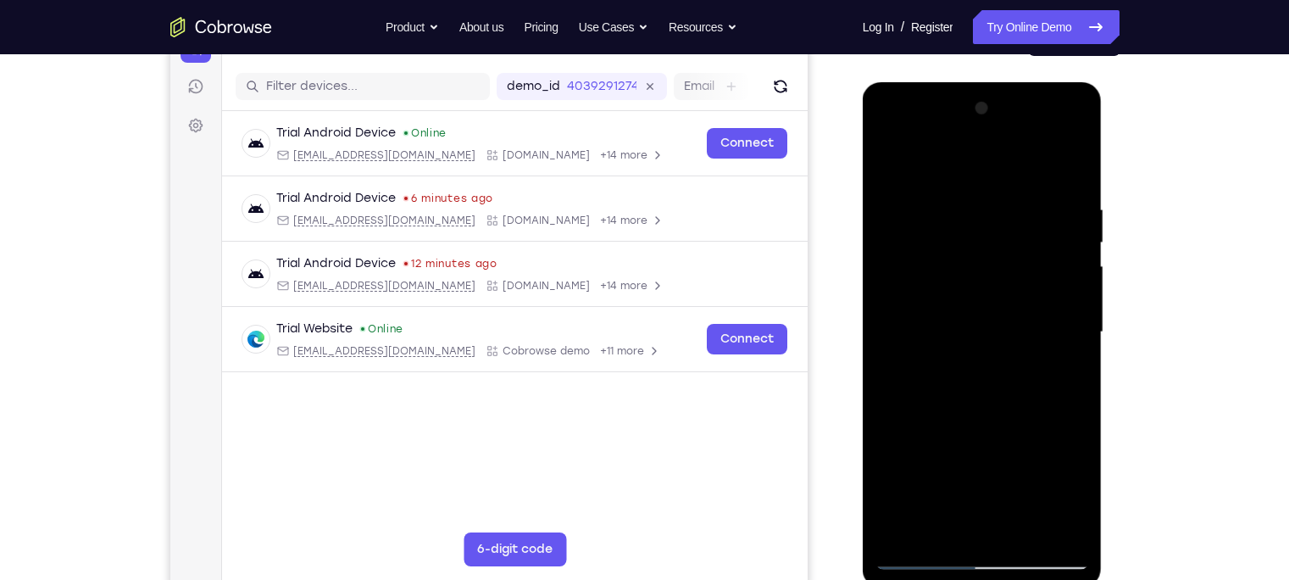
click at [926, 275] on div at bounding box center [982, 332] width 214 height 474
drag, startPoint x: 953, startPoint y: 424, endPoint x: 947, endPoint y: 170, distance: 253.4
click at [947, 170] on div at bounding box center [982, 332] width 214 height 474
drag, startPoint x: 973, startPoint y: 399, endPoint x: 983, endPoint y: 160, distance: 239.1
click at [983, 160] on div at bounding box center [982, 332] width 214 height 474
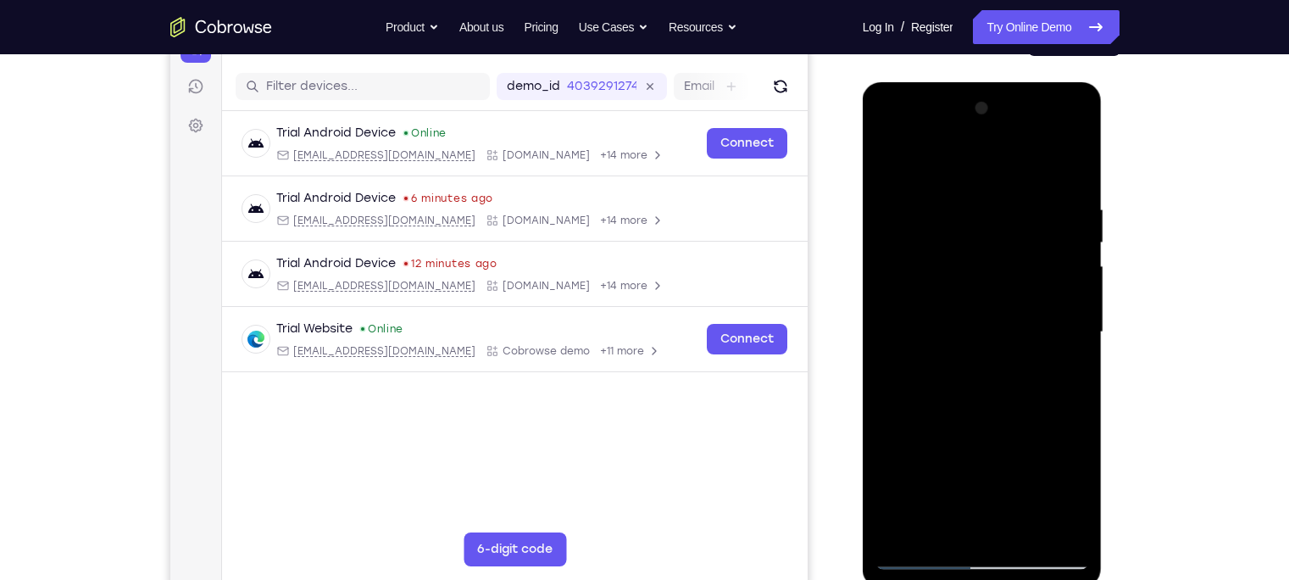
drag, startPoint x: 970, startPoint y: 394, endPoint x: 1004, endPoint y: 108, distance: 288.4
click at [1004, 108] on div at bounding box center [982, 332] width 214 height 474
drag, startPoint x: 970, startPoint y: 396, endPoint x: 991, endPoint y: 103, distance: 293.1
click at [991, 103] on div at bounding box center [982, 332] width 214 height 474
drag, startPoint x: 968, startPoint y: 340, endPoint x: 962, endPoint y: 321, distance: 19.8
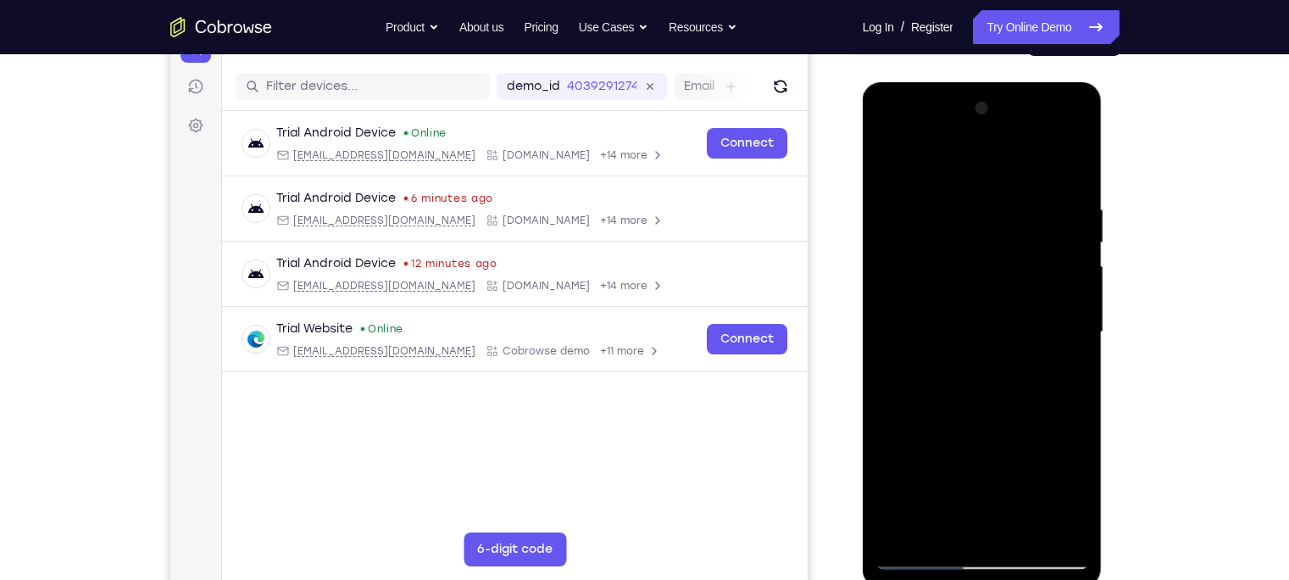
click at [962, 321] on div at bounding box center [982, 332] width 214 height 474
drag, startPoint x: 961, startPoint y: 335, endPoint x: 936, endPoint y: 132, distance: 204.0
click at [936, 132] on div at bounding box center [982, 332] width 214 height 474
drag, startPoint x: 919, startPoint y: 352, endPoint x: 943, endPoint y: 91, distance: 262.0
click at [943, 91] on div at bounding box center [983, 334] width 240 height 505
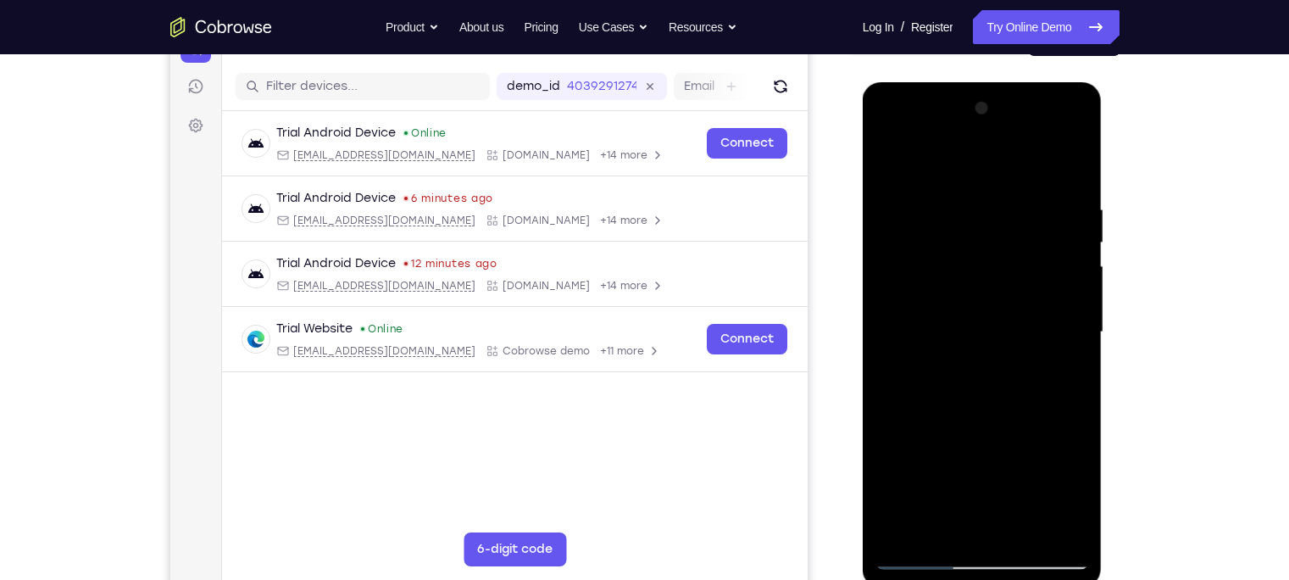
drag, startPoint x: 979, startPoint y: 466, endPoint x: 972, endPoint y: 147, distance: 318.6
click at [972, 147] on div at bounding box center [982, 332] width 214 height 474
drag, startPoint x: 962, startPoint y: 356, endPoint x: 969, endPoint y: 111, distance: 245.0
click at [969, 111] on div at bounding box center [982, 332] width 214 height 474
drag, startPoint x: 983, startPoint y: 421, endPoint x: 982, endPoint y: 207, distance: 214.4
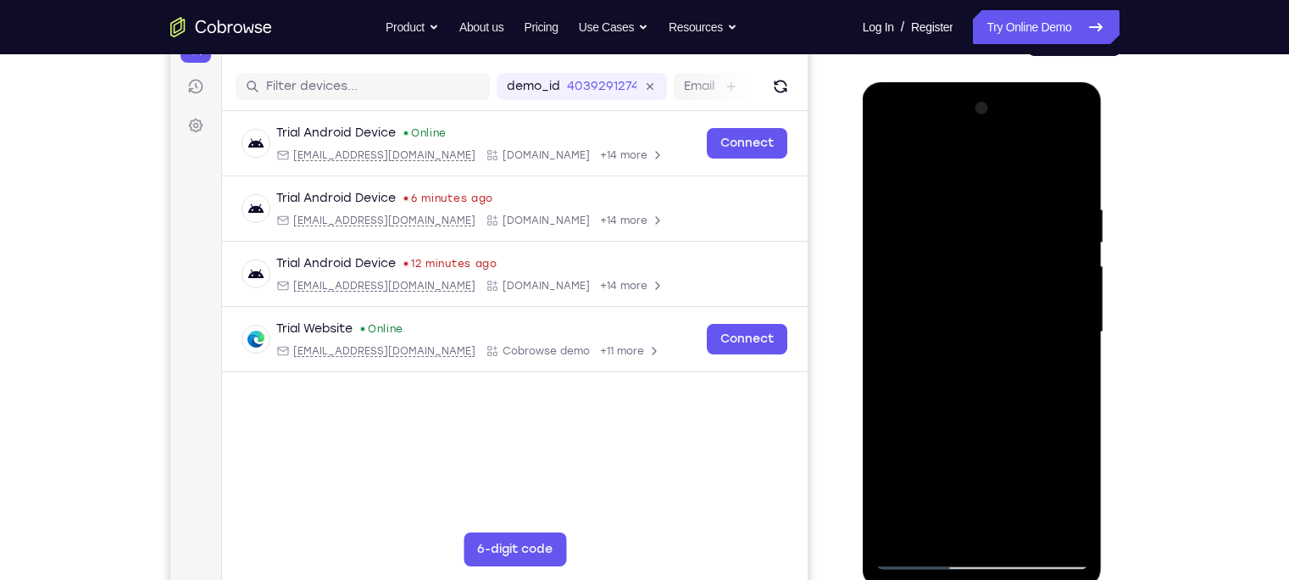
click at [982, 207] on div at bounding box center [982, 332] width 214 height 474
click at [1079, 287] on div at bounding box center [982, 332] width 214 height 474
drag, startPoint x: 1012, startPoint y: 413, endPoint x: 1009, endPoint y: 197, distance: 216.1
click at [1009, 197] on div at bounding box center [982, 332] width 214 height 474
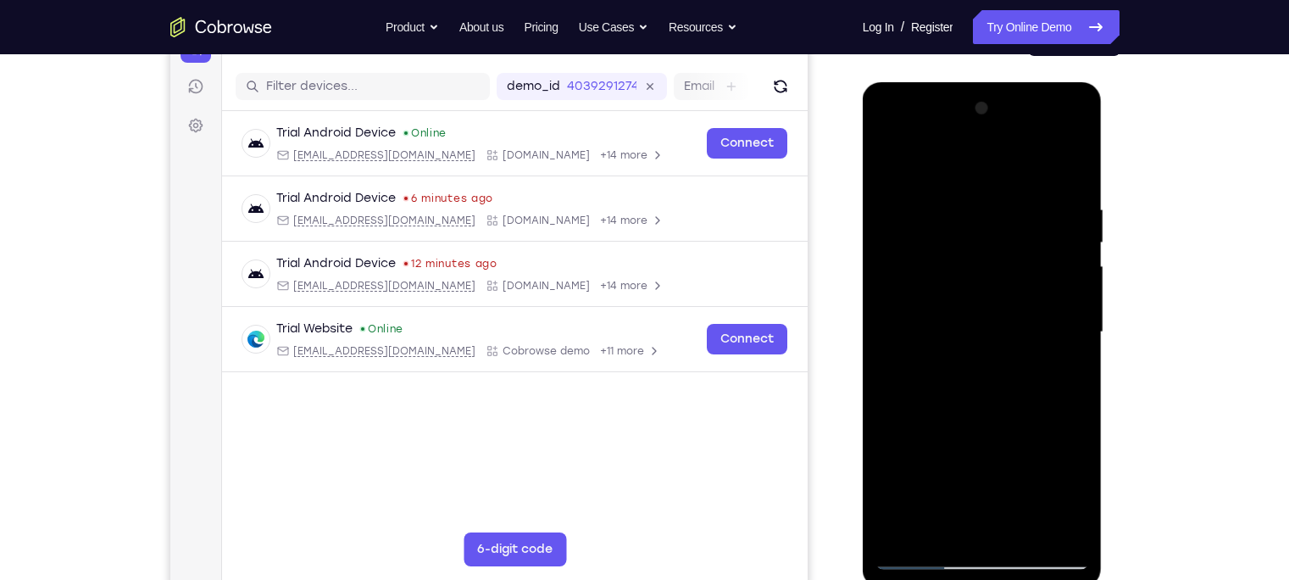
drag, startPoint x: 976, startPoint y: 373, endPoint x: 1000, endPoint y: 90, distance: 284.0
click at [1000, 90] on div at bounding box center [983, 334] width 240 height 505
drag, startPoint x: 986, startPoint y: 253, endPoint x: 979, endPoint y: 430, distance: 176.4
click at [979, 430] on div at bounding box center [982, 332] width 214 height 474
drag, startPoint x: 968, startPoint y: 296, endPoint x: 936, endPoint y: 132, distance: 166.5
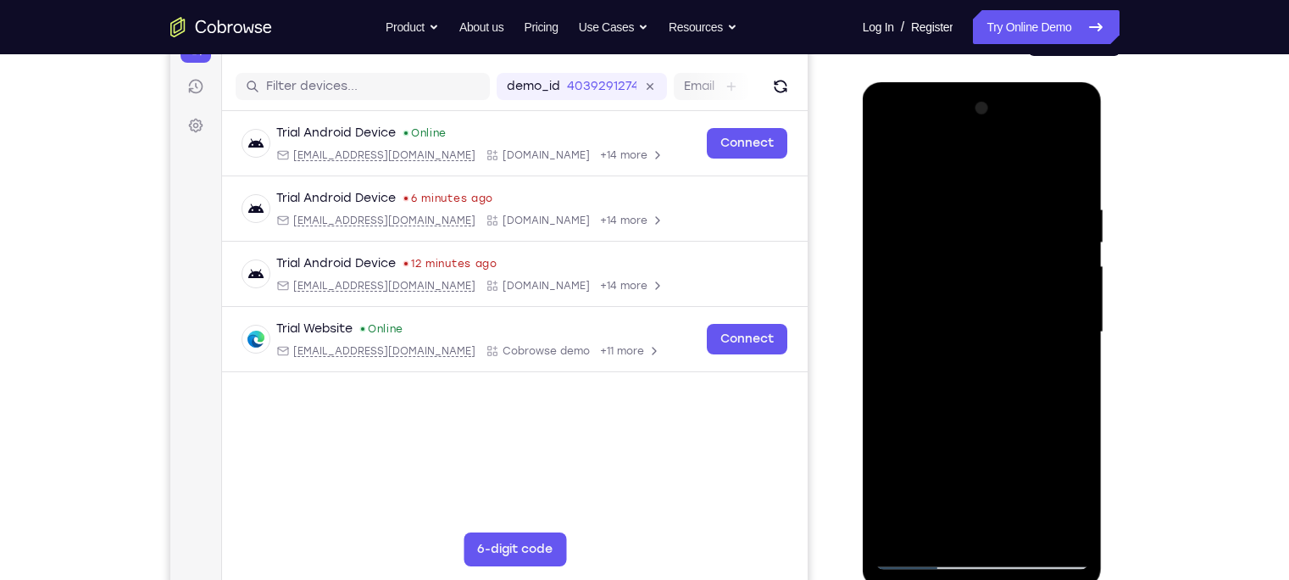
click at [936, 132] on div at bounding box center [982, 332] width 214 height 474
drag, startPoint x: 966, startPoint y: 436, endPoint x: 951, endPoint y: 211, distance: 225.9
click at [951, 211] on div at bounding box center [982, 332] width 214 height 474
drag, startPoint x: 945, startPoint y: 370, endPoint x: 941, endPoint y: 315, distance: 55.2
click at [941, 315] on div at bounding box center [982, 332] width 214 height 474
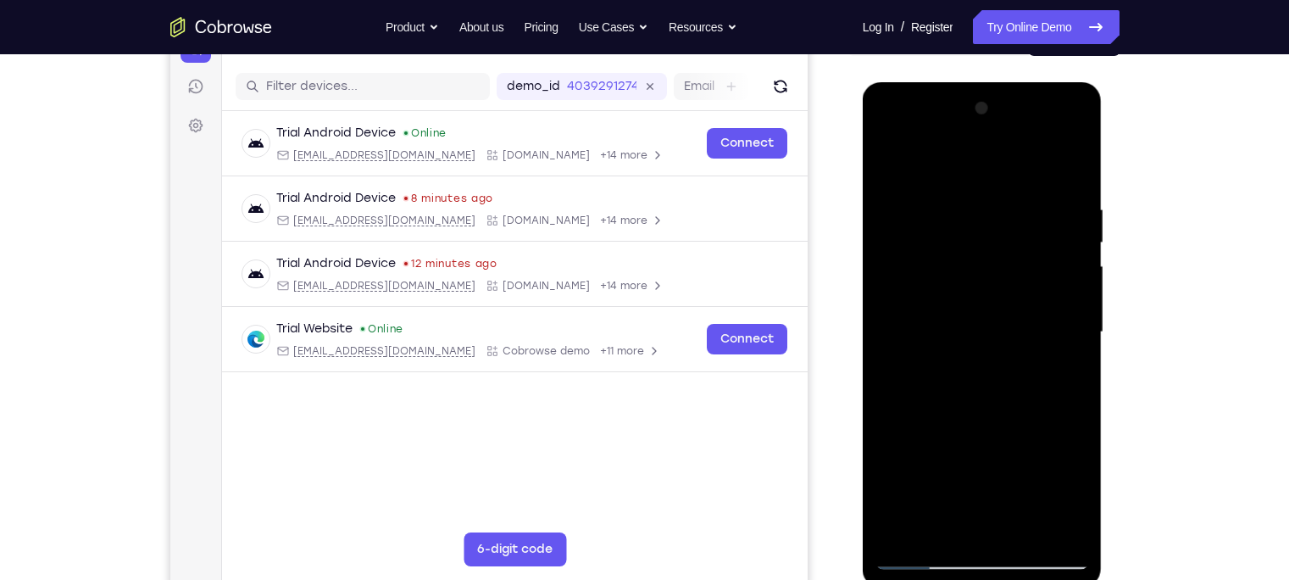
drag, startPoint x: 986, startPoint y: 437, endPoint x: 980, endPoint y: 308, distance: 128.9
click at [980, 308] on div at bounding box center [982, 332] width 214 height 474
drag, startPoint x: 949, startPoint y: 379, endPoint x: 961, endPoint y: 180, distance: 199.5
click at [961, 180] on div at bounding box center [982, 332] width 214 height 474
drag, startPoint x: 955, startPoint y: 442, endPoint x: 952, endPoint y: 173, distance: 269.4
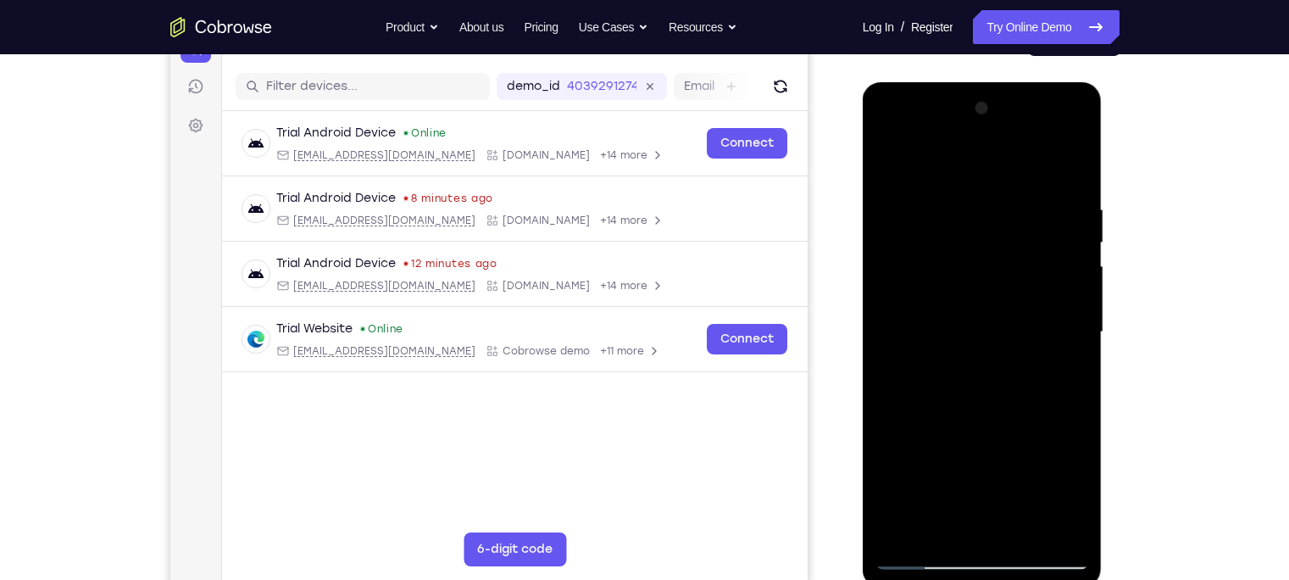
click at [952, 173] on div at bounding box center [982, 332] width 214 height 474
drag, startPoint x: 953, startPoint y: 434, endPoint x: 957, endPoint y: 184, distance: 250.0
click at [957, 184] on div at bounding box center [982, 332] width 214 height 474
drag, startPoint x: 957, startPoint y: 362, endPoint x: 971, endPoint y: 104, distance: 257.9
click at [971, 104] on div at bounding box center [982, 332] width 214 height 474
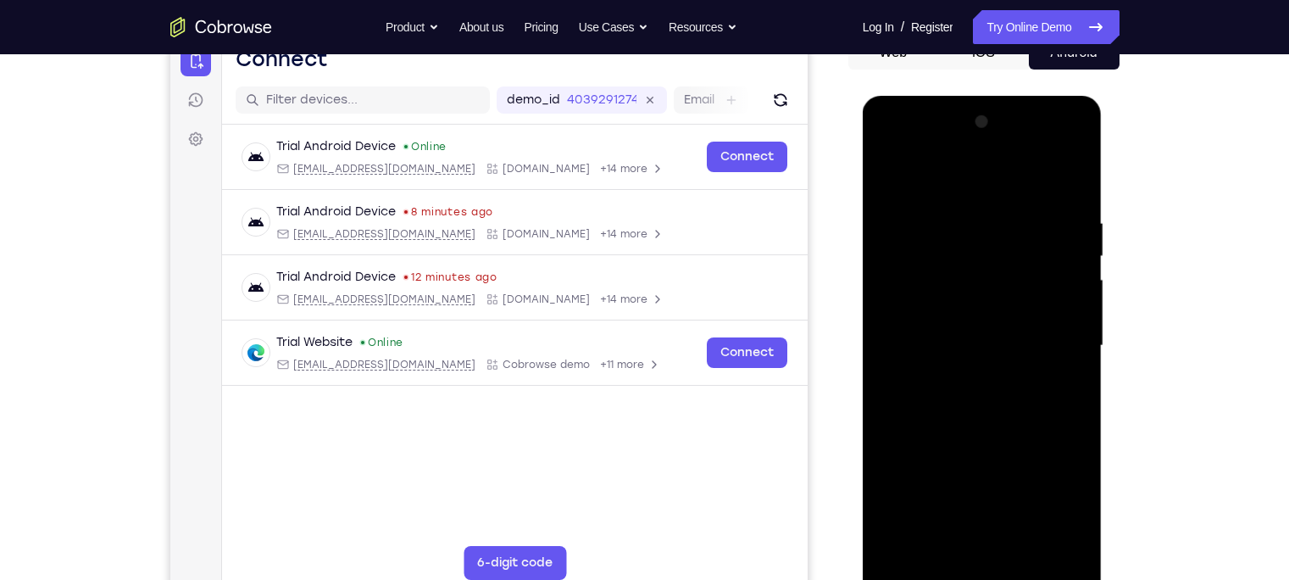
scroll to position [184, 0]
drag, startPoint x: 963, startPoint y: 313, endPoint x: 969, endPoint y: 139, distance: 174.6
click at [969, 139] on div at bounding box center [982, 346] width 214 height 474
drag, startPoint x: 927, startPoint y: 416, endPoint x: 963, endPoint y: 232, distance: 187.4
click at [963, 232] on div at bounding box center [982, 346] width 214 height 474
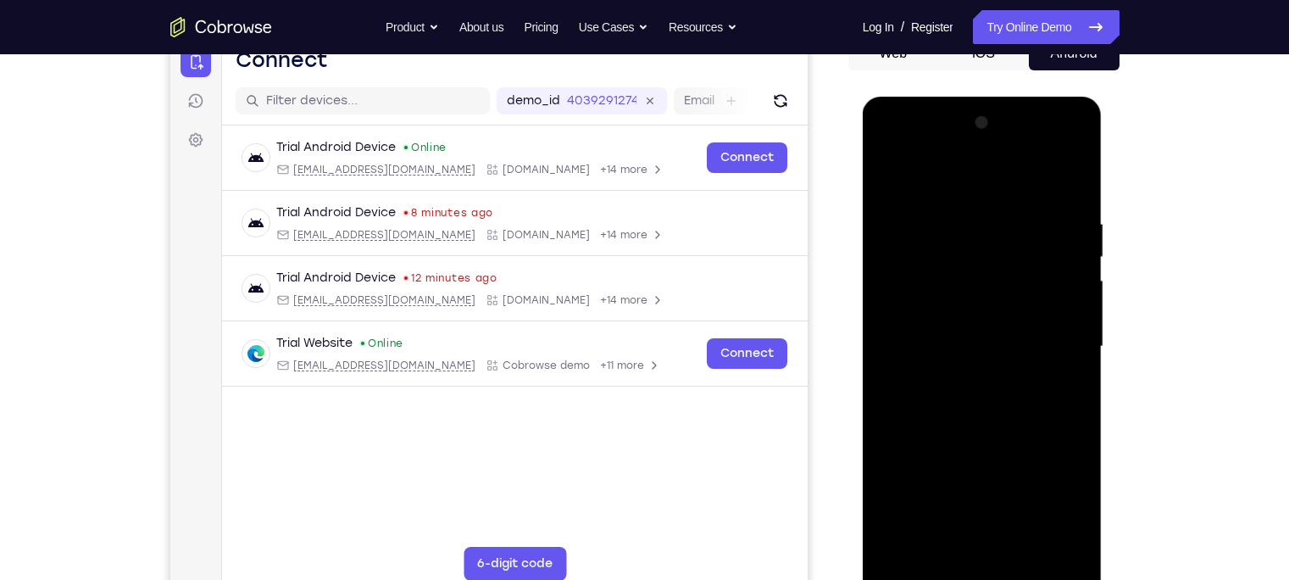
drag, startPoint x: 983, startPoint y: 303, endPoint x: 1030, endPoint y: 84, distance: 224.5
click at [1030, 97] on html "Online web based iOS Simulators and Android Emulators. Run iPhone, iPad, Mobile…" at bounding box center [983, 351] width 241 height 508
drag, startPoint x: 999, startPoint y: 454, endPoint x: 979, endPoint y: 244, distance: 211.1
click at [979, 244] on div at bounding box center [982, 346] width 214 height 474
drag, startPoint x: 978, startPoint y: 424, endPoint x: 958, endPoint y: 8, distance: 416.5
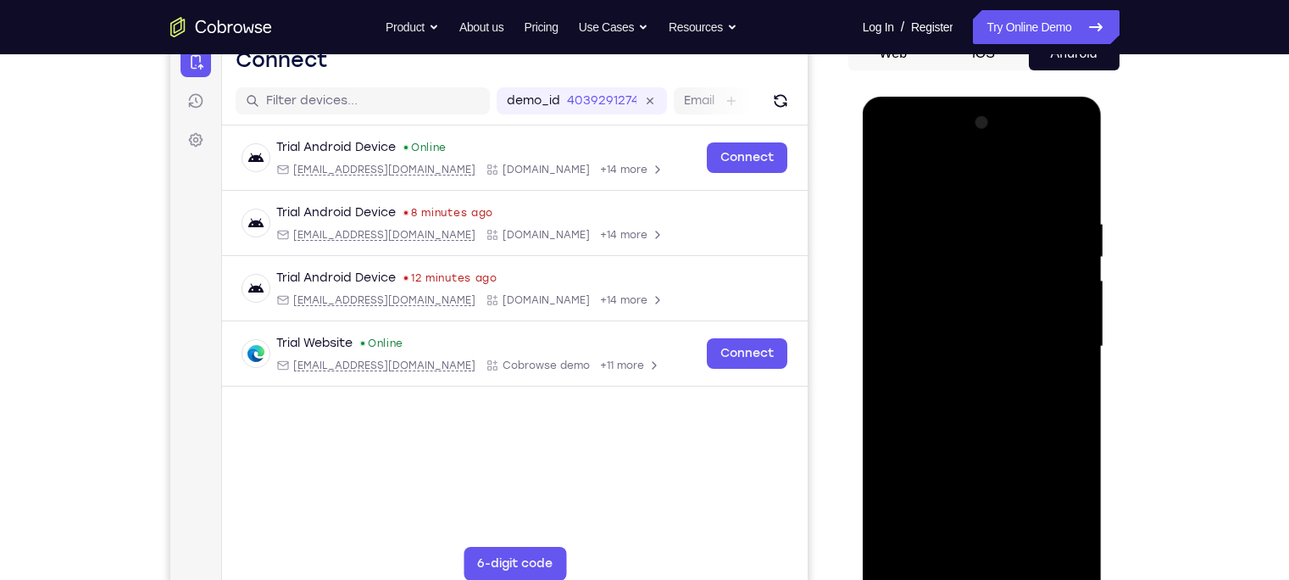
click at [958, 97] on html "Online web based iOS Simulators and Android Emulators. Run iPhone, iPad, Mobile…" at bounding box center [983, 351] width 241 height 508
drag, startPoint x: 1027, startPoint y: 219, endPoint x: 993, endPoint y: 159, distance: 69.0
click at [993, 159] on div at bounding box center [982, 346] width 214 height 474
drag, startPoint x: 998, startPoint y: 409, endPoint x: 979, endPoint y: 219, distance: 191.6
click at [979, 219] on div at bounding box center [982, 346] width 214 height 474
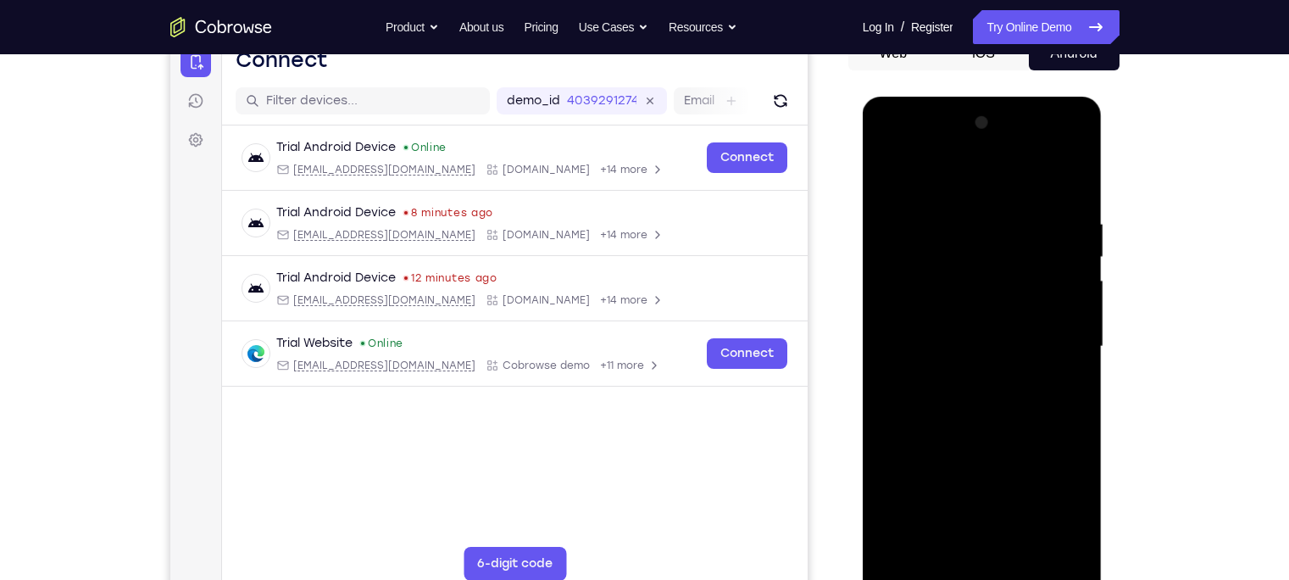
drag, startPoint x: 980, startPoint y: 382, endPoint x: 991, endPoint y: 170, distance: 212.1
click at [991, 170] on div at bounding box center [982, 346] width 214 height 474
drag, startPoint x: 953, startPoint y: 440, endPoint x: 948, endPoint y: 225, distance: 215.3
click at [948, 225] on div at bounding box center [982, 346] width 214 height 474
drag, startPoint x: 964, startPoint y: 410, endPoint x: 977, endPoint y: 183, distance: 227.4
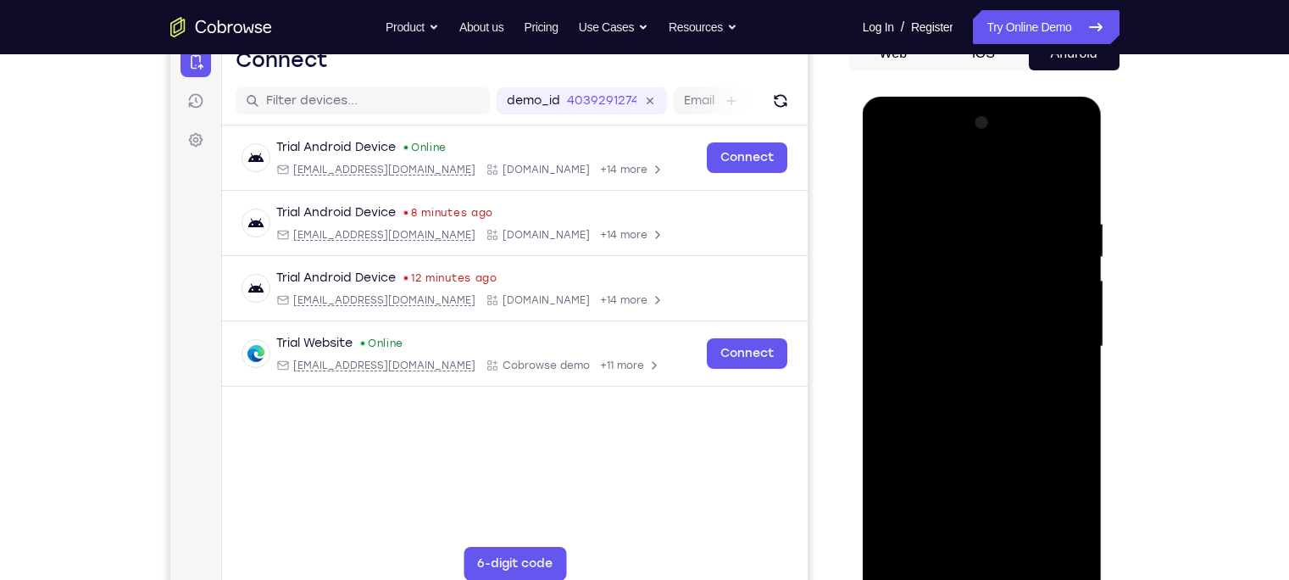
click at [977, 183] on div at bounding box center [982, 346] width 214 height 474
drag, startPoint x: 975, startPoint y: 419, endPoint x: 992, endPoint y: 122, distance: 297.0
click at [992, 122] on div at bounding box center [982, 346] width 214 height 474
click at [907, 509] on div at bounding box center [982, 346] width 214 height 474
click at [965, 199] on div at bounding box center [982, 346] width 214 height 474
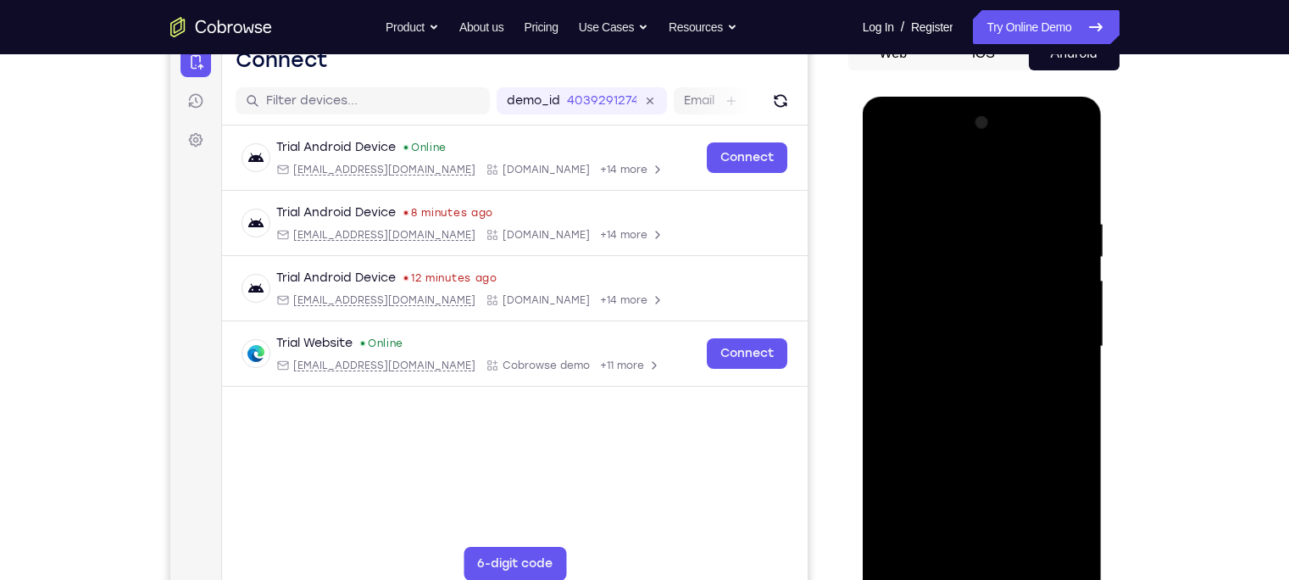
drag, startPoint x: 1049, startPoint y: 294, endPoint x: 810, endPoint y: 313, distance: 239.7
click at [863, 313] on html "Online web based iOS Simulators and Android Emulators. Run iPhone, iPad, Mobile…" at bounding box center [983, 351] width 241 height 508
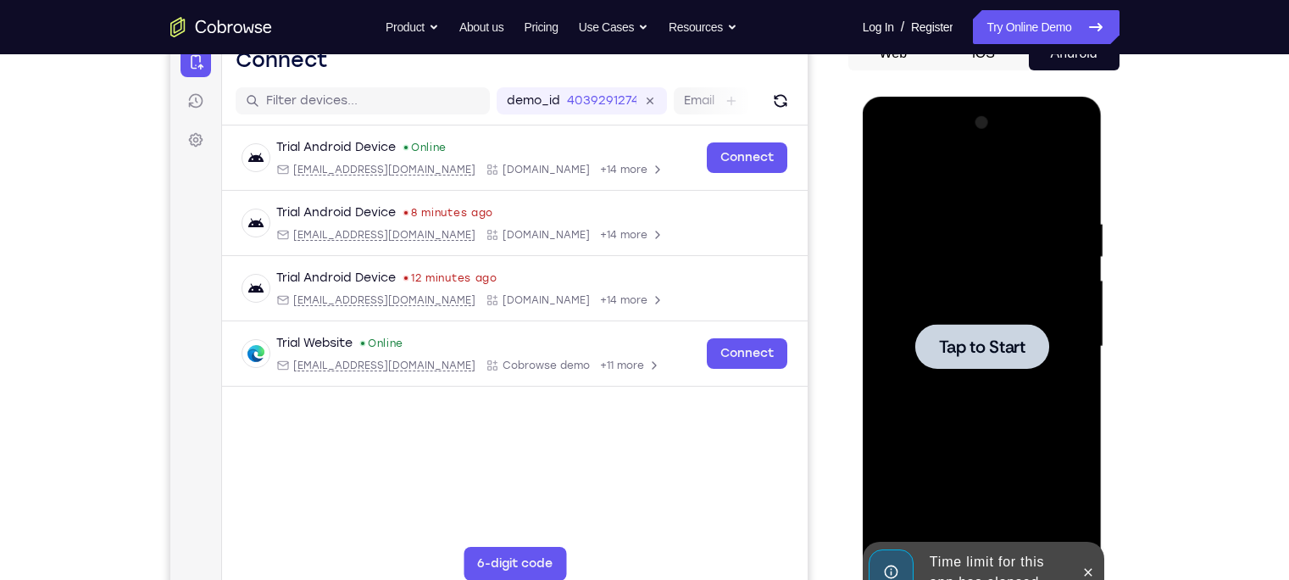
click at [963, 325] on div at bounding box center [982, 346] width 134 height 45
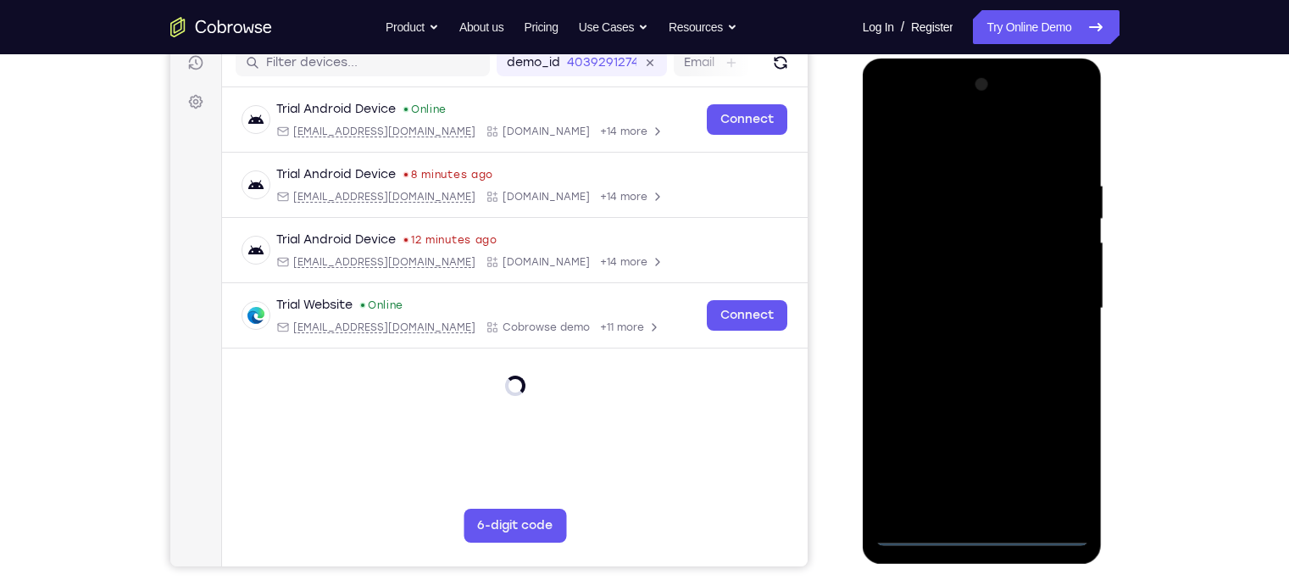
scroll to position [220, 0]
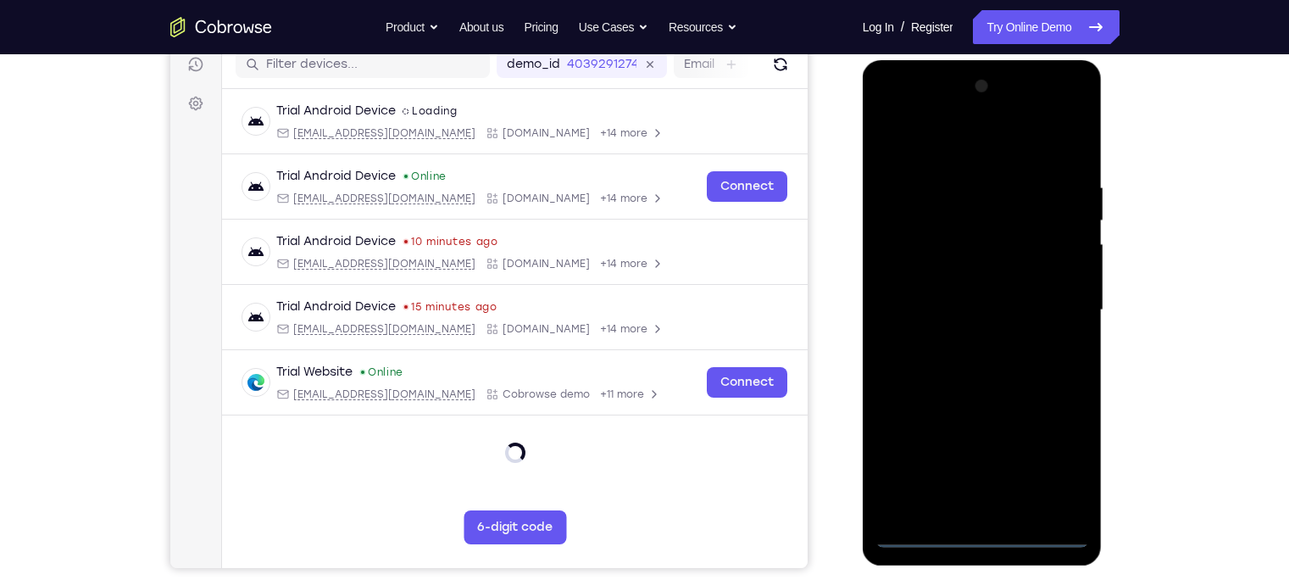
click at [972, 509] on div at bounding box center [982, 310] width 214 height 474
click at [1064, 445] on div at bounding box center [982, 310] width 214 height 474
click at [1060, 459] on div at bounding box center [982, 310] width 214 height 474
click at [907, 100] on div at bounding box center [982, 310] width 214 height 474
click at [1058, 302] on div at bounding box center [982, 310] width 214 height 474
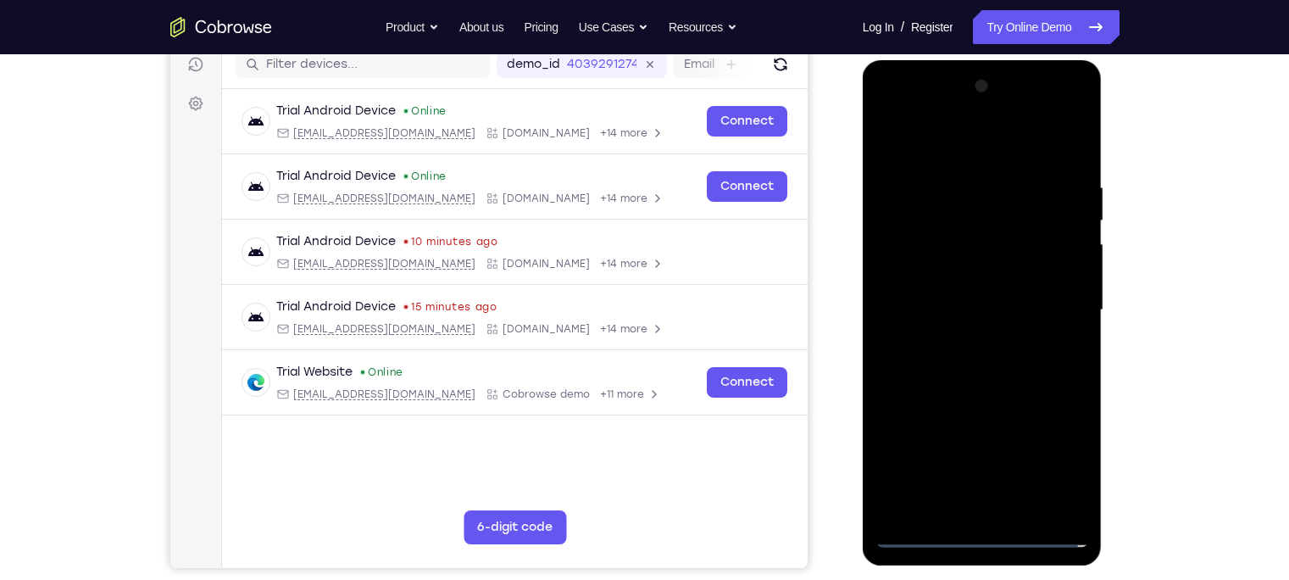
click at [968, 340] on div at bounding box center [982, 310] width 214 height 474
click at [932, 281] on div at bounding box center [982, 310] width 214 height 474
click at [913, 278] on div at bounding box center [982, 310] width 214 height 474
click at [909, 277] on div at bounding box center [982, 310] width 214 height 474
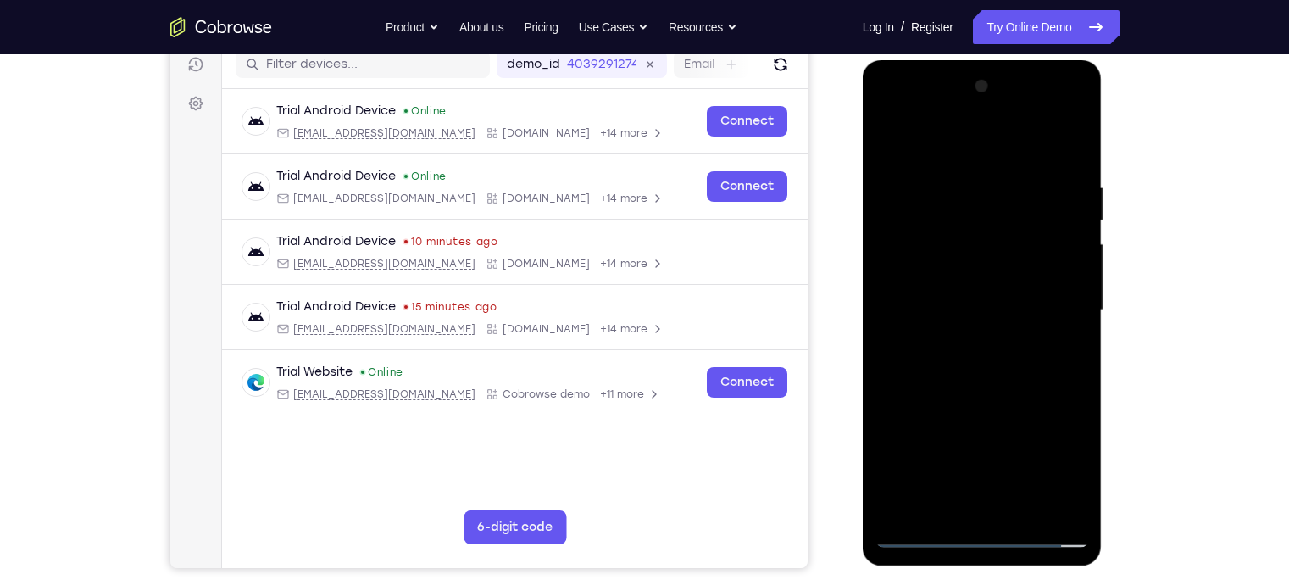
click at [1008, 308] on div at bounding box center [982, 310] width 214 height 474
click at [987, 379] on div at bounding box center [982, 310] width 214 height 474
click at [960, 189] on div at bounding box center [982, 310] width 214 height 474
click at [1062, 336] on div at bounding box center [982, 310] width 214 height 474
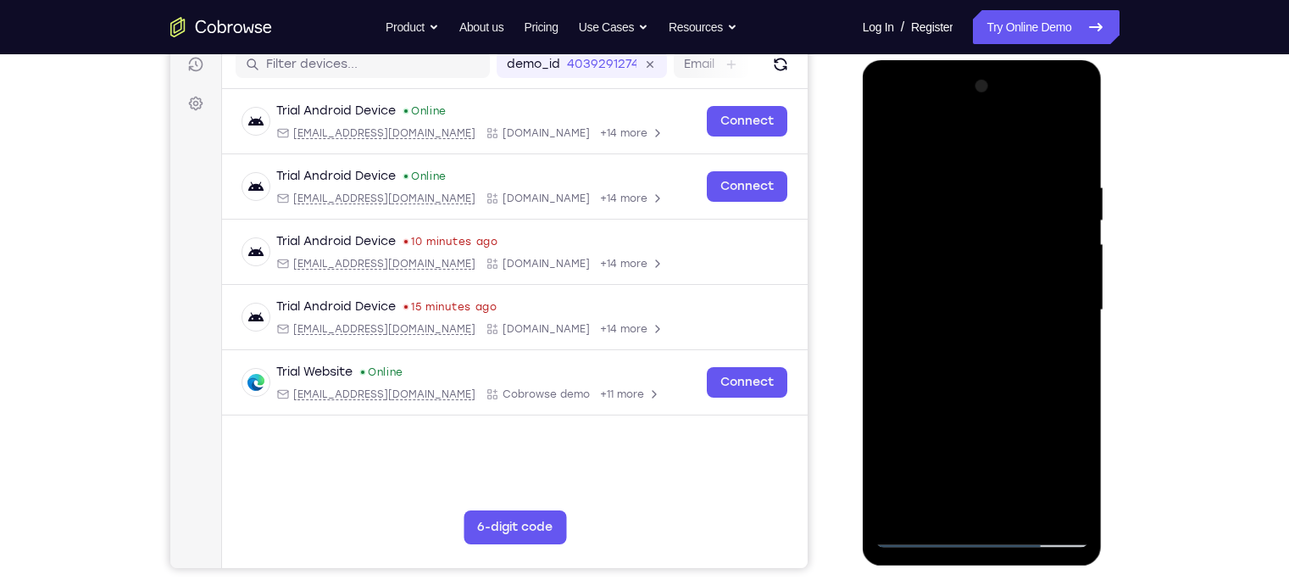
click at [1062, 336] on div at bounding box center [982, 310] width 214 height 474
drag, startPoint x: 949, startPoint y: 145, endPoint x: 1233, endPoint y: 77, distance: 291.8
click at [1104, 77] on html "Online web based iOS Simulators and Android Emulators. Run iPhone, iPad, Mobile…" at bounding box center [983, 314] width 241 height 508
click at [1058, 302] on div at bounding box center [982, 310] width 214 height 474
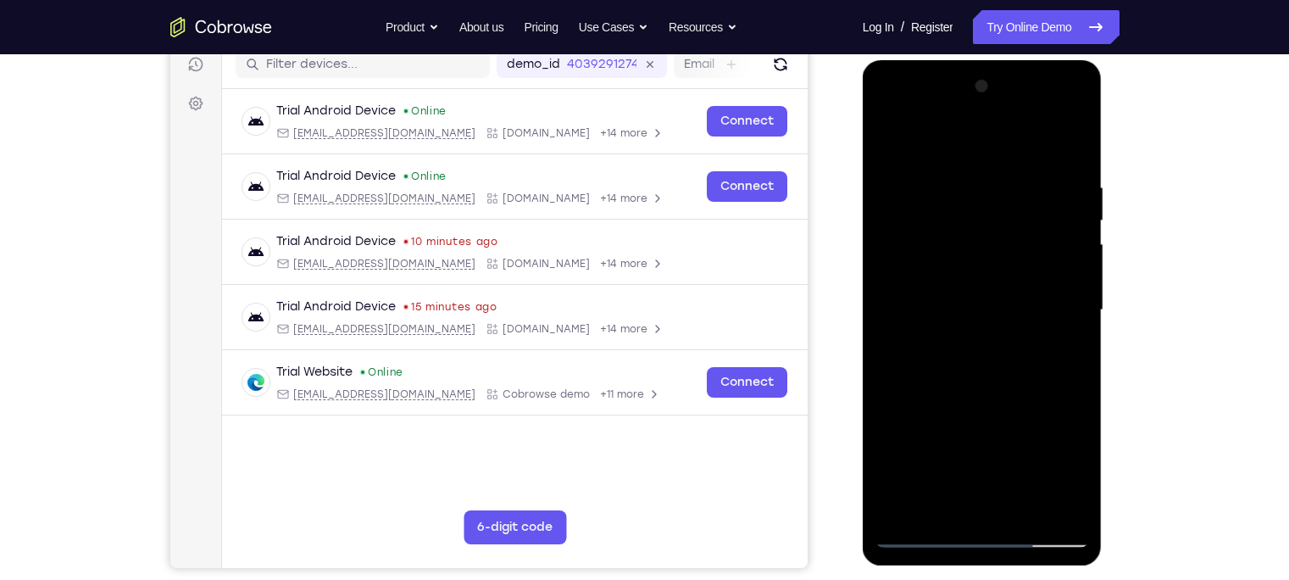
click at [1058, 302] on div at bounding box center [982, 310] width 214 height 474
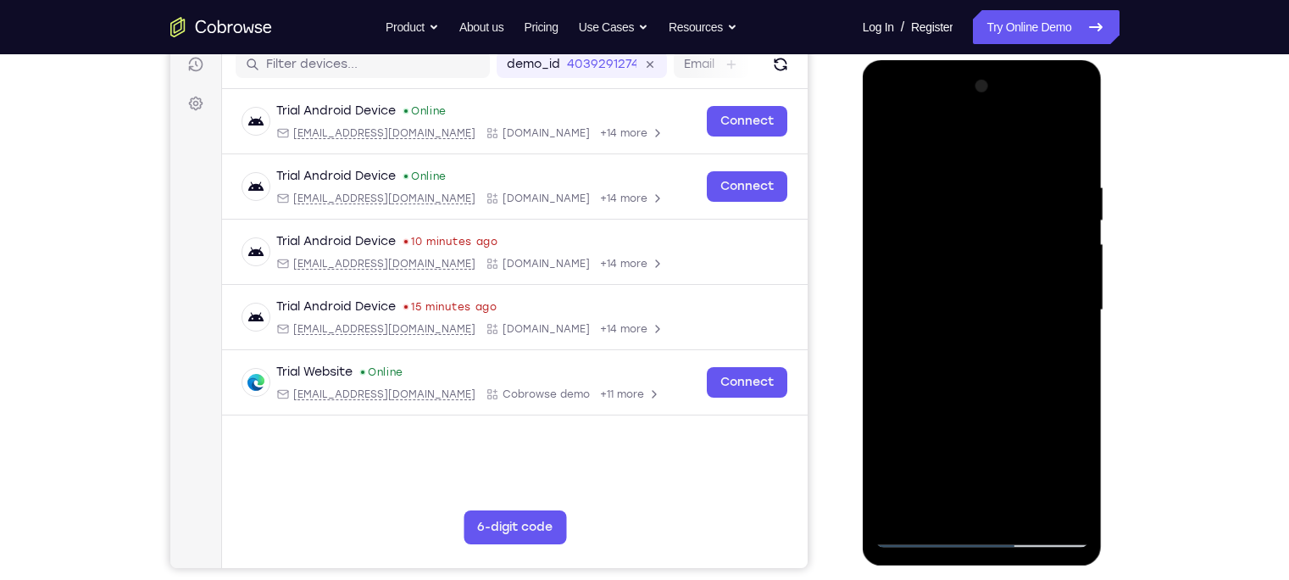
click at [1058, 302] on div at bounding box center [982, 310] width 214 height 474
drag, startPoint x: 1058, startPoint y: 302, endPoint x: 868, endPoint y: 339, distance: 193.4
click at [868, 339] on div at bounding box center [983, 312] width 240 height 505
drag, startPoint x: 1051, startPoint y: 295, endPoint x: 803, endPoint y: 354, distance: 254.4
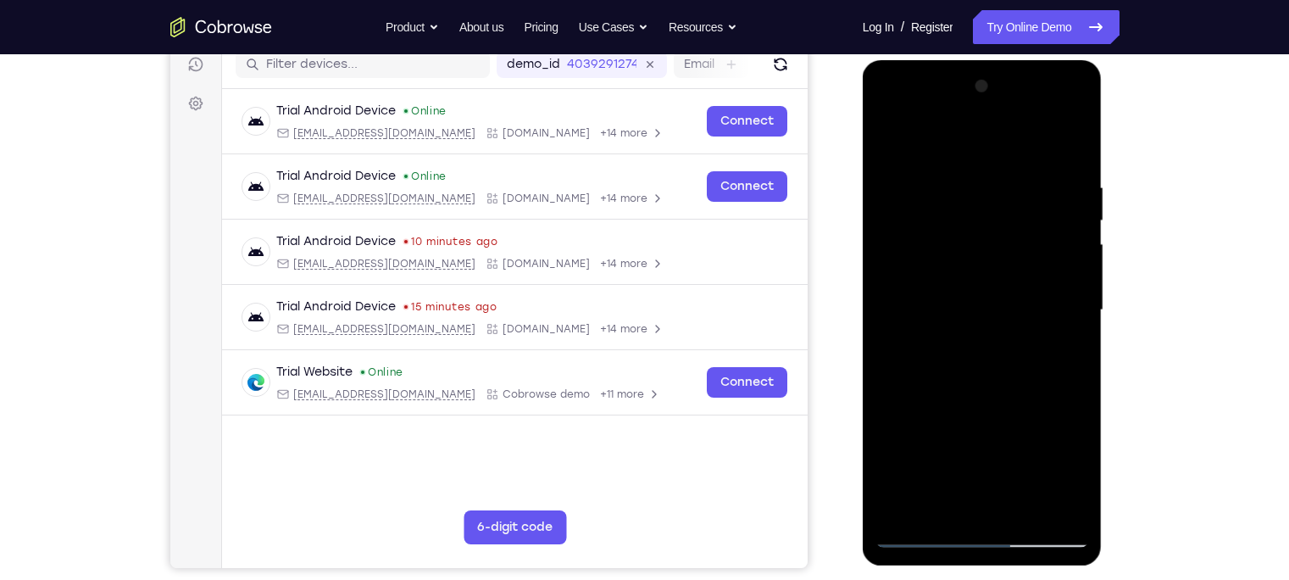
click at [863, 354] on html "Online web based iOS Simulators and Android Emulators. Run iPhone, iPad, Mobile…" at bounding box center [983, 314] width 241 height 508
click at [1062, 317] on div at bounding box center [982, 310] width 214 height 474
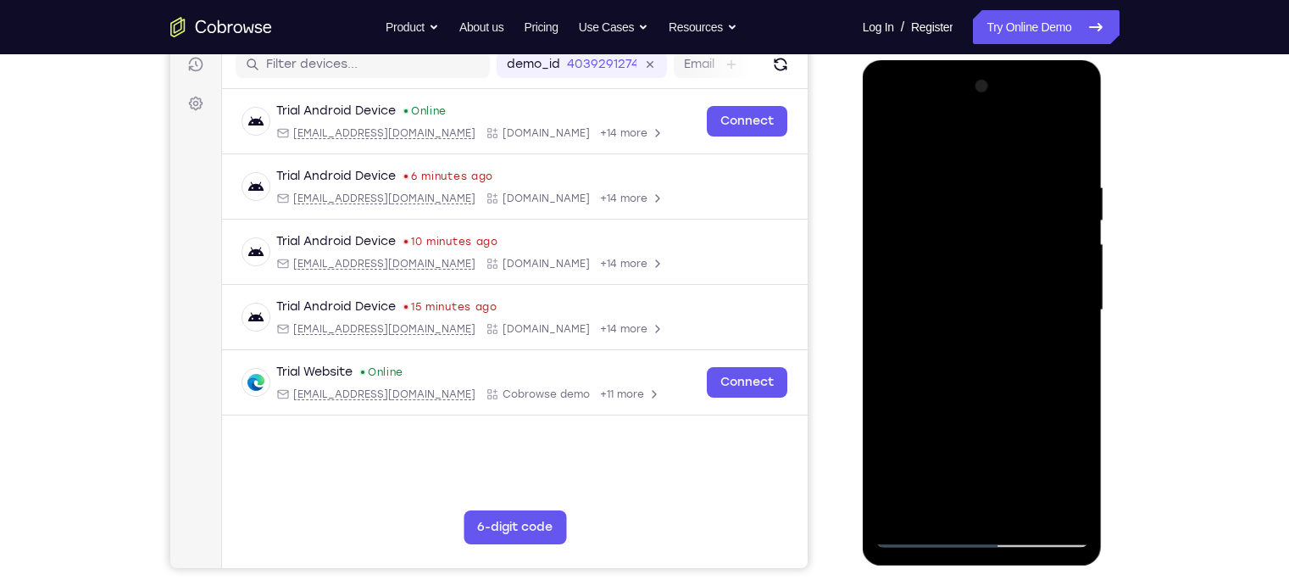
click at [1062, 317] on div at bounding box center [982, 310] width 214 height 474
drag, startPoint x: 1062, startPoint y: 317, endPoint x: 877, endPoint y: 341, distance: 187.2
click at [877, 341] on div at bounding box center [982, 310] width 214 height 474
click at [1041, 327] on div at bounding box center [982, 310] width 214 height 474
click at [1040, 230] on div at bounding box center [982, 310] width 214 height 474
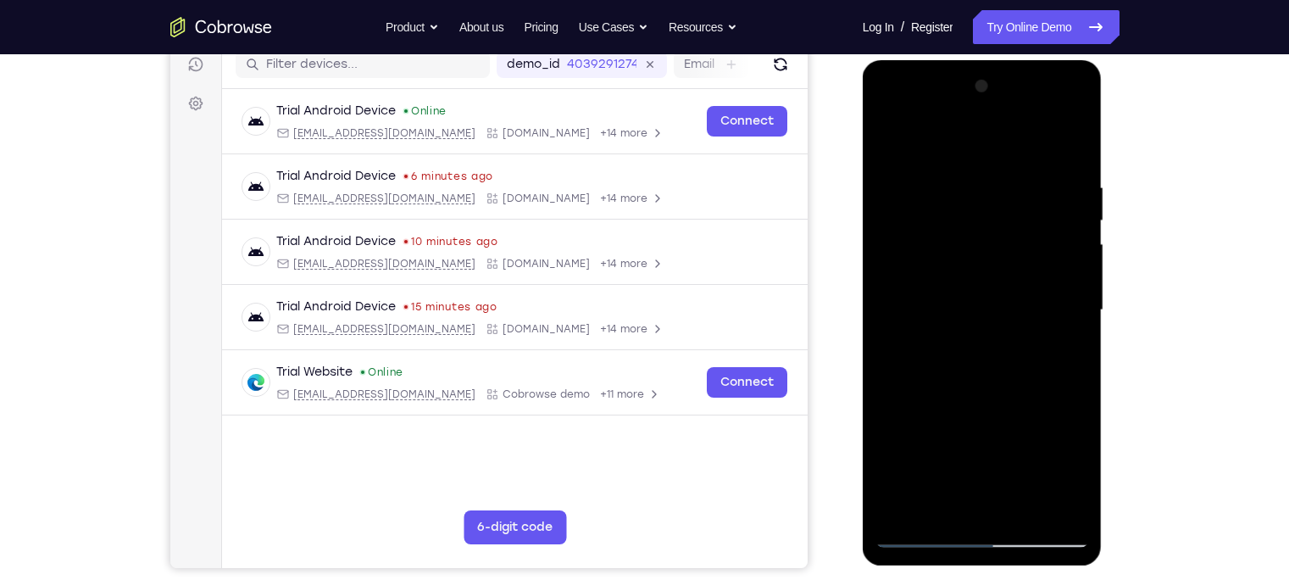
drag, startPoint x: 1040, startPoint y: 231, endPoint x: 912, endPoint y: 255, distance: 131.0
click at [912, 255] on div at bounding box center [982, 310] width 214 height 474
drag, startPoint x: 1054, startPoint y: 191, endPoint x: 873, endPoint y: 225, distance: 184.3
click at [873, 225] on div at bounding box center [983, 312] width 240 height 505
click at [1026, 414] on div at bounding box center [982, 310] width 214 height 474
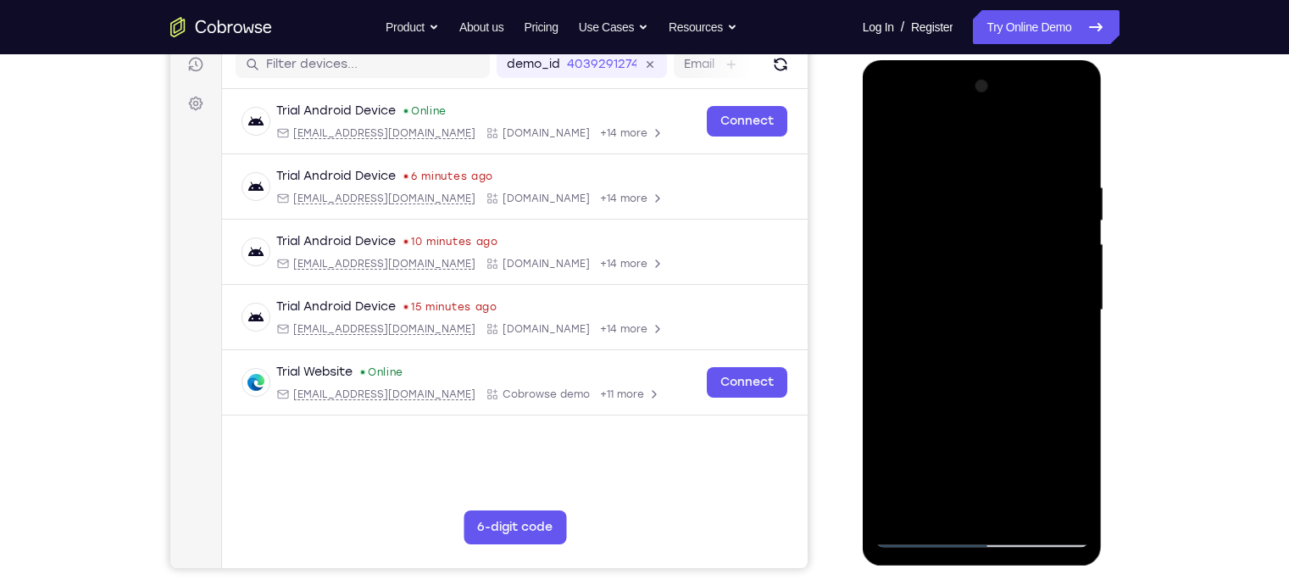
drag, startPoint x: 1072, startPoint y: 194, endPoint x: 819, endPoint y: 247, distance: 257.9
click at [863, 247] on html "Online web based iOS Simulators and Android Emulators. Run iPhone, iPad, Mobile…" at bounding box center [983, 314] width 241 height 508
click at [1062, 225] on div at bounding box center [982, 310] width 214 height 474
drag, startPoint x: 1062, startPoint y: 225, endPoint x: 952, endPoint y: 239, distance: 111.0
click at [952, 239] on div at bounding box center [982, 310] width 214 height 474
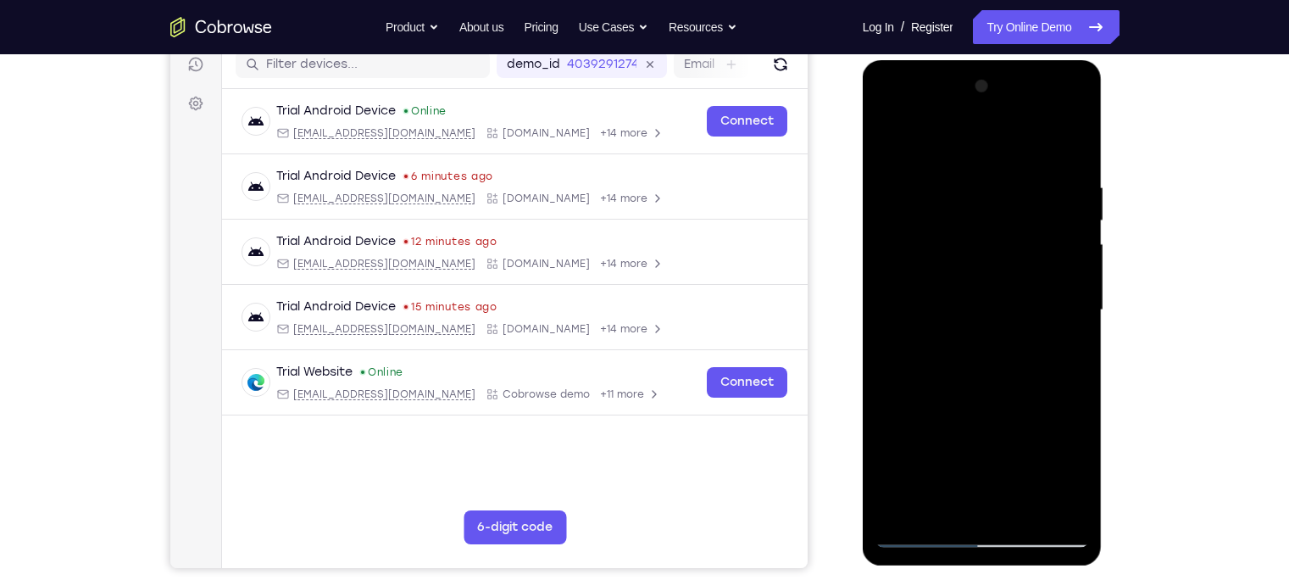
drag, startPoint x: 1074, startPoint y: 251, endPoint x: 862, endPoint y: 277, distance: 213.4
click at [863, 277] on div at bounding box center [983, 312] width 240 height 505
drag, startPoint x: 1042, startPoint y: 214, endPoint x: 836, endPoint y: 255, distance: 209.9
click at [863, 255] on html "Online web based iOS Simulators and Android Emulators. Run iPhone, iPad, Mobile…" at bounding box center [983, 314] width 241 height 508
drag, startPoint x: 1067, startPoint y: 231, endPoint x: 879, endPoint y: 251, distance: 188.3
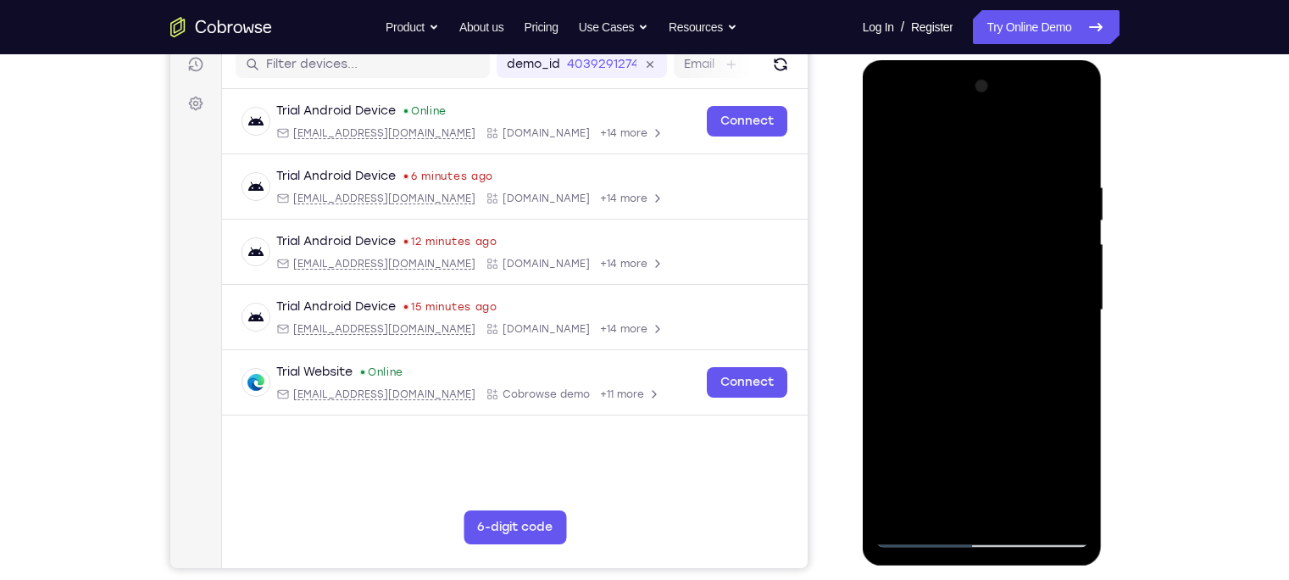
click at [879, 251] on div at bounding box center [982, 310] width 214 height 474
drag, startPoint x: 1065, startPoint y: 193, endPoint x: 885, endPoint y: 227, distance: 182.8
click at [885, 227] on div at bounding box center [982, 310] width 214 height 474
click at [1030, 266] on div at bounding box center [982, 310] width 214 height 474
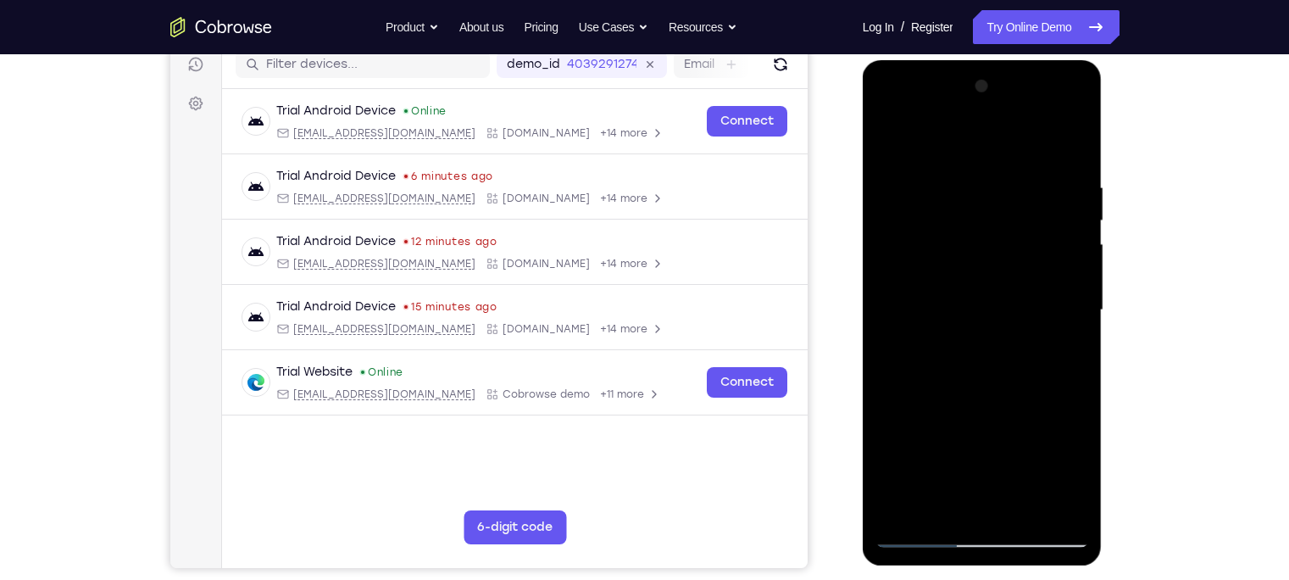
click at [1030, 266] on div at bounding box center [982, 310] width 214 height 474
click at [1074, 141] on div at bounding box center [982, 310] width 214 height 474
drag, startPoint x: 1074, startPoint y: 141, endPoint x: 1061, endPoint y: 524, distance: 384.1
click at [1061, 509] on div at bounding box center [982, 310] width 214 height 474
click at [904, 509] on div at bounding box center [982, 310] width 214 height 474
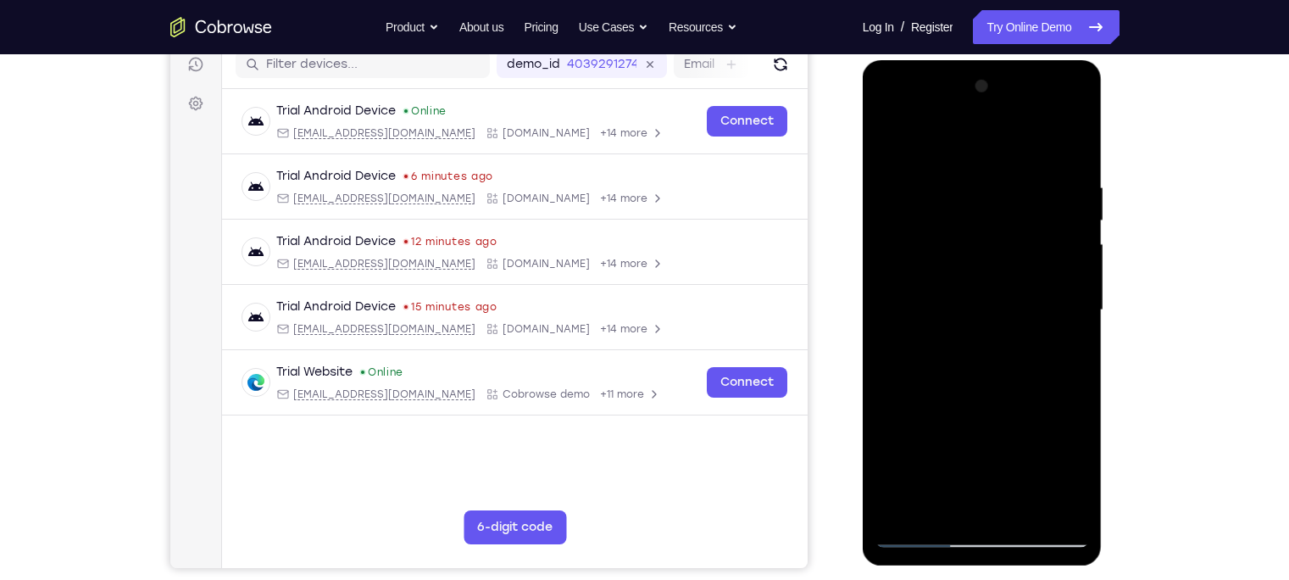
click at [951, 191] on div at bounding box center [982, 310] width 214 height 474
click at [1072, 250] on div at bounding box center [982, 310] width 214 height 474
click at [1076, 251] on div at bounding box center [982, 310] width 214 height 474
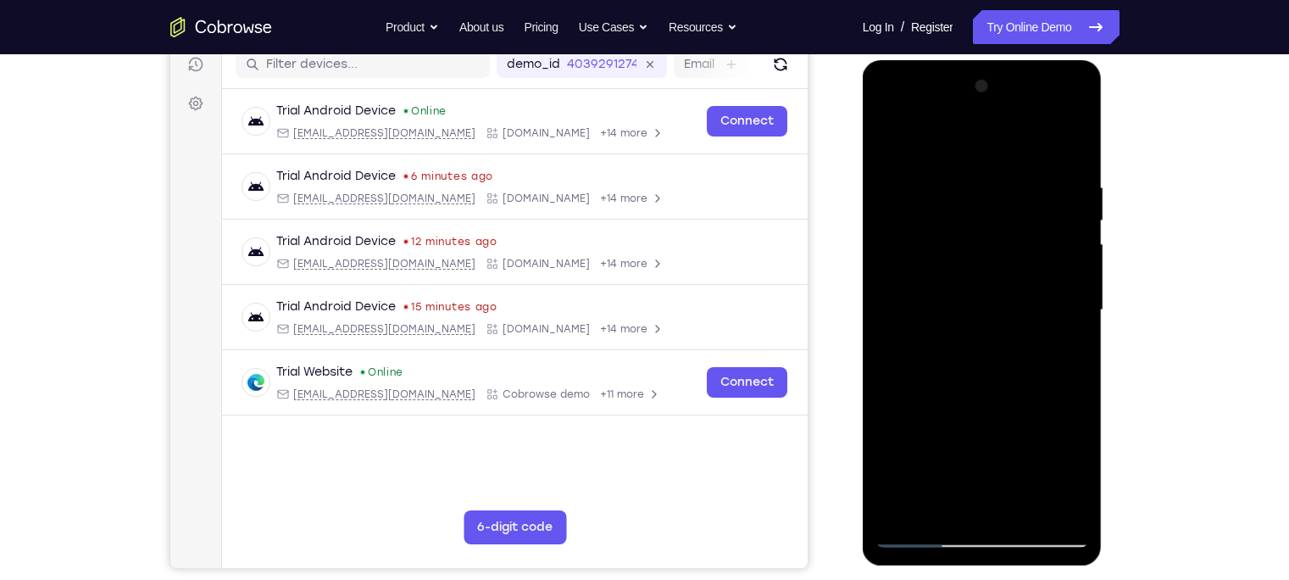
click at [1076, 251] on div at bounding box center [982, 310] width 214 height 474
drag, startPoint x: 1076, startPoint y: 251, endPoint x: 939, endPoint y: 275, distance: 139.4
click at [939, 275] on div at bounding box center [982, 310] width 214 height 474
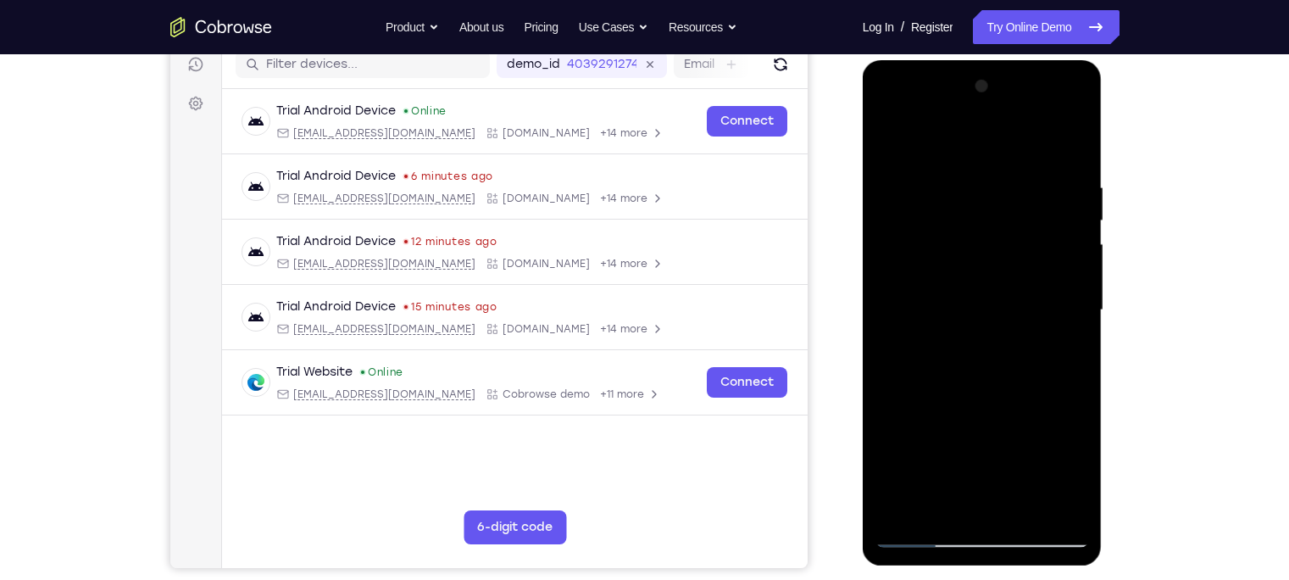
drag, startPoint x: 1079, startPoint y: 268, endPoint x: 868, endPoint y: 330, distance: 219.3
click at [868, 330] on div at bounding box center [983, 312] width 240 height 505
drag, startPoint x: 1079, startPoint y: 275, endPoint x: 847, endPoint y: 310, distance: 234.9
click at [863, 310] on html "Online web based iOS Simulators and Android Emulators. Run iPhone, iPad, Mobile…" at bounding box center [983, 314] width 241 height 508
drag, startPoint x: 1046, startPoint y: 244, endPoint x: 875, endPoint y: 264, distance: 172.4
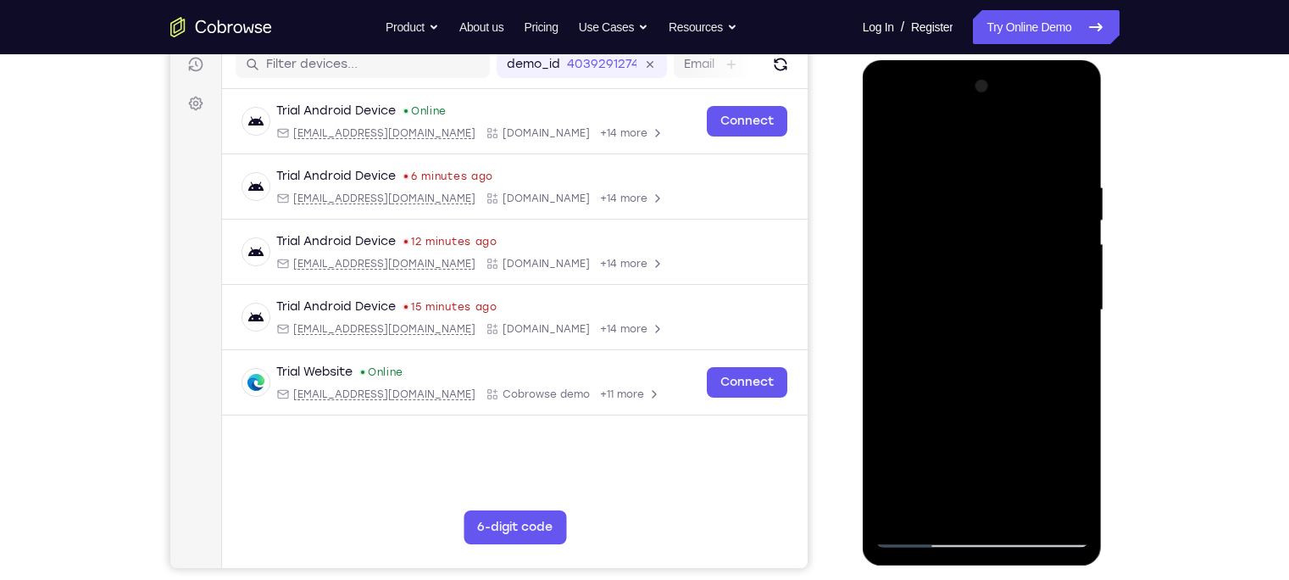
click at [875, 264] on div at bounding box center [982, 310] width 214 height 474
drag, startPoint x: 1064, startPoint y: 251, endPoint x: 898, endPoint y: 251, distance: 166.1
click at [898, 251] on div at bounding box center [982, 310] width 214 height 474
drag, startPoint x: 1064, startPoint y: 240, endPoint x: 876, endPoint y: 259, distance: 189.1
click at [876, 259] on div at bounding box center [982, 310] width 214 height 474
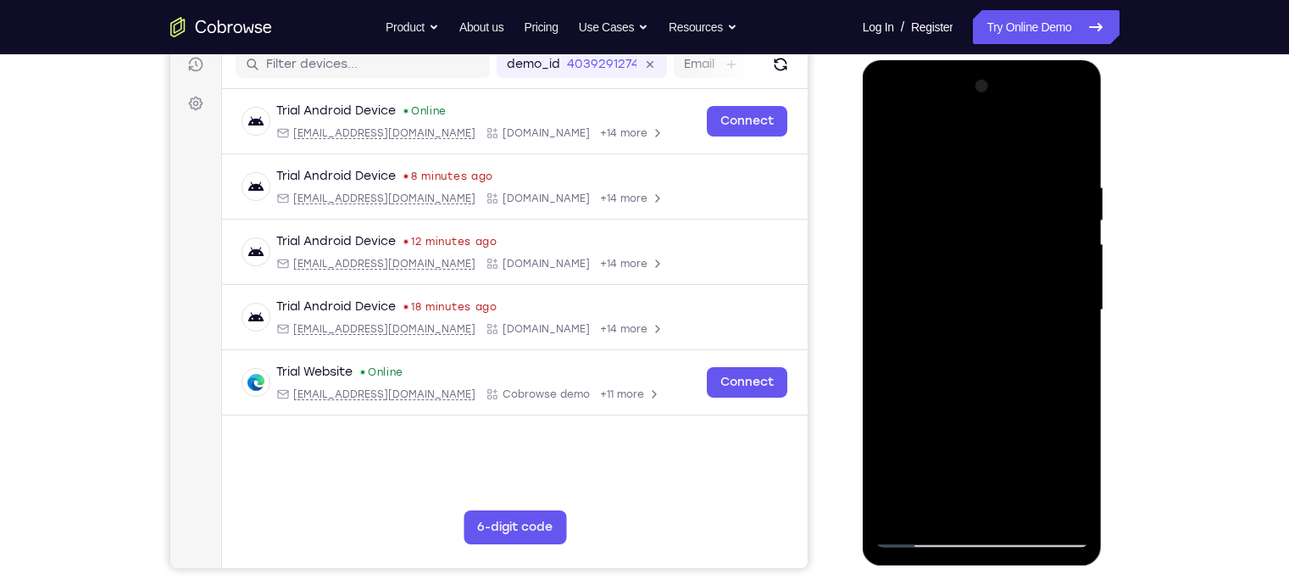
click at [1074, 225] on div at bounding box center [982, 310] width 214 height 474
drag, startPoint x: 1074, startPoint y: 225, endPoint x: 949, endPoint y: 257, distance: 128.4
click at [949, 257] on div at bounding box center [982, 310] width 214 height 474
drag, startPoint x: 1081, startPoint y: 227, endPoint x: 911, endPoint y: 265, distance: 174.5
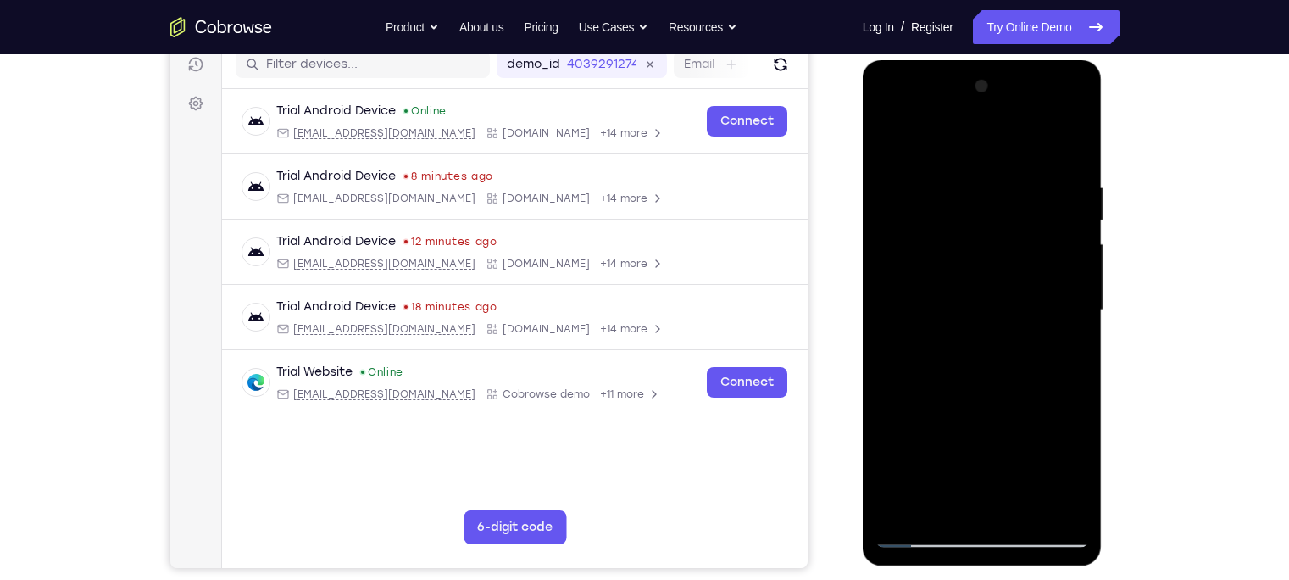
click at [911, 265] on div at bounding box center [982, 310] width 214 height 474
drag, startPoint x: 1086, startPoint y: 225, endPoint x: 770, endPoint y: 287, distance: 322.0
click at [863, 287] on html "Online web based iOS Simulators and Android Emulators. Run iPhone, iPad, Mobile…" at bounding box center [983, 314] width 241 height 508
drag, startPoint x: 1076, startPoint y: 245, endPoint x: 918, endPoint y: 257, distance: 158.9
click at [918, 257] on div at bounding box center [982, 310] width 214 height 474
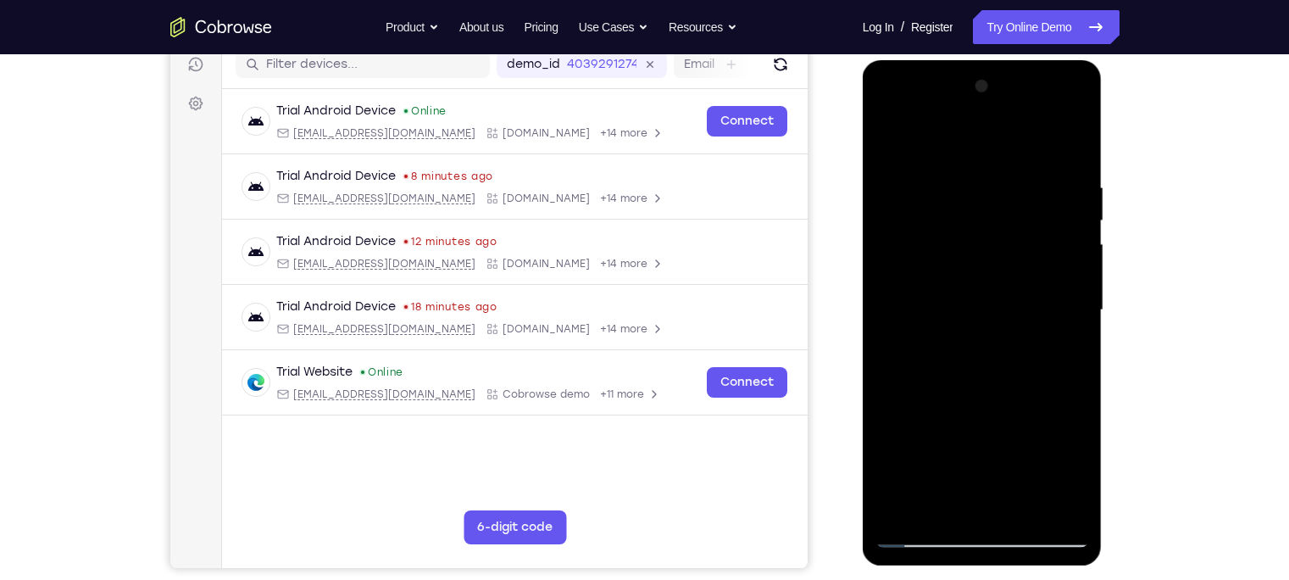
drag, startPoint x: 1068, startPoint y: 341, endPoint x: 916, endPoint y: 344, distance: 151.7
click at [916, 344] on div at bounding box center [982, 310] width 214 height 474
drag, startPoint x: 1076, startPoint y: 292, endPoint x: 884, endPoint y: 292, distance: 192.3
click at [884, 292] on div at bounding box center [982, 310] width 214 height 474
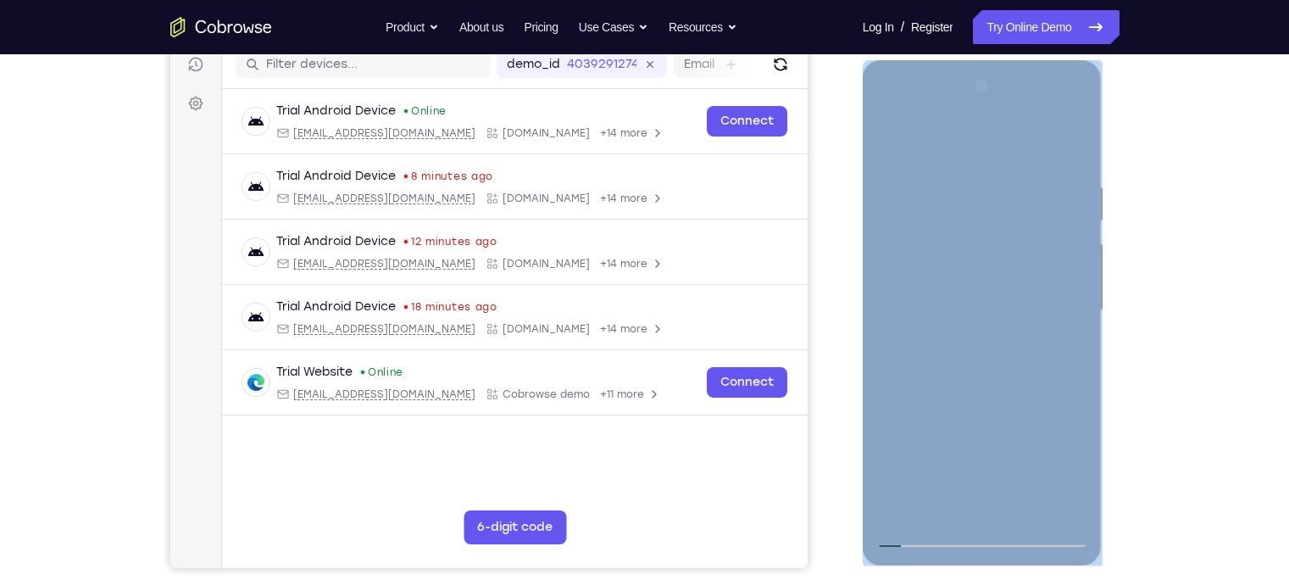
drag, startPoint x: 1090, startPoint y: 305, endPoint x: 908, endPoint y: 307, distance: 182.2
click at [908, 307] on div at bounding box center [983, 312] width 240 height 505
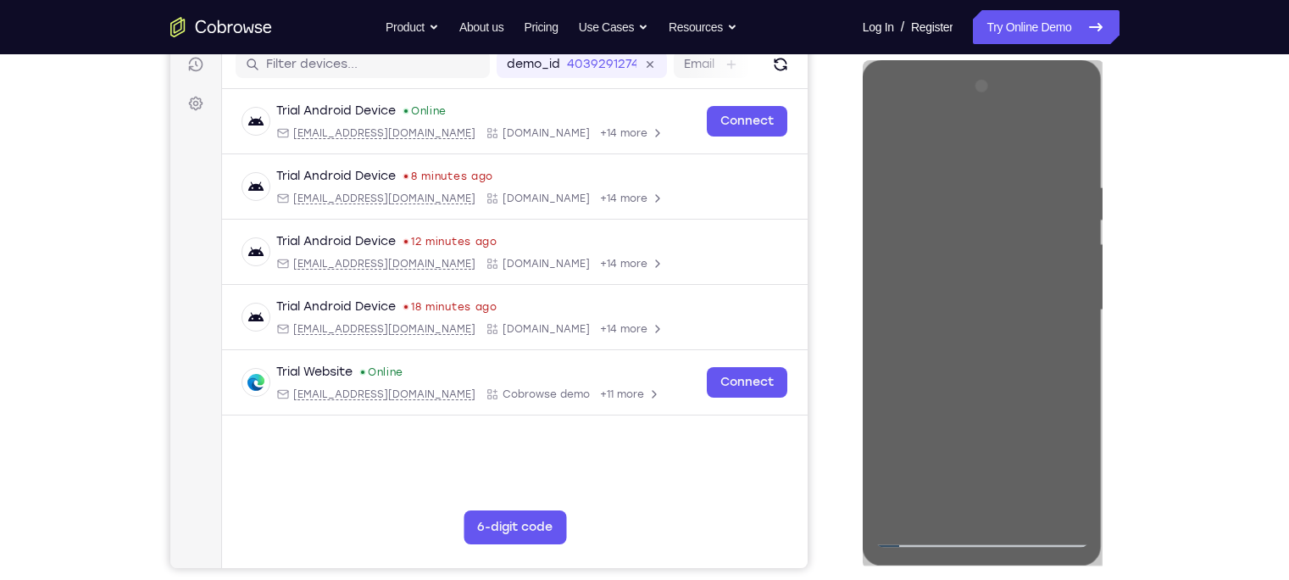
click at [1113, 178] on div at bounding box center [983, 307] width 271 height 521
click at [837, 509] on div "Your Support Agent Your Customer Web iOS Android" at bounding box center [644, 255] width 949 height 626
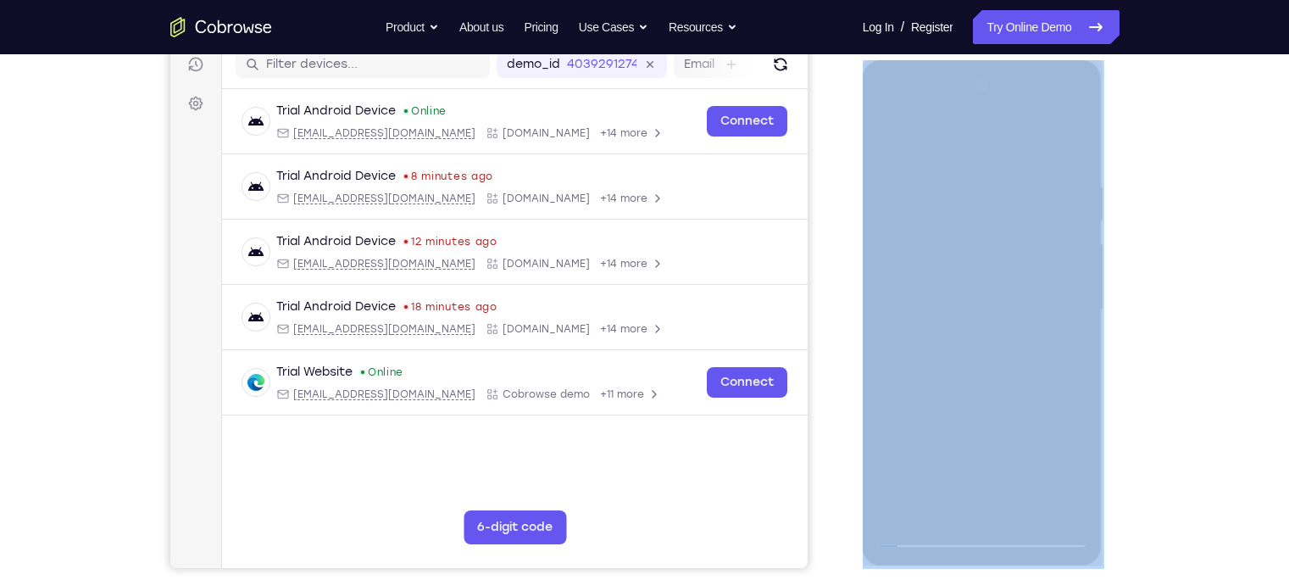
click at [837, 509] on div "Your Support Agent Your Customer Web iOS Android" at bounding box center [644, 255] width 949 height 626
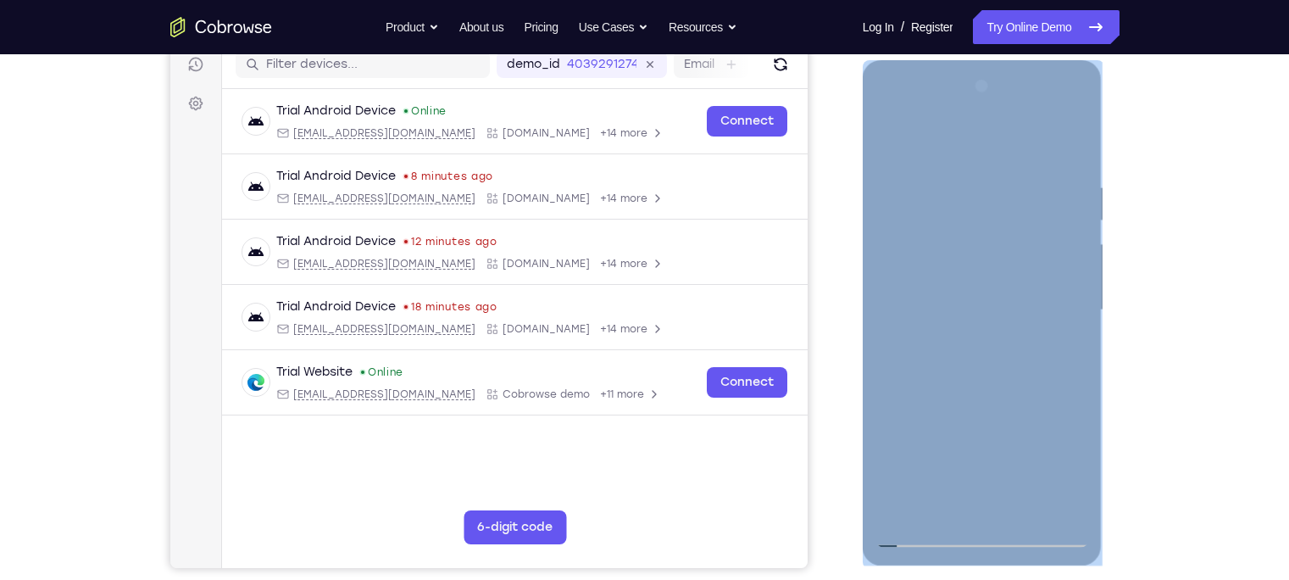
drag, startPoint x: 1700, startPoint y: 591, endPoint x: 1026, endPoint y: 374, distance: 707.4
click at [1026, 374] on div at bounding box center [982, 310] width 214 height 474
click at [1071, 152] on div at bounding box center [982, 310] width 214 height 474
click at [897, 509] on div at bounding box center [982, 310] width 214 height 474
click at [999, 173] on div at bounding box center [982, 310] width 214 height 474
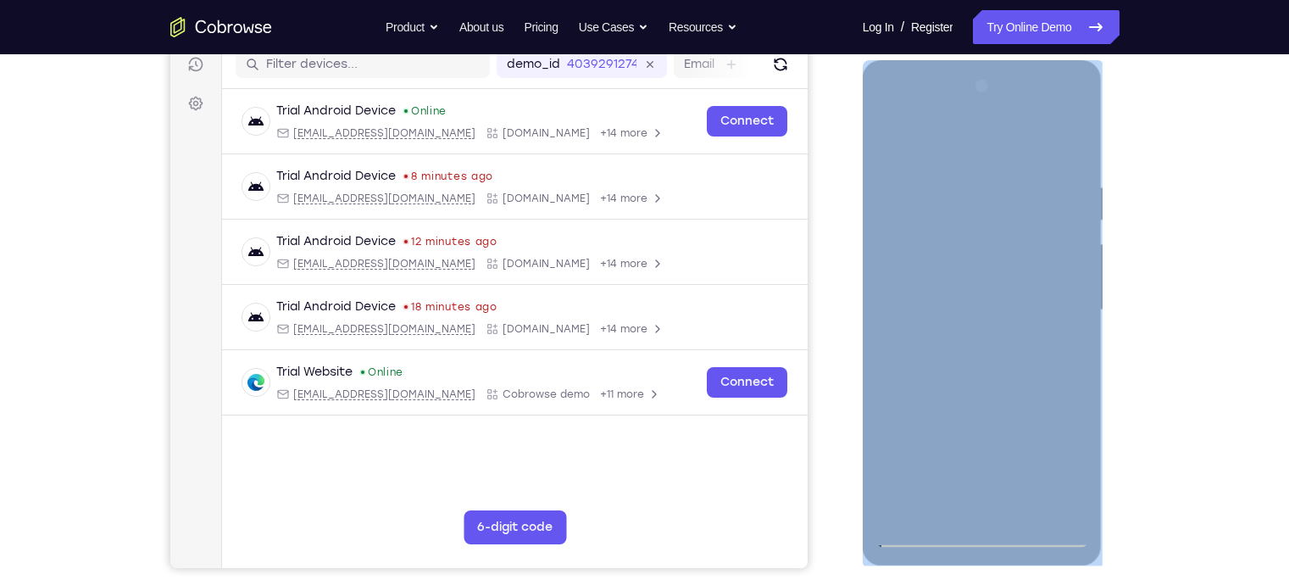
click at [1068, 218] on div at bounding box center [982, 310] width 214 height 474
click at [1069, 144] on div at bounding box center [982, 310] width 214 height 474
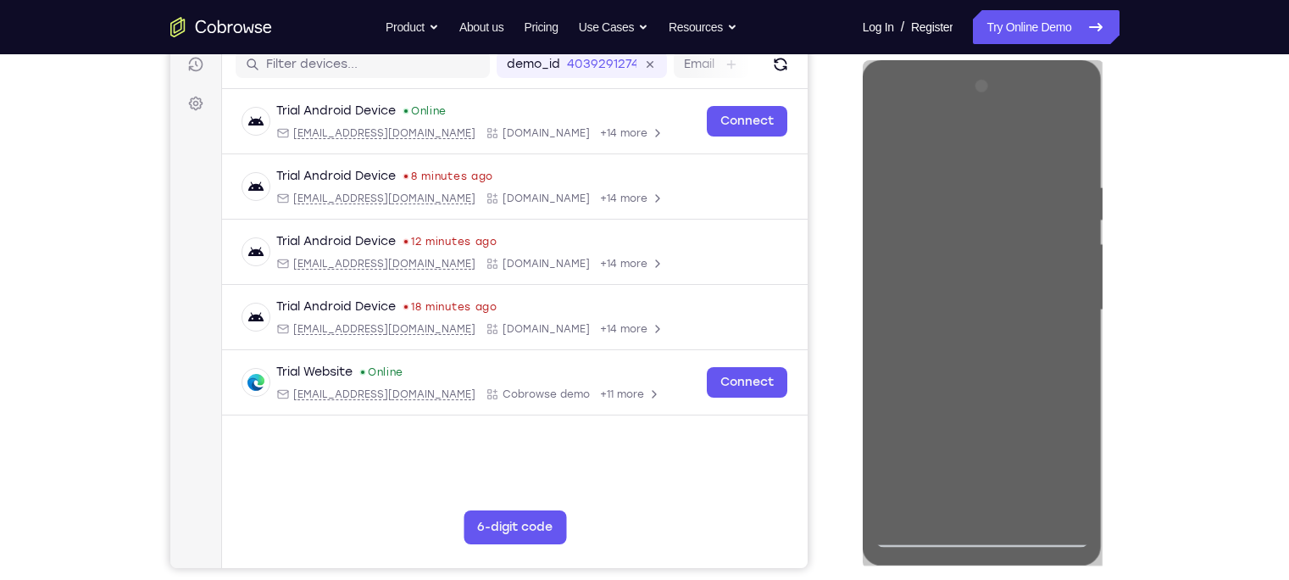
click at [1131, 202] on div "Your Support Agent Your Customer Web iOS Android Next Steps We’d be happy to gi…" at bounding box center [645, 393] width 1085 height 1118
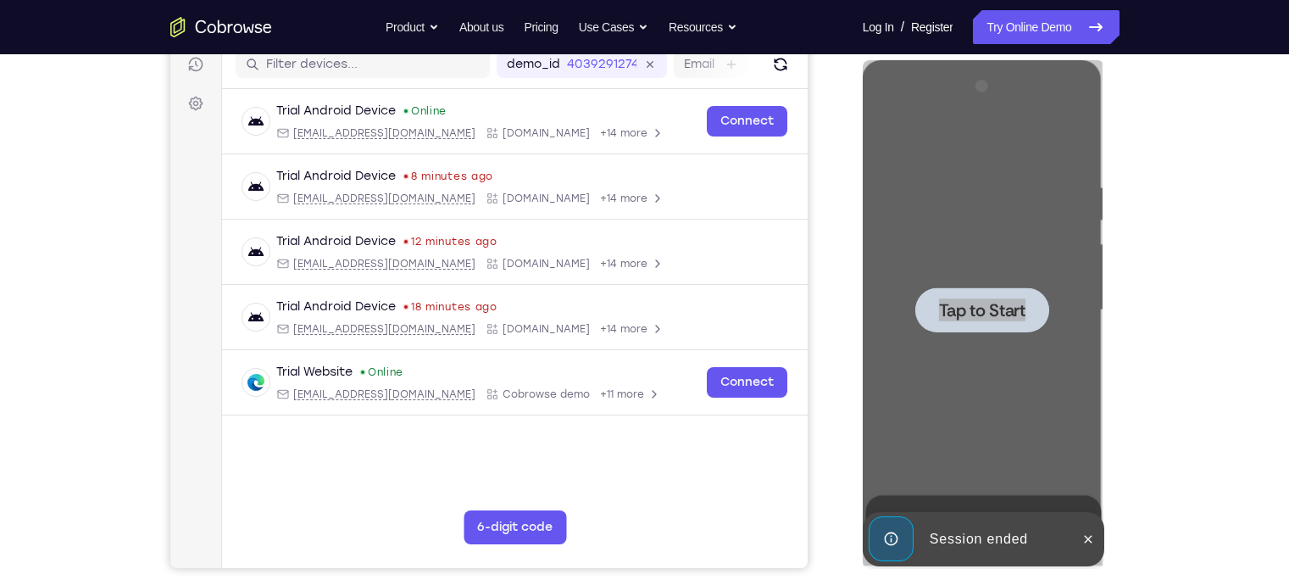
click at [1124, 260] on div "Your Support Agent Your Customer Web iOS Android Next Steps We’d be happy to gi…" at bounding box center [645, 393] width 1085 height 1118
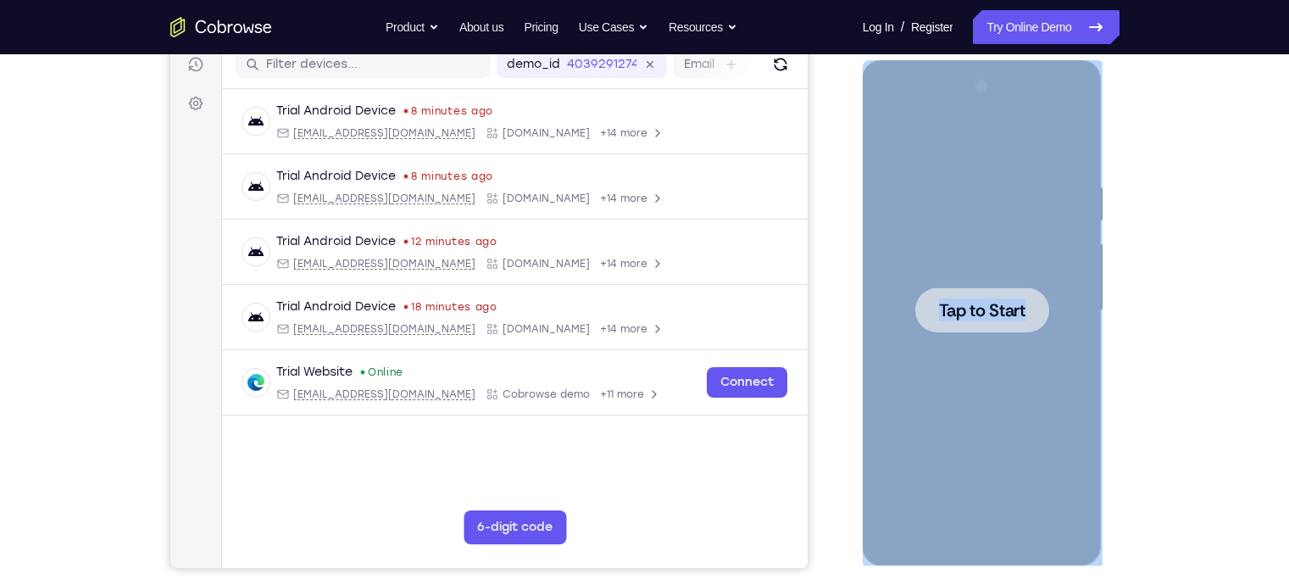
click at [940, 302] on span "Tap to Start" at bounding box center [982, 310] width 86 height 17
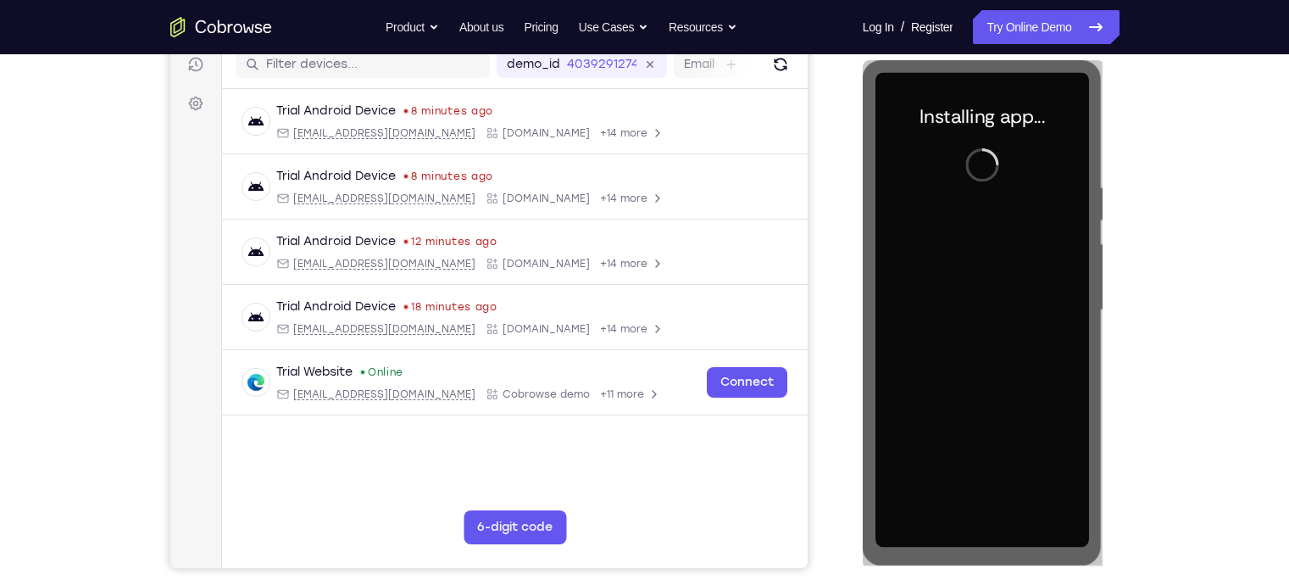
click at [854, 224] on div at bounding box center [983, 307] width 271 height 521
click at [1140, 329] on div "Your Support Agent Your Customer Web iOS Android Next Steps We’d be happy to gi…" at bounding box center [644, 393] width 1289 height 1118
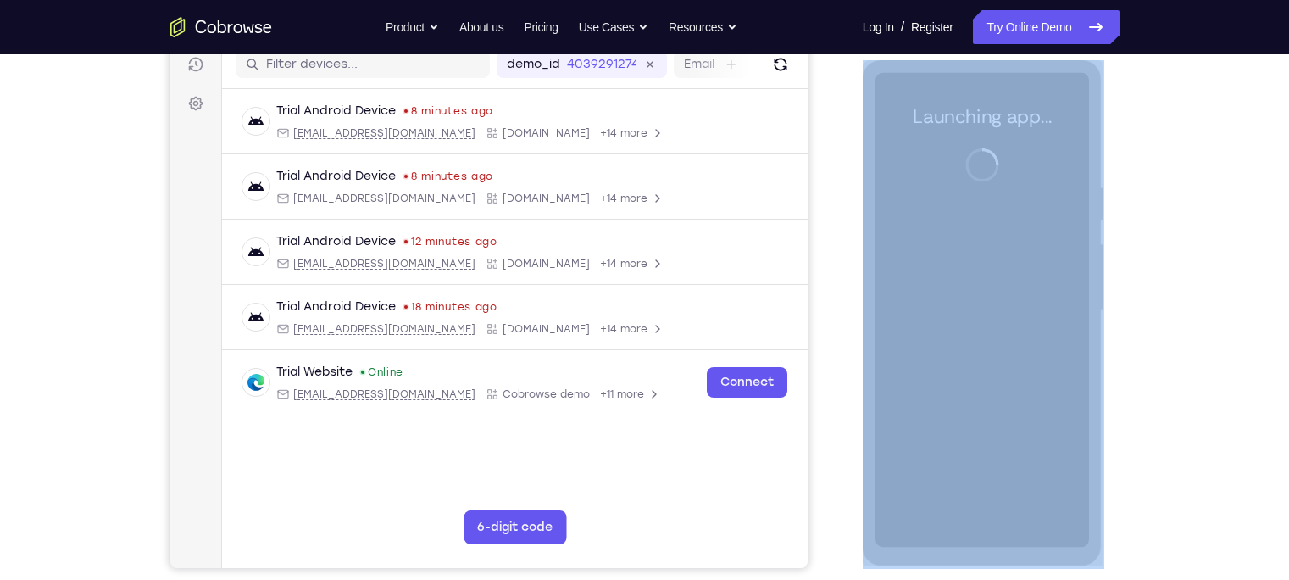
drag, startPoint x: 1284, startPoint y: 329, endPoint x: 1115, endPoint y: 258, distance: 183.5
click at [1115, 258] on div "Your Support Agent Your Customer Web iOS Android Next Steps We’d be happy to gi…" at bounding box center [644, 393] width 1289 height 1118
click at [1115, 258] on div at bounding box center [983, 307] width 271 height 521
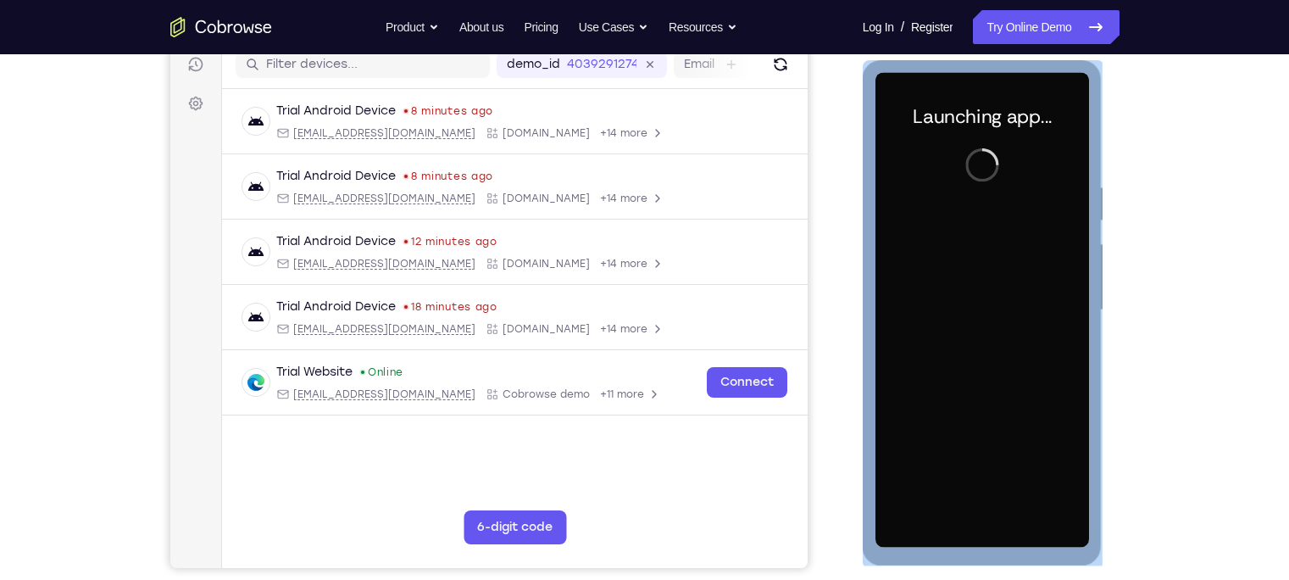
click at [971, 509] on div "Launching app..." at bounding box center [983, 312] width 240 height 505
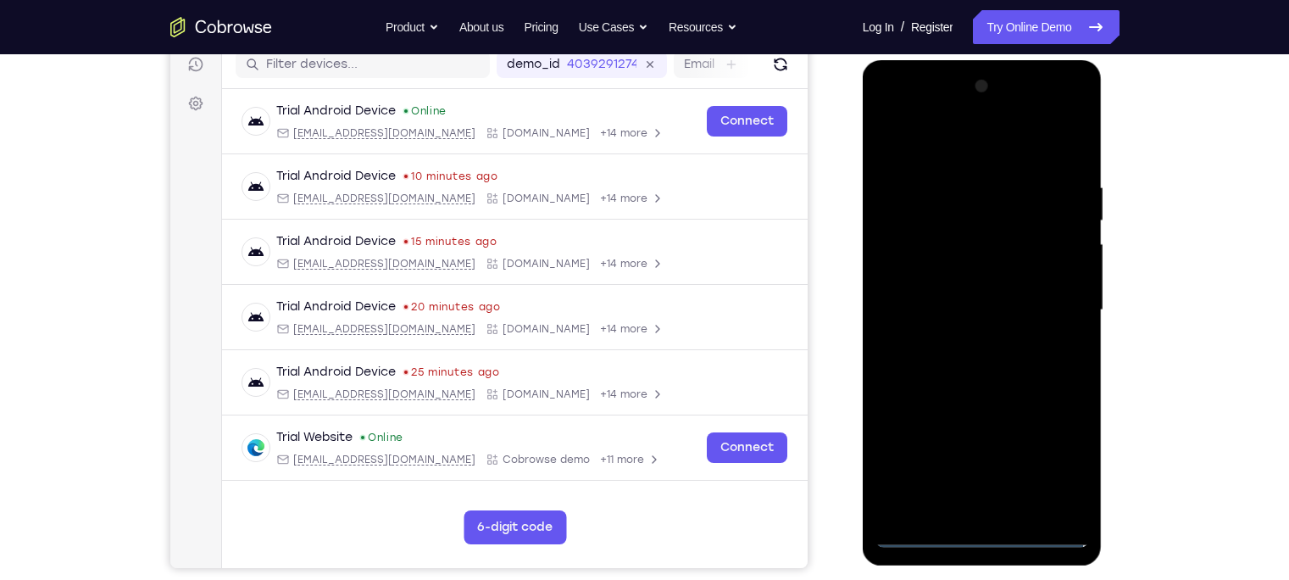
click at [983, 509] on div at bounding box center [982, 310] width 214 height 474
click at [1046, 471] on div at bounding box center [982, 310] width 214 height 474
click at [885, 109] on div at bounding box center [982, 310] width 214 height 474
click at [1057, 302] on div at bounding box center [982, 310] width 214 height 474
click at [964, 340] on div at bounding box center [982, 310] width 214 height 474
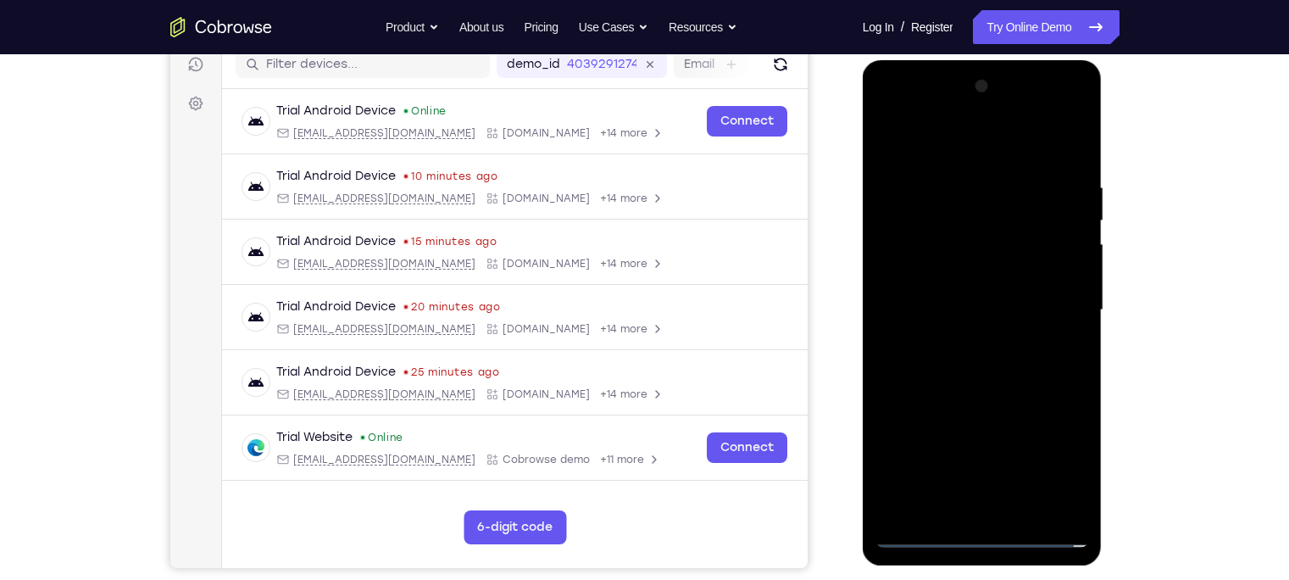
click at [929, 285] on div at bounding box center [982, 310] width 214 height 474
click at [926, 276] on div at bounding box center [982, 310] width 214 height 474
click at [942, 305] on div at bounding box center [982, 310] width 214 height 474
click at [973, 369] on div at bounding box center [982, 310] width 214 height 474
click at [992, 378] on div at bounding box center [982, 310] width 214 height 474
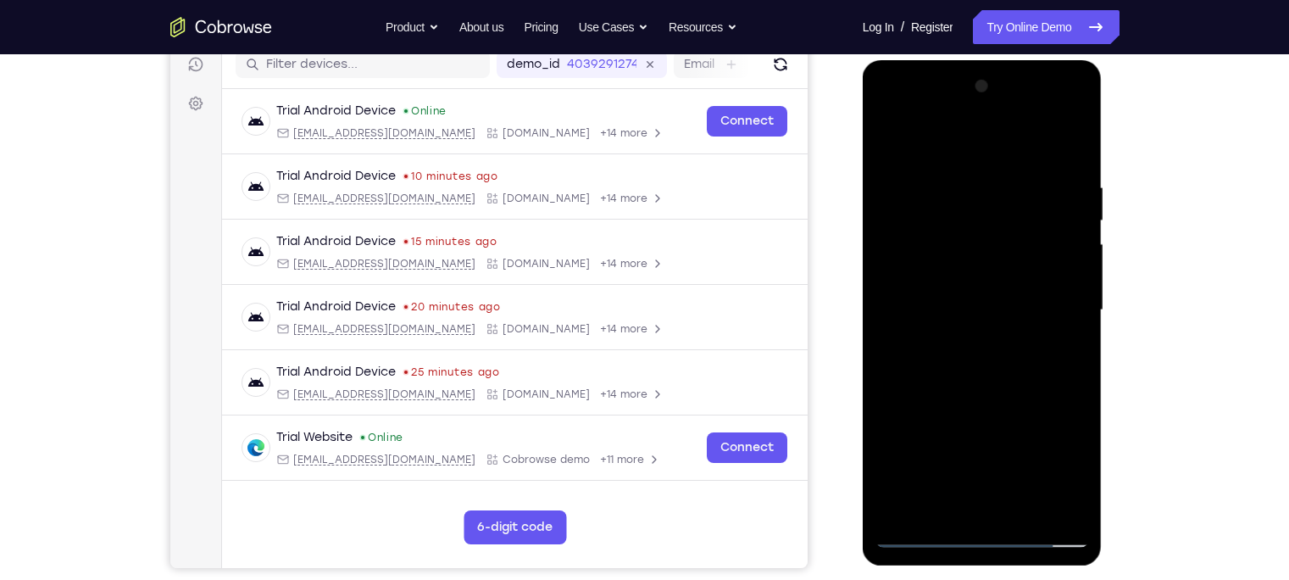
drag, startPoint x: 979, startPoint y: 454, endPoint x: 1022, endPoint y: 128, distance: 328.9
click at [1022, 128] on div at bounding box center [982, 310] width 214 height 474
drag, startPoint x: 985, startPoint y: 404, endPoint x: 990, endPoint y: 158, distance: 246.6
click at [990, 158] on div at bounding box center [982, 310] width 214 height 474
drag, startPoint x: 951, startPoint y: 412, endPoint x: 979, endPoint y: 225, distance: 189.2
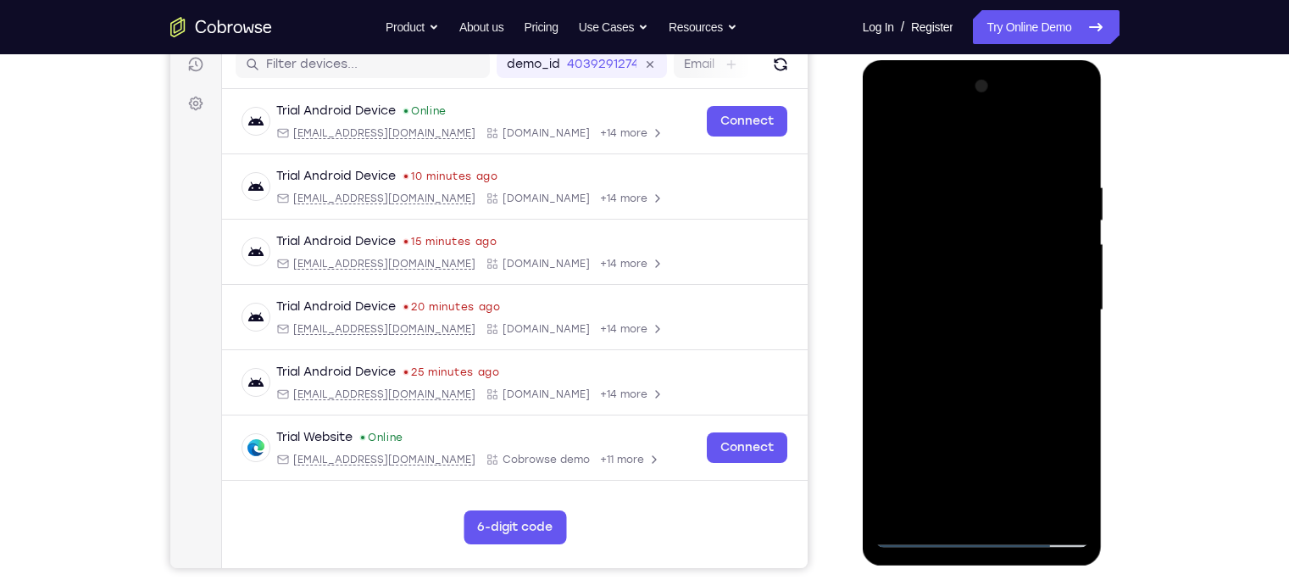
click at [979, 225] on div at bounding box center [982, 310] width 214 height 474
drag, startPoint x: 940, startPoint y: 451, endPoint x: 987, endPoint y: 98, distance: 355.6
click at [987, 98] on div at bounding box center [982, 310] width 214 height 474
drag, startPoint x: 957, startPoint y: 425, endPoint x: 962, endPoint y: 133, distance: 292.3
click at [962, 133] on div at bounding box center [982, 310] width 214 height 474
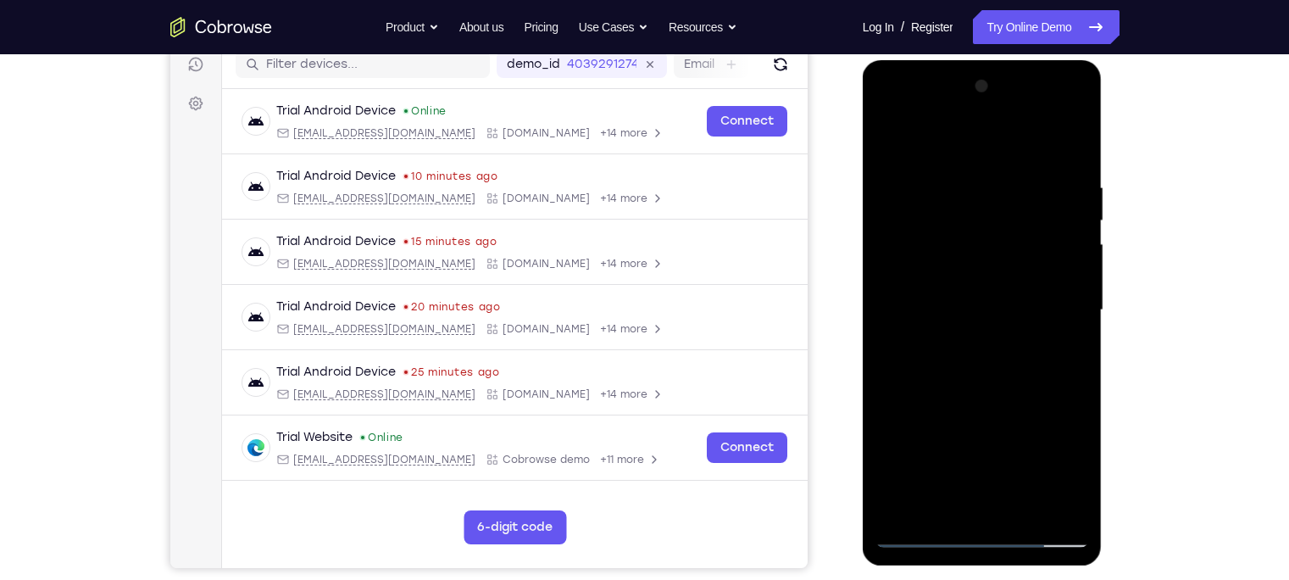
drag, startPoint x: 945, startPoint y: 343, endPoint x: 942, endPoint y: 307, distance: 36.5
click at [942, 307] on div at bounding box center [982, 310] width 214 height 474
drag, startPoint x: 963, startPoint y: 408, endPoint x: 926, endPoint y: 319, distance: 95.7
click at [926, 319] on div at bounding box center [982, 310] width 214 height 474
click at [902, 418] on div at bounding box center [982, 310] width 214 height 474
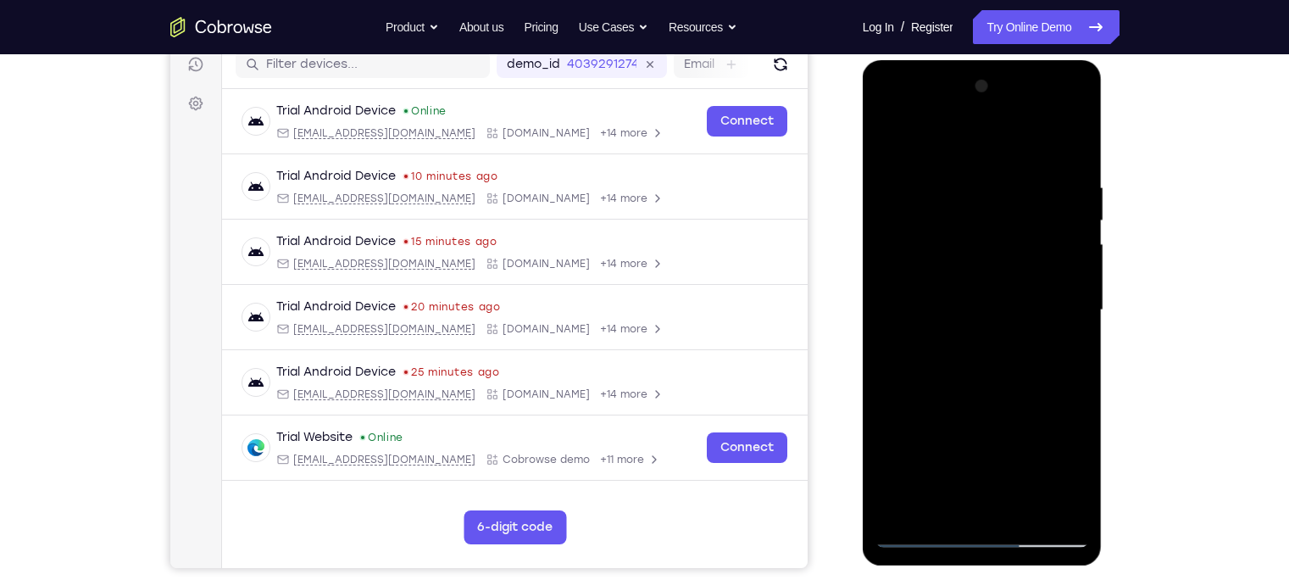
drag, startPoint x: 935, startPoint y: 255, endPoint x: 929, endPoint y: 90, distance: 165.3
click at [929, 90] on div at bounding box center [982, 310] width 214 height 474
drag, startPoint x: 990, startPoint y: 328, endPoint x: 953, endPoint y: 129, distance: 202.6
click at [953, 129] on div at bounding box center [982, 310] width 214 height 474
drag, startPoint x: 1010, startPoint y: 411, endPoint x: 984, endPoint y: 56, distance: 356.0
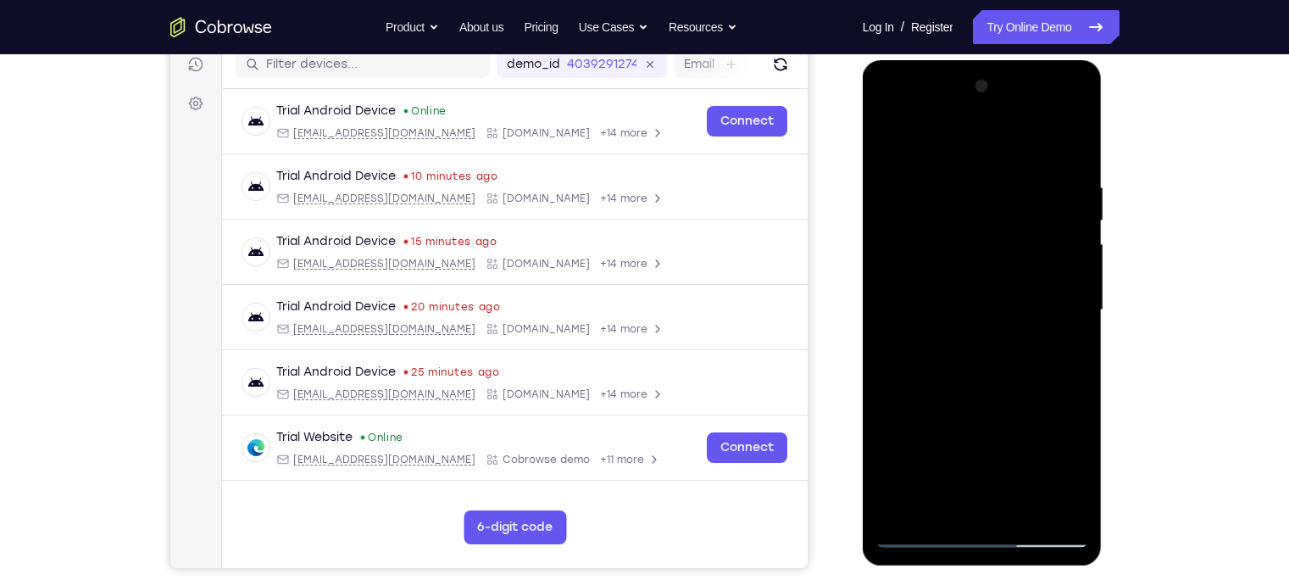
click at [984, 60] on html "Online web based iOS Simulators and Android Emulators. Run iPhone, iPad, Mobile…" at bounding box center [983, 314] width 241 height 508
drag, startPoint x: 1007, startPoint y: 431, endPoint x: 981, endPoint y: 82, distance: 350.1
click at [981, 82] on div at bounding box center [982, 310] width 214 height 474
drag, startPoint x: 1010, startPoint y: 287, endPoint x: 1012, endPoint y: 327, distance: 39.9
click at [1012, 327] on div at bounding box center [982, 310] width 214 height 474
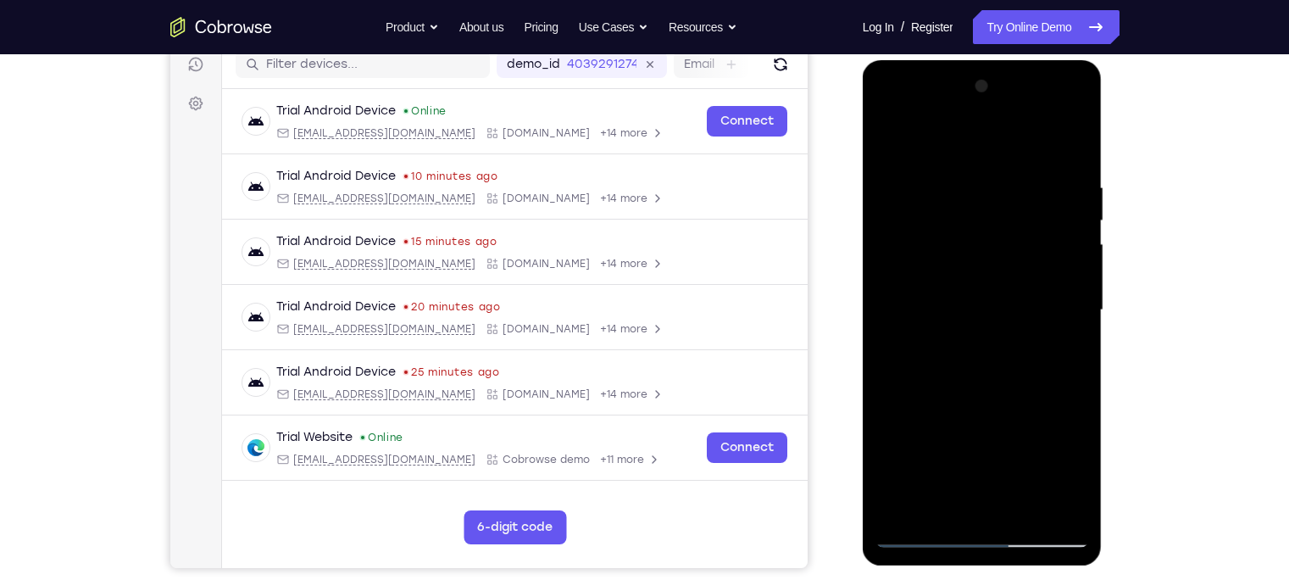
drag, startPoint x: 974, startPoint y: 251, endPoint x: 994, endPoint y: 363, distance: 113.5
click at [994, 363] on div at bounding box center [982, 310] width 214 height 474
drag, startPoint x: 1006, startPoint y: 454, endPoint x: 951, endPoint y: 245, distance: 216.2
click at [951, 245] on div at bounding box center [982, 310] width 214 height 474
drag, startPoint x: 963, startPoint y: 365, endPoint x: 951, endPoint y: 259, distance: 106.6
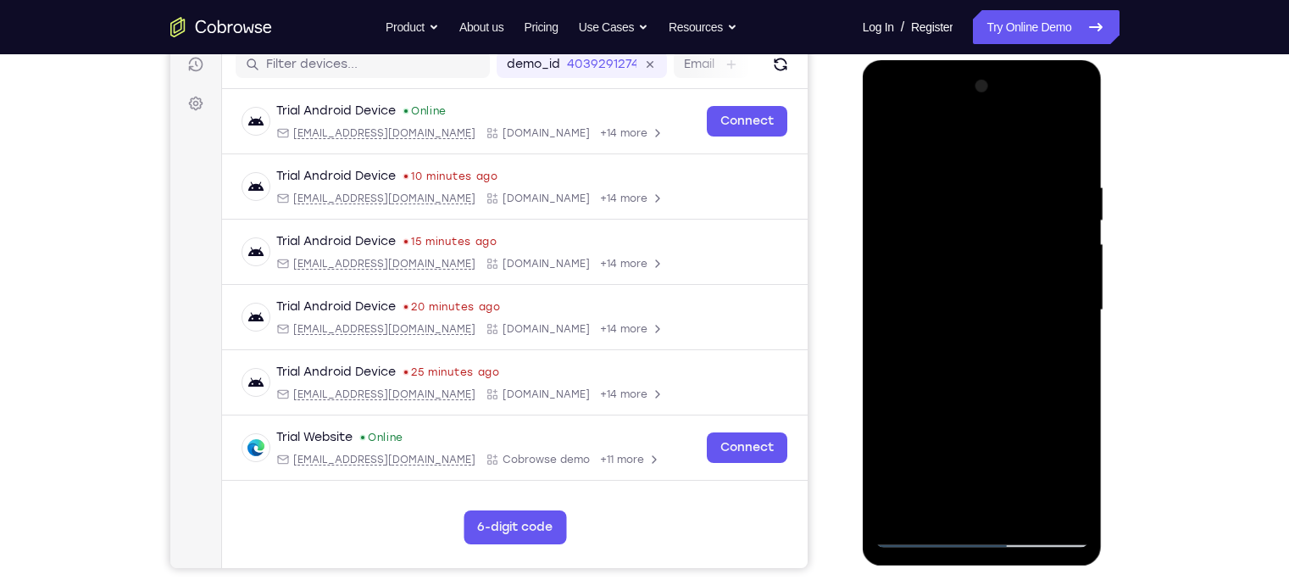
click at [951, 259] on div at bounding box center [982, 310] width 214 height 474
click at [1080, 308] on div at bounding box center [982, 310] width 214 height 474
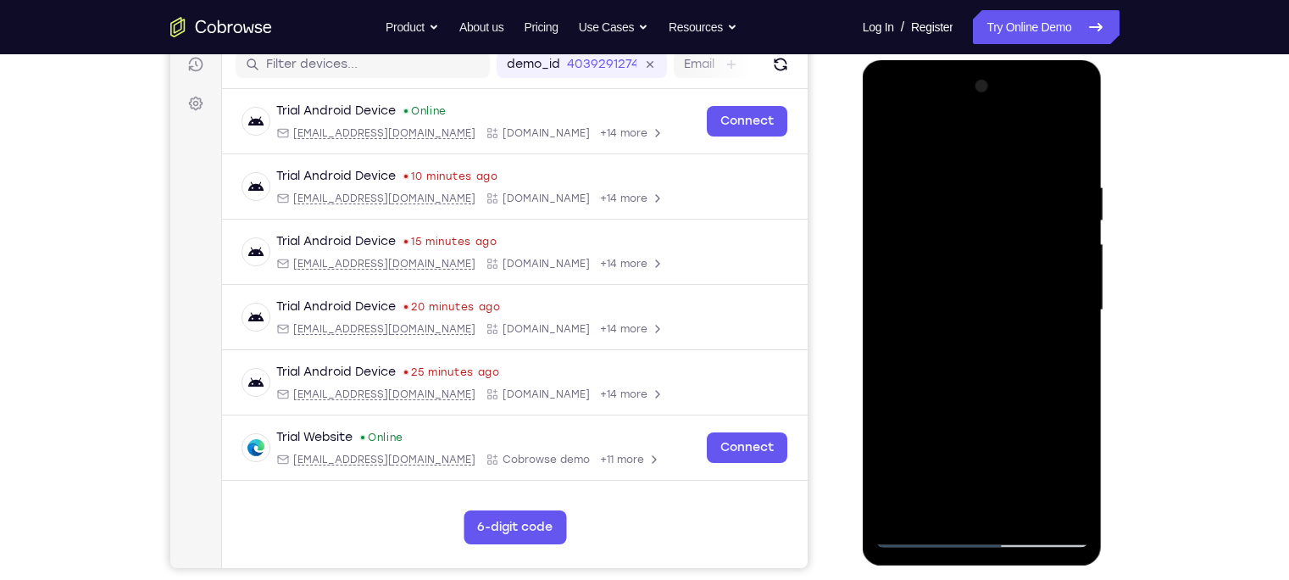
click at [1080, 308] on div at bounding box center [982, 310] width 214 height 474
drag, startPoint x: 974, startPoint y: 442, endPoint x: 946, endPoint y: 242, distance: 202.0
click at [946, 242] on div at bounding box center [982, 310] width 214 height 474
drag, startPoint x: 955, startPoint y: 432, endPoint x: 951, endPoint y: 196, distance: 236.4
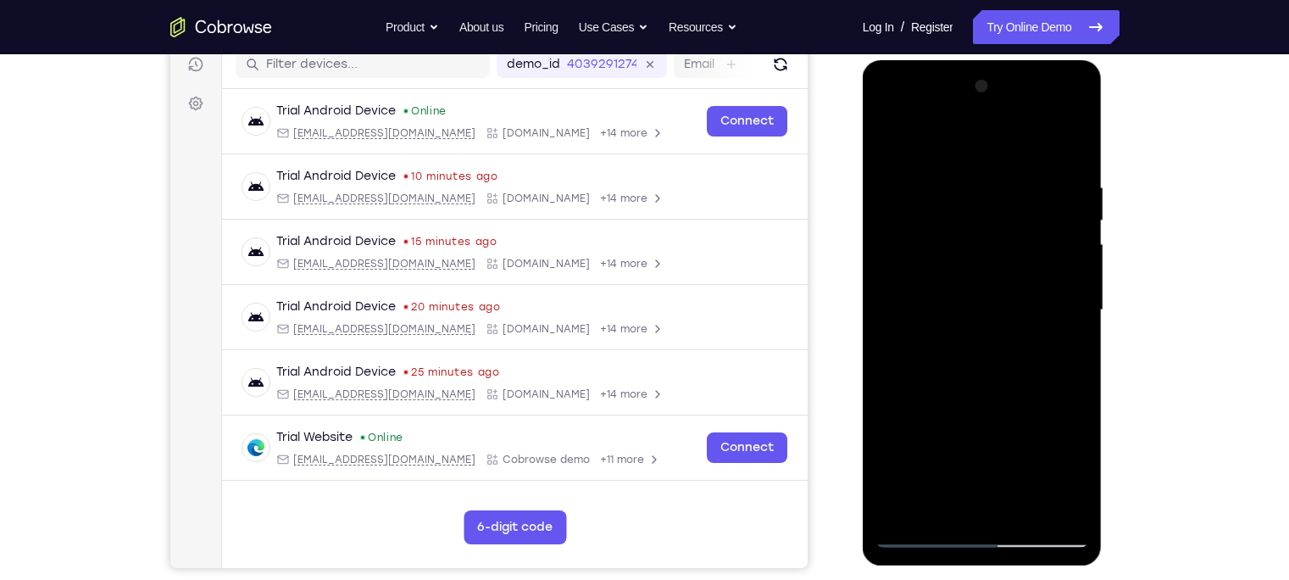
click at [951, 196] on div at bounding box center [982, 310] width 214 height 474
drag, startPoint x: 954, startPoint y: 416, endPoint x: 933, endPoint y: 197, distance: 219.6
click at [933, 197] on div at bounding box center [982, 310] width 214 height 474
drag, startPoint x: 940, startPoint y: 369, endPoint x: 918, endPoint y: 146, distance: 224.0
click at [918, 146] on div at bounding box center [982, 310] width 214 height 474
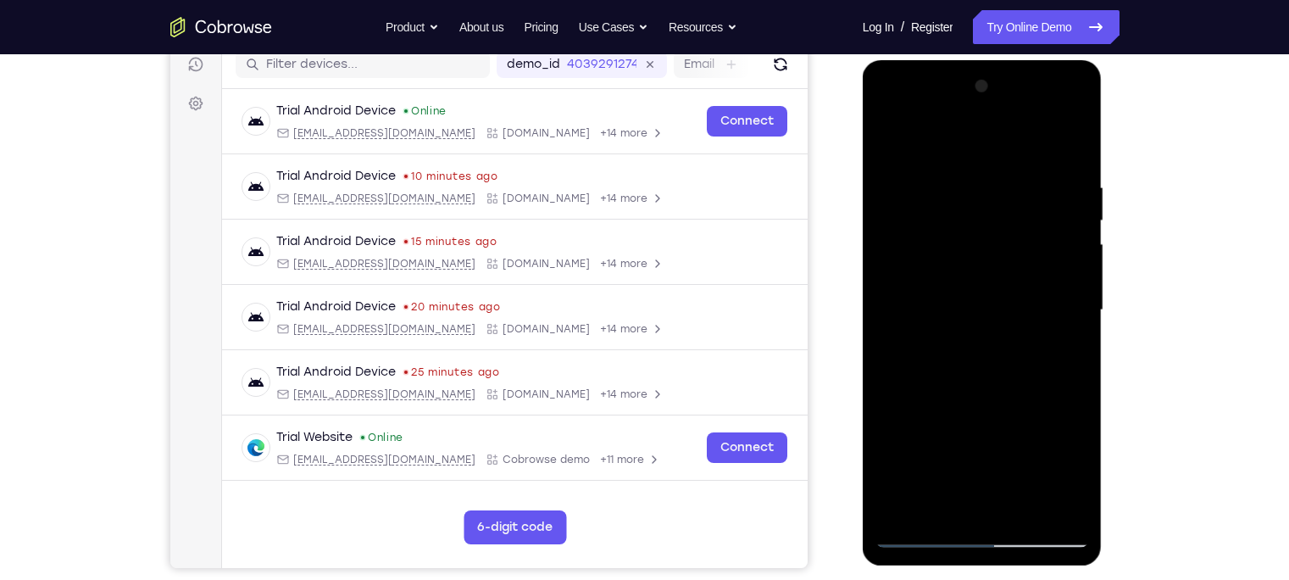
drag, startPoint x: 960, startPoint y: 436, endPoint x: 936, endPoint y: 62, distance: 375.2
click at [936, 62] on div at bounding box center [983, 312] width 240 height 505
drag, startPoint x: 962, startPoint y: 389, endPoint x: 945, endPoint y: 158, distance: 231.9
click at [945, 158] on div at bounding box center [982, 310] width 214 height 474
drag, startPoint x: 971, startPoint y: 442, endPoint x: 956, endPoint y: 212, distance: 231.0
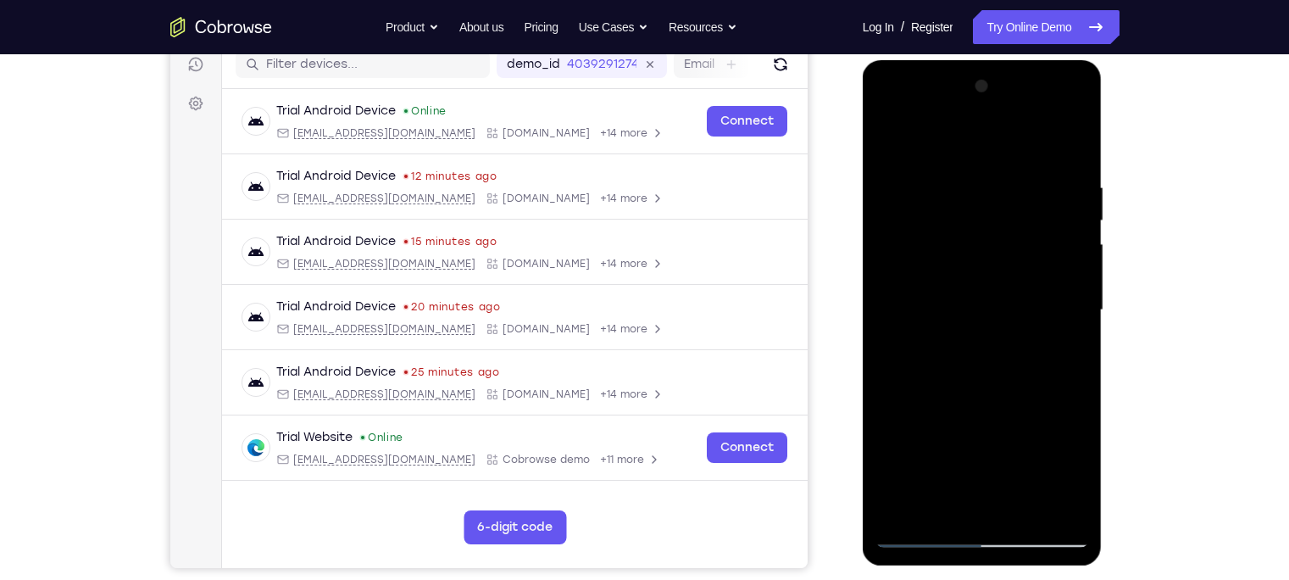
click at [956, 212] on div at bounding box center [982, 310] width 214 height 474
drag, startPoint x: 953, startPoint y: 424, endPoint x: 967, endPoint y: 114, distance: 309.6
click at [967, 114] on div at bounding box center [982, 310] width 214 height 474
drag, startPoint x: 962, startPoint y: 387, endPoint x: 970, endPoint y: 170, distance: 217.1
click at [970, 170] on div at bounding box center [982, 310] width 214 height 474
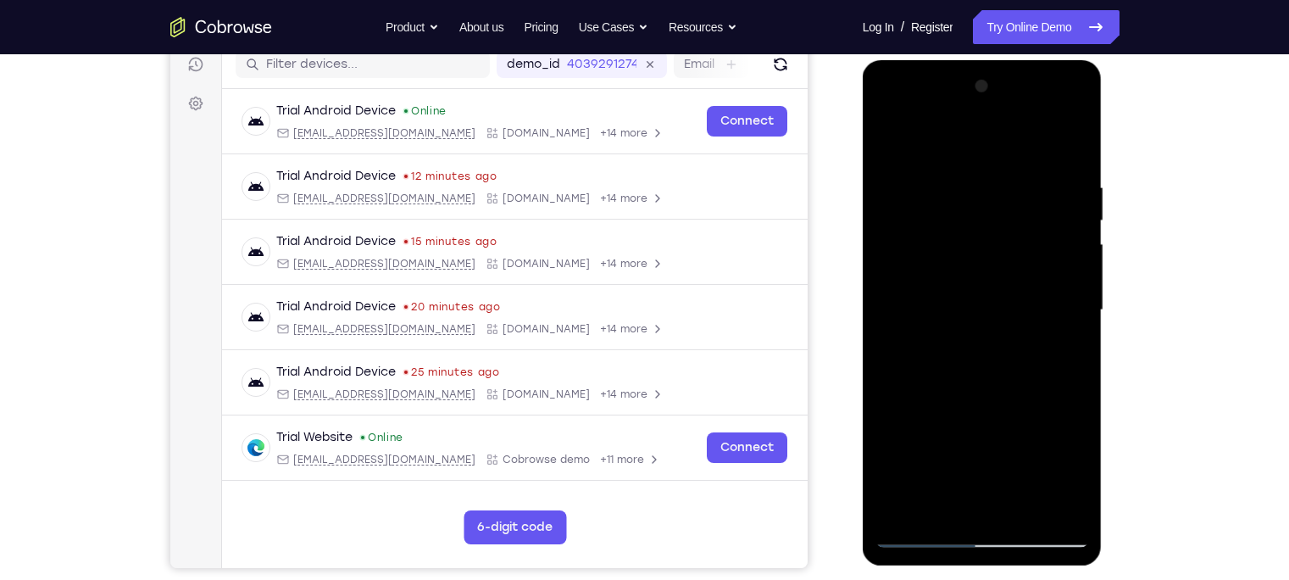
drag, startPoint x: 957, startPoint y: 309, endPoint x: 980, endPoint y: 51, distance: 259.5
click at [980, 60] on html "Online web based iOS Simulators and Android Emulators. Run iPhone, iPad, Mobile…" at bounding box center [983, 314] width 241 height 508
drag, startPoint x: 979, startPoint y: 453, endPoint x: 970, endPoint y: 209, distance: 244.2
click at [970, 209] on div at bounding box center [982, 310] width 214 height 474
drag, startPoint x: 968, startPoint y: 297, endPoint x: 971, endPoint y: -31, distance: 327.9
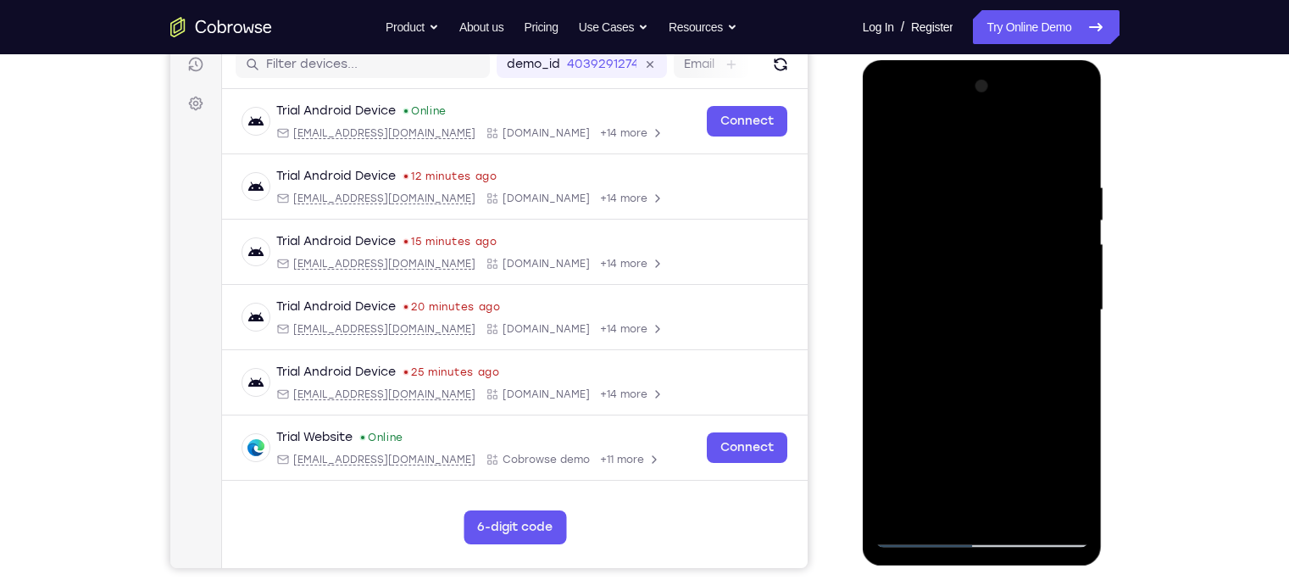
click at [971, 60] on html "Online web based iOS Simulators and Android Emulators. Run iPhone, iPad, Mobile…" at bounding box center [983, 314] width 241 height 508
drag, startPoint x: 928, startPoint y: 390, endPoint x: 897, endPoint y: 109, distance: 282.1
click at [897, 109] on div at bounding box center [982, 310] width 214 height 474
drag, startPoint x: 945, startPoint y: 427, endPoint x: 932, endPoint y: 218, distance: 209.7
click at [932, 218] on div at bounding box center [982, 310] width 214 height 474
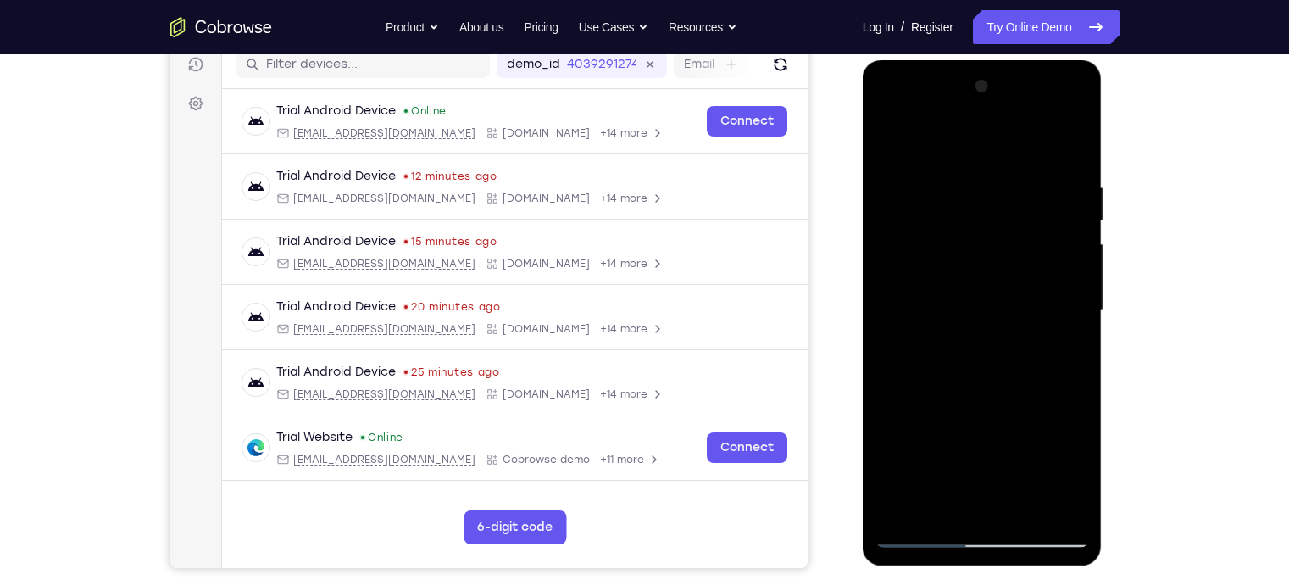
drag, startPoint x: 940, startPoint y: 397, endPoint x: 948, endPoint y: 135, distance: 261.9
click at [948, 135] on div at bounding box center [982, 310] width 214 height 474
drag, startPoint x: 950, startPoint y: 415, endPoint x: 935, endPoint y: 191, distance: 224.2
click at [935, 191] on div at bounding box center [982, 310] width 214 height 474
drag, startPoint x: 983, startPoint y: 444, endPoint x: 938, endPoint y: 204, distance: 243.9
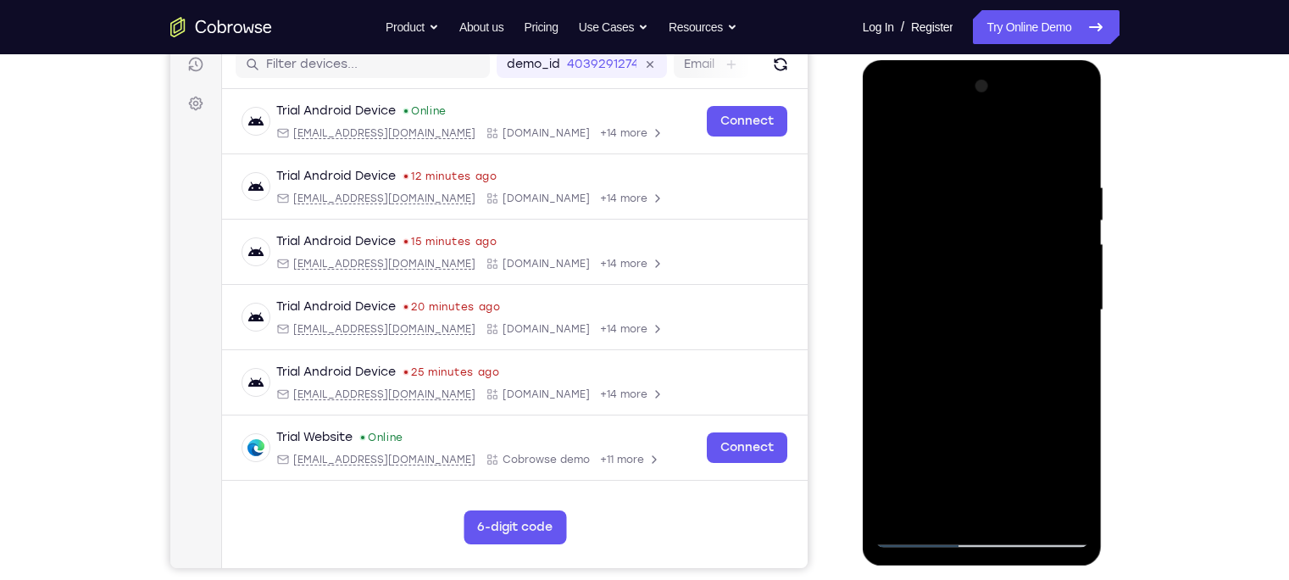
click at [938, 204] on div at bounding box center [982, 310] width 214 height 474
drag, startPoint x: 951, startPoint y: 411, endPoint x: 934, endPoint y: 162, distance: 249.7
click at [934, 162] on div at bounding box center [982, 310] width 214 height 474
drag, startPoint x: 962, startPoint y: 474, endPoint x: 945, endPoint y: 199, distance: 275.9
click at [945, 199] on div at bounding box center [982, 310] width 214 height 474
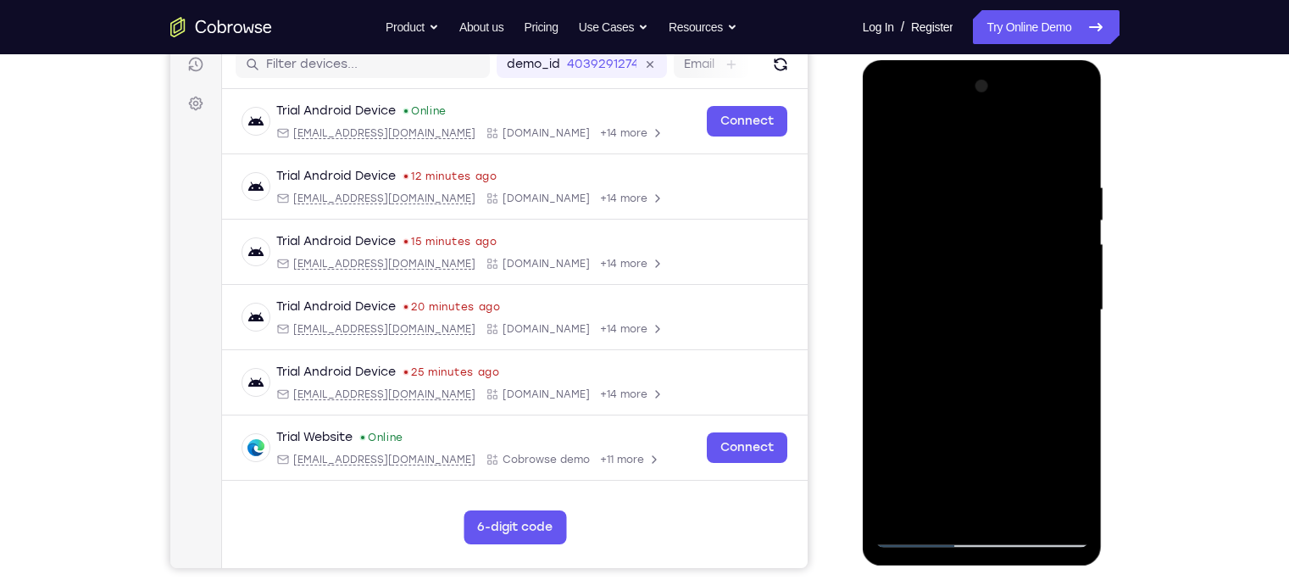
drag, startPoint x: 962, startPoint y: 398, endPoint x: 948, endPoint y: 146, distance: 252.9
click at [948, 146] on div at bounding box center [982, 310] width 214 height 474
drag, startPoint x: 954, startPoint y: 373, endPoint x: 949, endPoint y: 90, distance: 283.0
click at [949, 90] on div at bounding box center [982, 310] width 214 height 474
drag, startPoint x: 967, startPoint y: 400, endPoint x: 949, endPoint y: 105, distance: 295.4
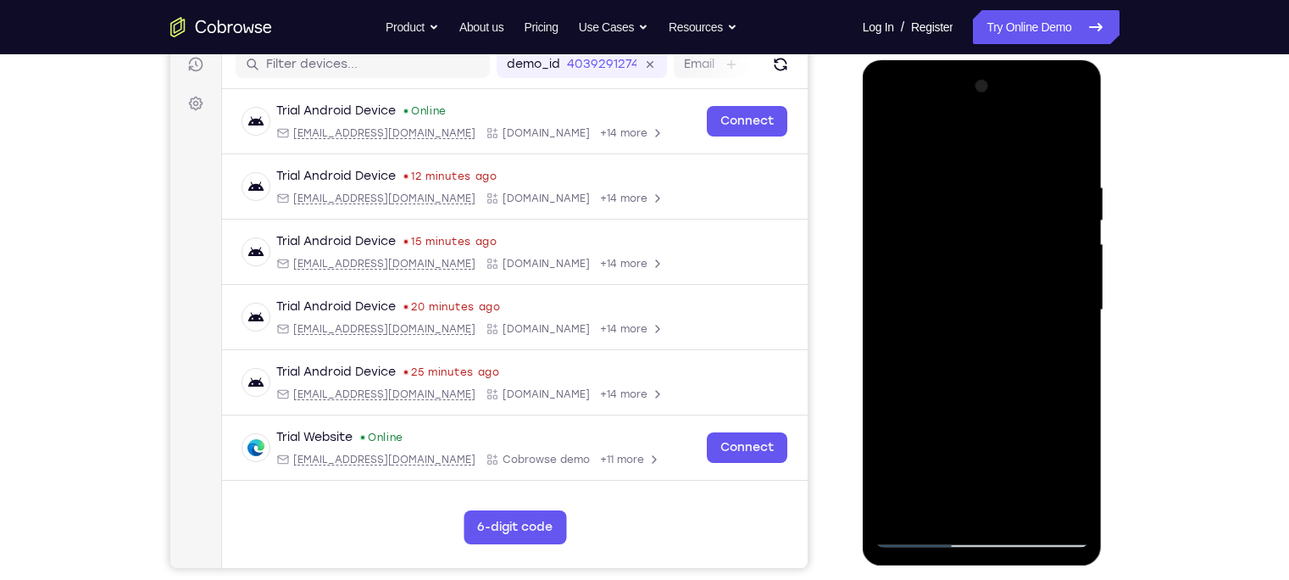
click at [949, 105] on div at bounding box center [982, 310] width 214 height 474
drag, startPoint x: 974, startPoint y: 377, endPoint x: 974, endPoint y: 62, distance: 315.2
click at [974, 62] on div at bounding box center [983, 312] width 240 height 505
drag, startPoint x: 982, startPoint y: 258, endPoint x: 972, endPoint y: 16, distance: 241.7
click at [972, 60] on html "Online web based iOS Simulators and Android Emulators. Run iPhone, iPad, Mobile…" at bounding box center [983, 314] width 241 height 508
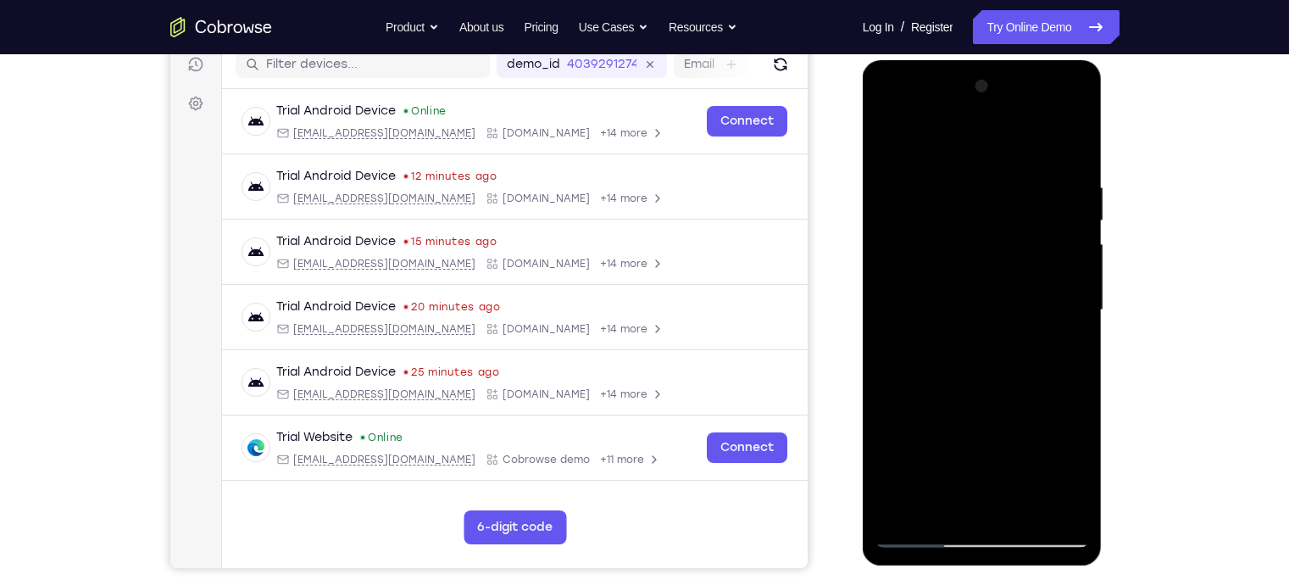
drag, startPoint x: 999, startPoint y: 453, endPoint x: 979, endPoint y: 142, distance: 311.6
click at [979, 142] on div at bounding box center [982, 310] width 214 height 474
drag, startPoint x: 1008, startPoint y: 230, endPoint x: 1012, endPoint y: 297, distance: 67.9
click at [1012, 297] on div at bounding box center [982, 310] width 214 height 474
click at [1074, 221] on div at bounding box center [982, 310] width 214 height 474
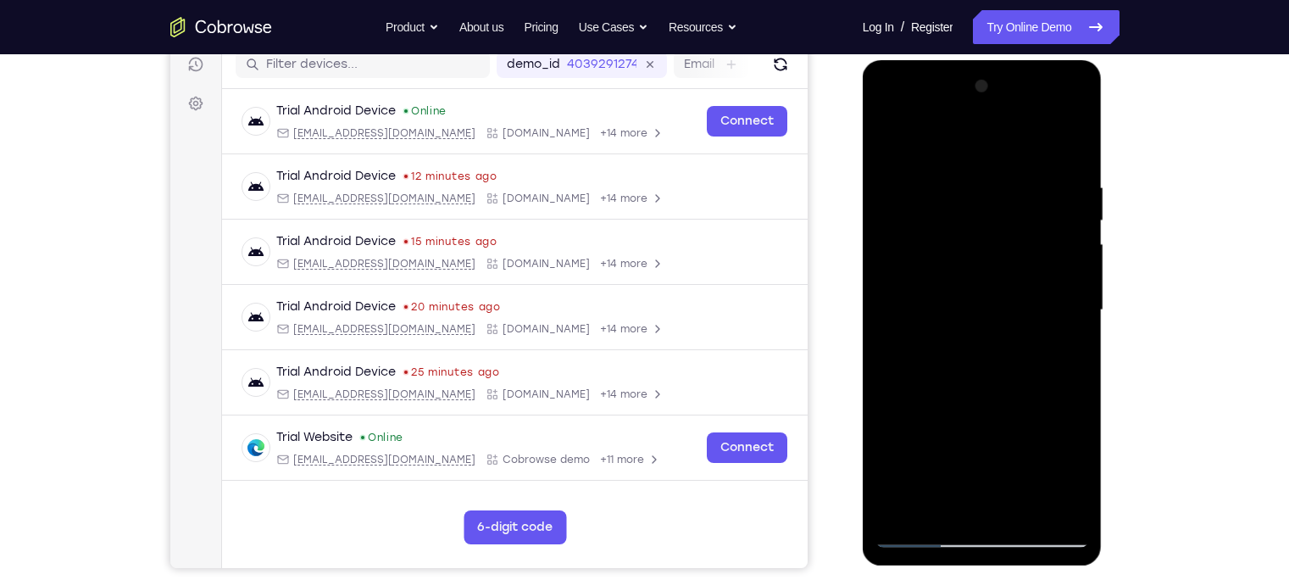
click at [1074, 221] on div at bounding box center [982, 310] width 214 height 474
drag, startPoint x: 1017, startPoint y: 271, endPoint x: 1022, endPoint y: 347, distance: 75.6
click at [1022, 347] on div at bounding box center [982, 310] width 214 height 474
click at [1074, 286] on div at bounding box center [982, 310] width 214 height 474
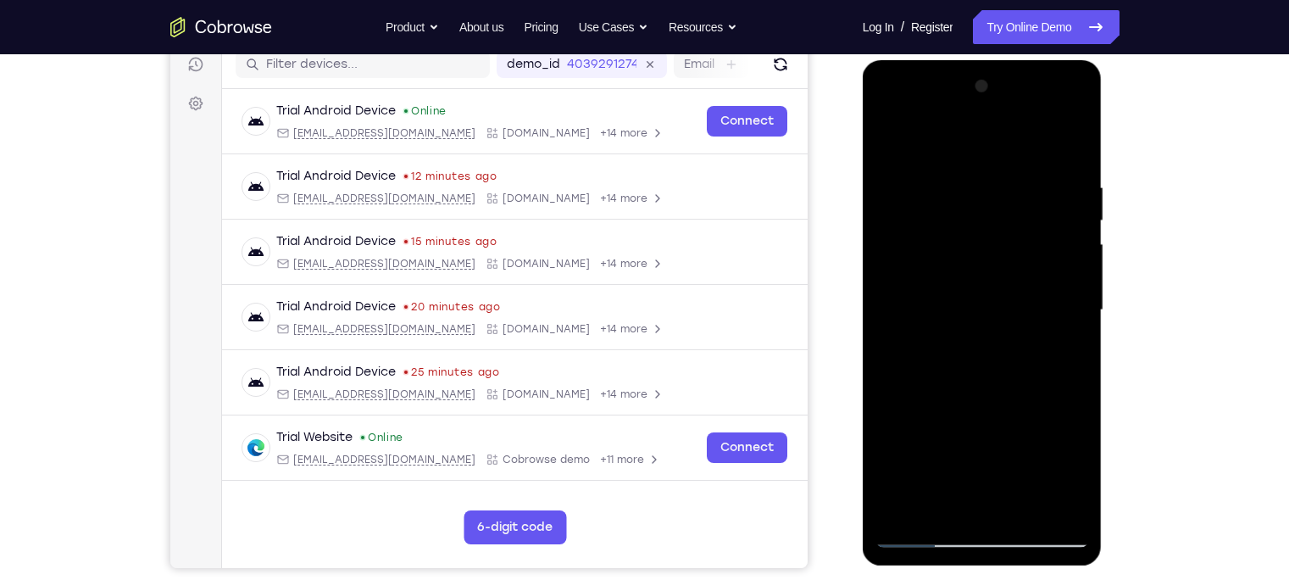
drag, startPoint x: 1033, startPoint y: 413, endPoint x: 1000, endPoint y: 171, distance: 243.7
click at [1000, 171] on div at bounding box center [982, 310] width 214 height 474
drag, startPoint x: 1006, startPoint y: 407, endPoint x: 1002, endPoint y: 344, distance: 62.8
click at [1002, 344] on div at bounding box center [982, 310] width 214 height 474
drag, startPoint x: 998, startPoint y: 417, endPoint x: 970, endPoint y: 130, distance: 287.7
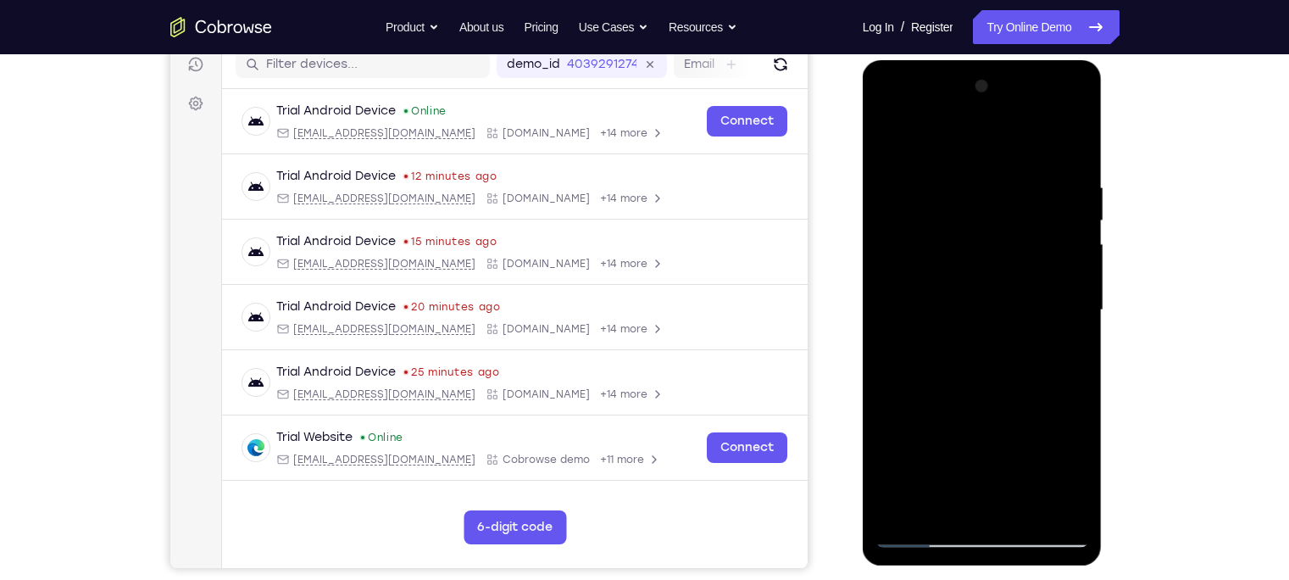
click at [970, 130] on div at bounding box center [982, 310] width 214 height 474
drag, startPoint x: 979, startPoint y: 411, endPoint x: 967, endPoint y: 307, distance: 105.0
click at [967, 307] on div at bounding box center [982, 310] width 214 height 474
drag, startPoint x: 976, startPoint y: 374, endPoint x: 954, endPoint y: 102, distance: 272.9
click at [954, 102] on div at bounding box center [982, 310] width 214 height 474
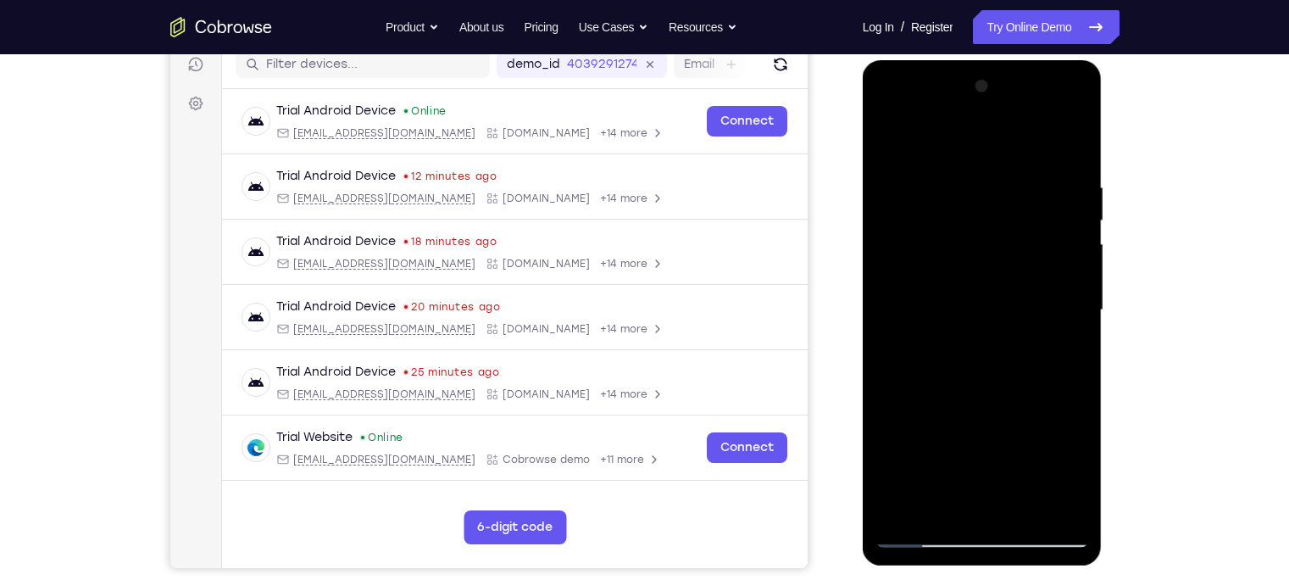
drag, startPoint x: 995, startPoint y: 414, endPoint x: 981, endPoint y: 56, distance: 358.7
click at [981, 60] on html "Online web based iOS Simulators and Android Emulators. Run iPhone, iPad, Mobile…" at bounding box center [983, 314] width 241 height 508
drag, startPoint x: 1019, startPoint y: 419, endPoint x: 1001, endPoint y: 259, distance: 160.3
click at [1001, 259] on div at bounding box center [982, 310] width 214 height 474
click at [1074, 289] on div at bounding box center [982, 310] width 214 height 474
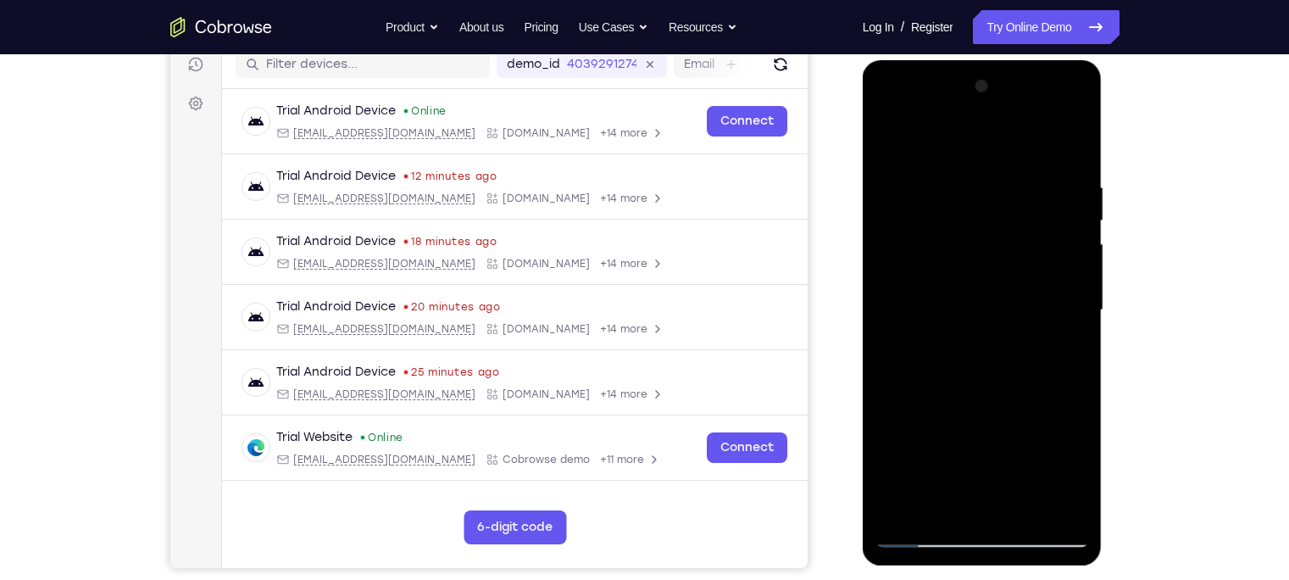
click at [1074, 289] on div at bounding box center [982, 310] width 214 height 474
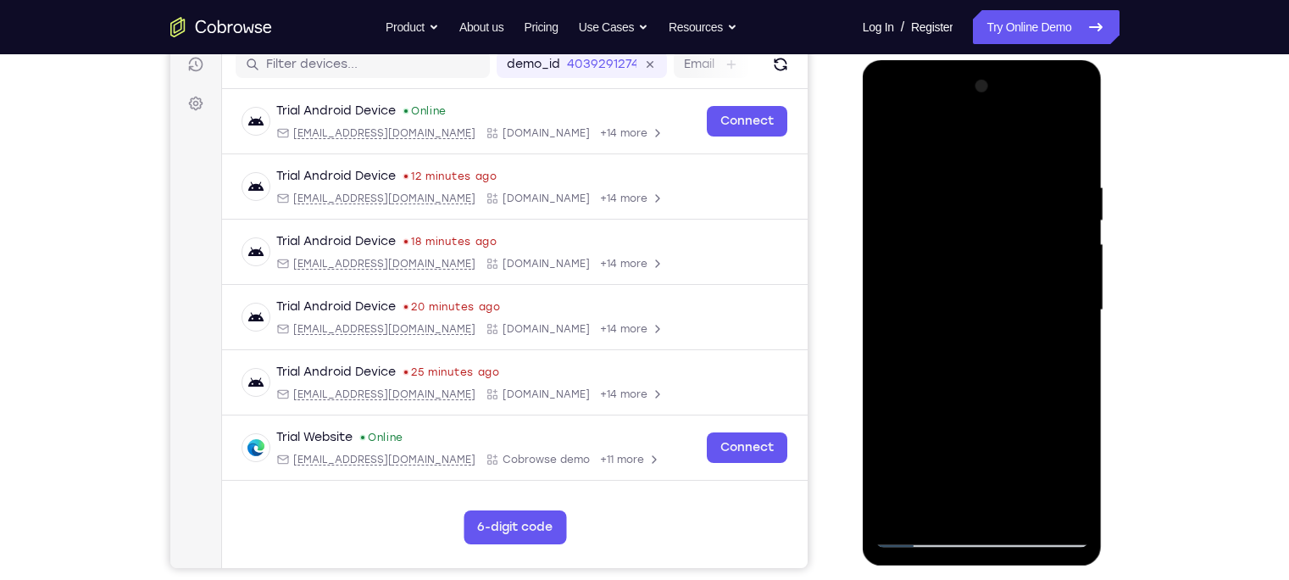
click at [1074, 289] on div at bounding box center [982, 310] width 214 height 474
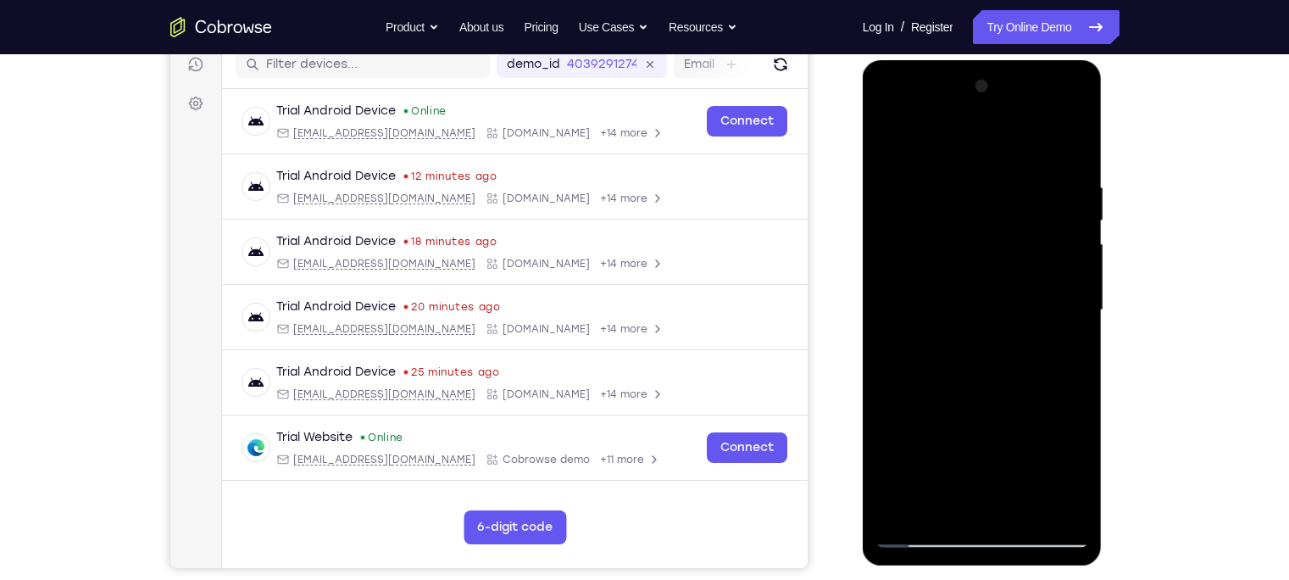
click at [1074, 289] on div at bounding box center [982, 310] width 214 height 474
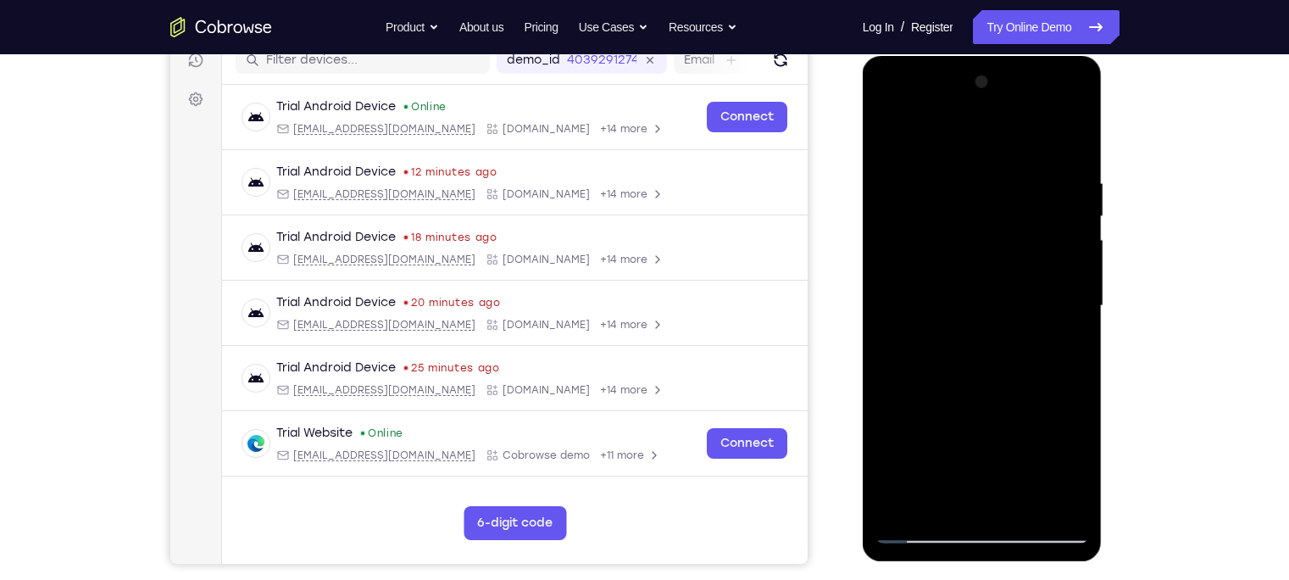
scroll to position [225, 0]
drag, startPoint x: 1062, startPoint y: 391, endPoint x: 1029, endPoint y: 73, distance: 319.4
click at [1029, 73] on div at bounding box center [982, 306] width 214 height 474
drag, startPoint x: 1008, startPoint y: 341, endPoint x: 1005, endPoint y: 234, distance: 106.8
click at [1005, 234] on div at bounding box center [982, 306] width 214 height 474
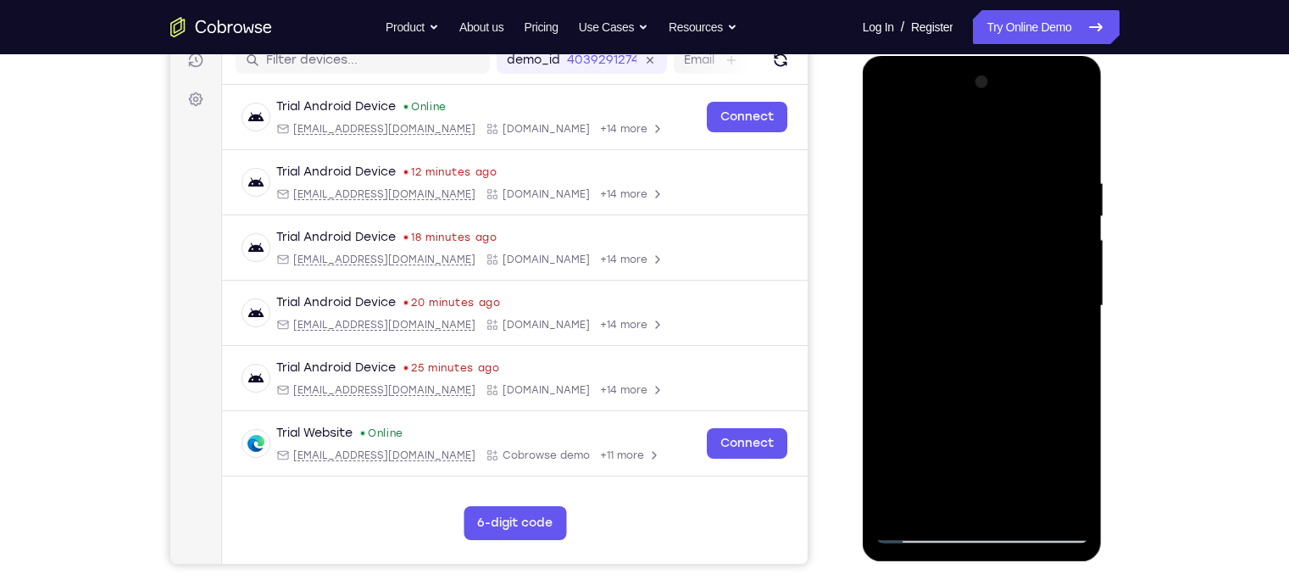
drag, startPoint x: 1001, startPoint y: 337, endPoint x: 976, endPoint y: 133, distance: 205.7
click at [976, 133] on div at bounding box center [982, 306] width 214 height 474
drag, startPoint x: 979, startPoint y: 404, endPoint x: 981, endPoint y: 196, distance: 208.4
click at [981, 196] on div at bounding box center [982, 306] width 214 height 474
drag, startPoint x: 962, startPoint y: 412, endPoint x: 957, endPoint y: 230, distance: 181.4
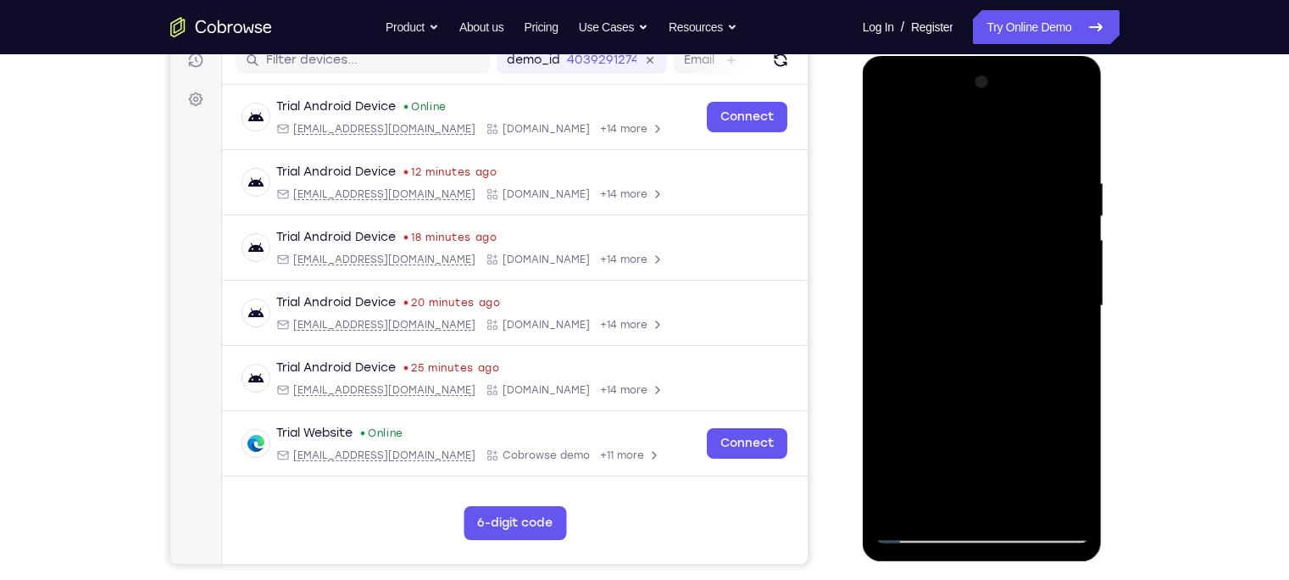
click at [957, 230] on div at bounding box center [982, 306] width 214 height 474
drag, startPoint x: 943, startPoint y: 429, endPoint x: 939, endPoint y: 264, distance: 165.3
click at [939, 264] on div at bounding box center [982, 306] width 214 height 474
drag, startPoint x: 924, startPoint y: 404, endPoint x: 931, endPoint y: 197, distance: 207.7
click at [931, 197] on div at bounding box center [982, 306] width 214 height 474
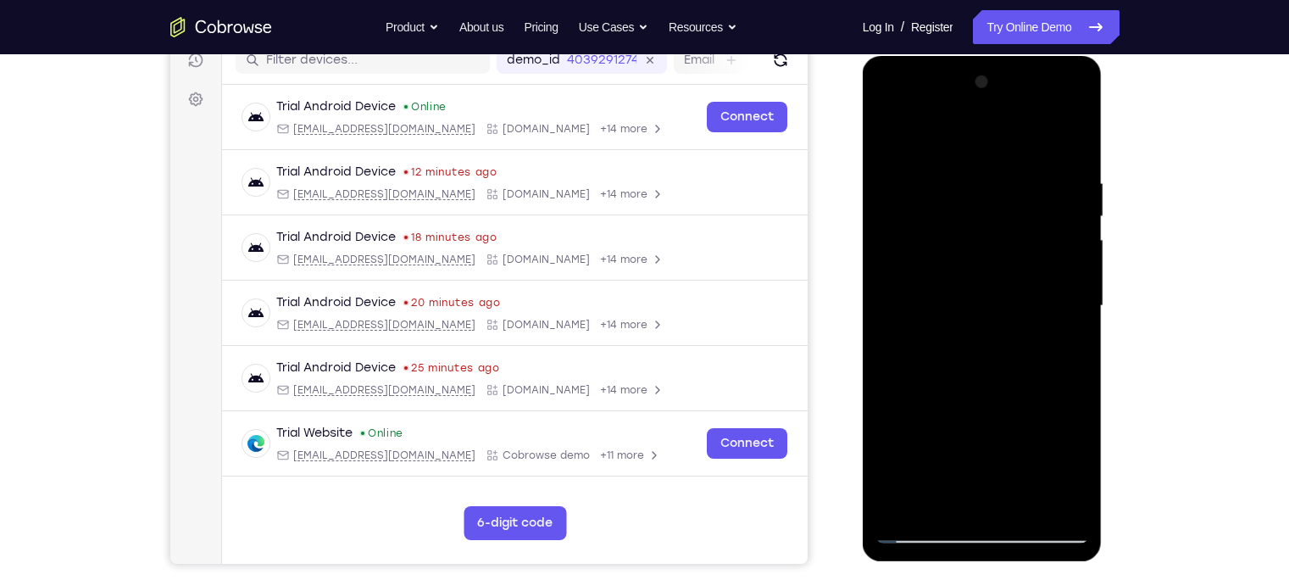
drag, startPoint x: 930, startPoint y: 393, endPoint x: 938, endPoint y: 184, distance: 209.4
click at [938, 184] on div at bounding box center [982, 306] width 214 height 474
drag, startPoint x: 943, startPoint y: 354, endPoint x: 944, endPoint y: 124, distance: 230.5
click at [944, 124] on div at bounding box center [982, 306] width 214 height 474
drag, startPoint x: 998, startPoint y: 391, endPoint x: 962, endPoint y: 186, distance: 207.4
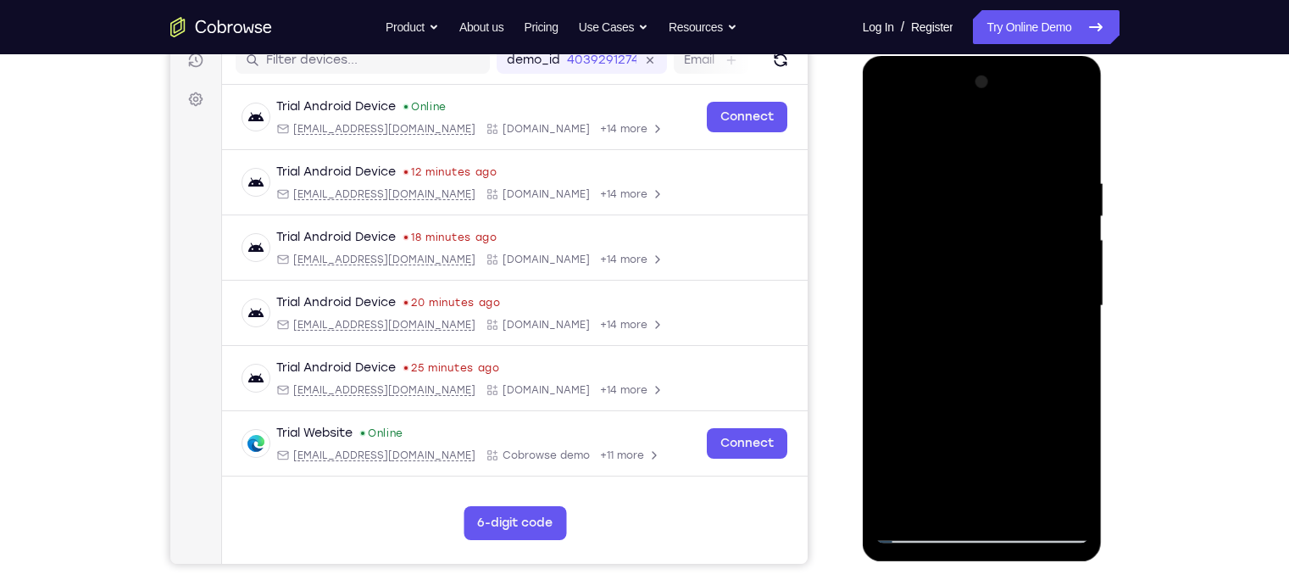
click at [962, 186] on div at bounding box center [982, 306] width 214 height 474
drag, startPoint x: 962, startPoint y: 380, endPoint x: 983, endPoint y: 76, distance: 304.9
click at [983, 76] on div at bounding box center [982, 306] width 214 height 474
drag, startPoint x: 982, startPoint y: 347, endPoint x: 979, endPoint y: 149, distance: 198.3
click at [979, 149] on div at bounding box center [982, 306] width 214 height 474
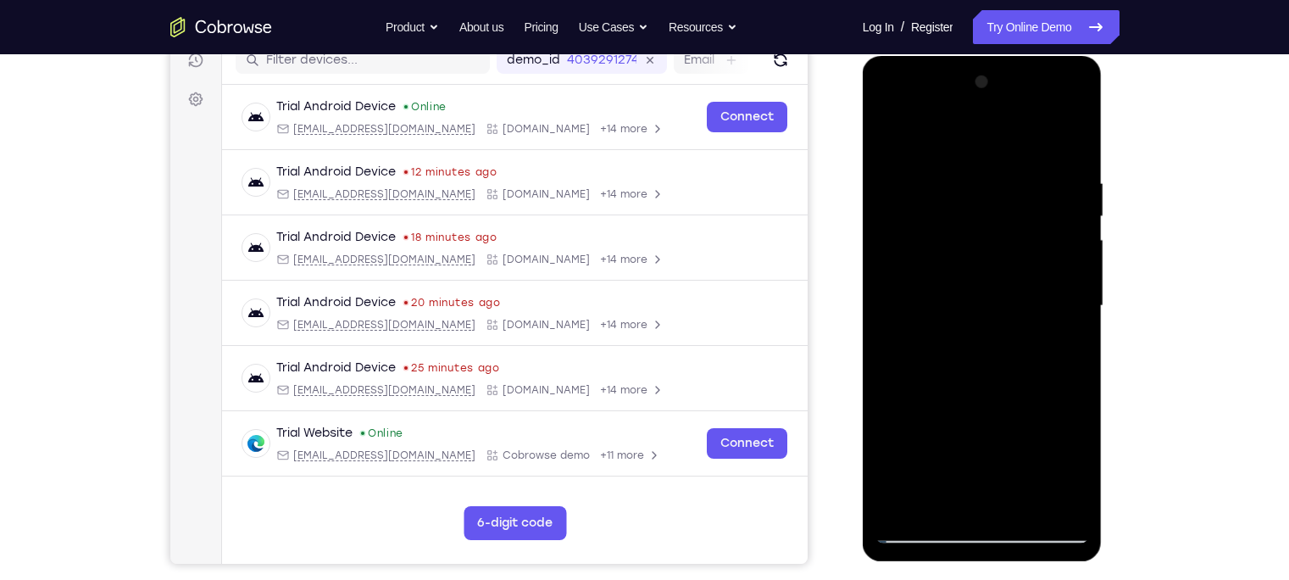
drag, startPoint x: 979, startPoint y: 335, endPoint x: 991, endPoint y: 156, distance: 179.2
click at [991, 156] on div at bounding box center [982, 306] width 214 height 474
drag, startPoint x: 968, startPoint y: 323, endPoint x: 974, endPoint y: 136, distance: 186.5
click at [974, 136] on div at bounding box center [982, 306] width 214 height 474
drag, startPoint x: 945, startPoint y: 306, endPoint x: 954, endPoint y: 113, distance: 193.4
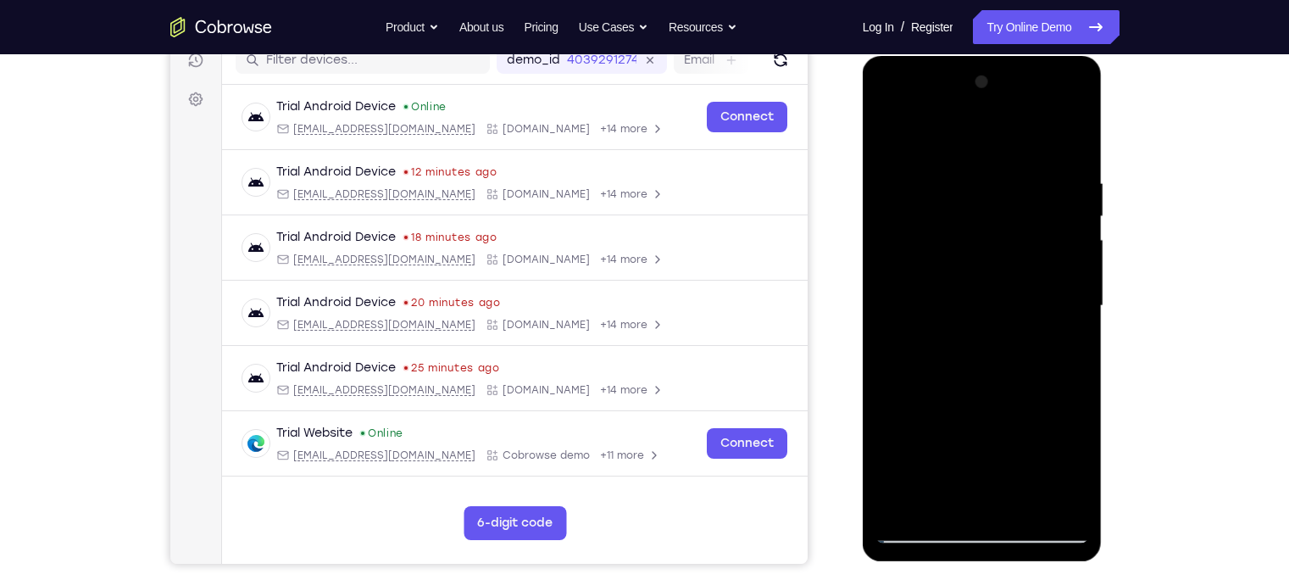
click at [954, 113] on div at bounding box center [982, 306] width 214 height 474
drag, startPoint x: 952, startPoint y: 318, endPoint x: 945, endPoint y: 165, distance: 152.7
click at [945, 165] on div at bounding box center [982, 306] width 214 height 474
drag, startPoint x: 941, startPoint y: 340, endPoint x: 950, endPoint y: 20, distance: 319.5
click at [950, 56] on html "Online web based iOS Simulators and Android Emulators. Run iPhone, iPad, Mobile…" at bounding box center [983, 310] width 241 height 508
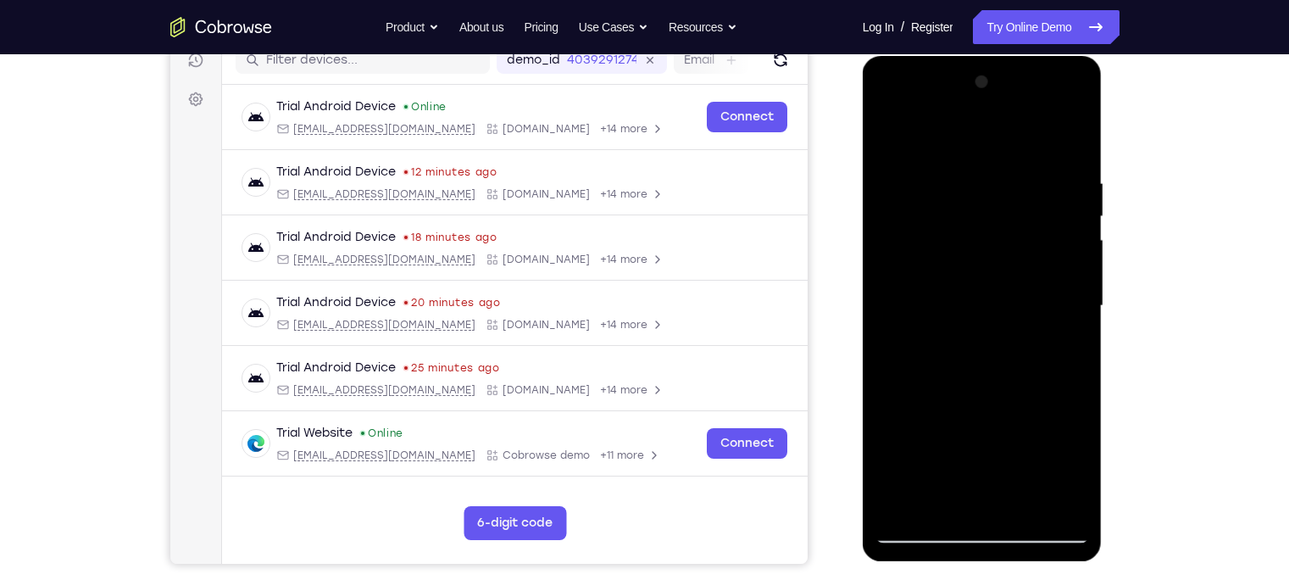
drag, startPoint x: 932, startPoint y: 234, endPoint x: 932, endPoint y: 158, distance: 76.3
click at [932, 158] on div at bounding box center [982, 306] width 214 height 474
drag, startPoint x: 932, startPoint y: 333, endPoint x: 928, endPoint y: 119, distance: 213.6
click at [928, 119] on div at bounding box center [982, 306] width 214 height 474
drag, startPoint x: 940, startPoint y: 317, endPoint x: 935, endPoint y: 126, distance: 190.7
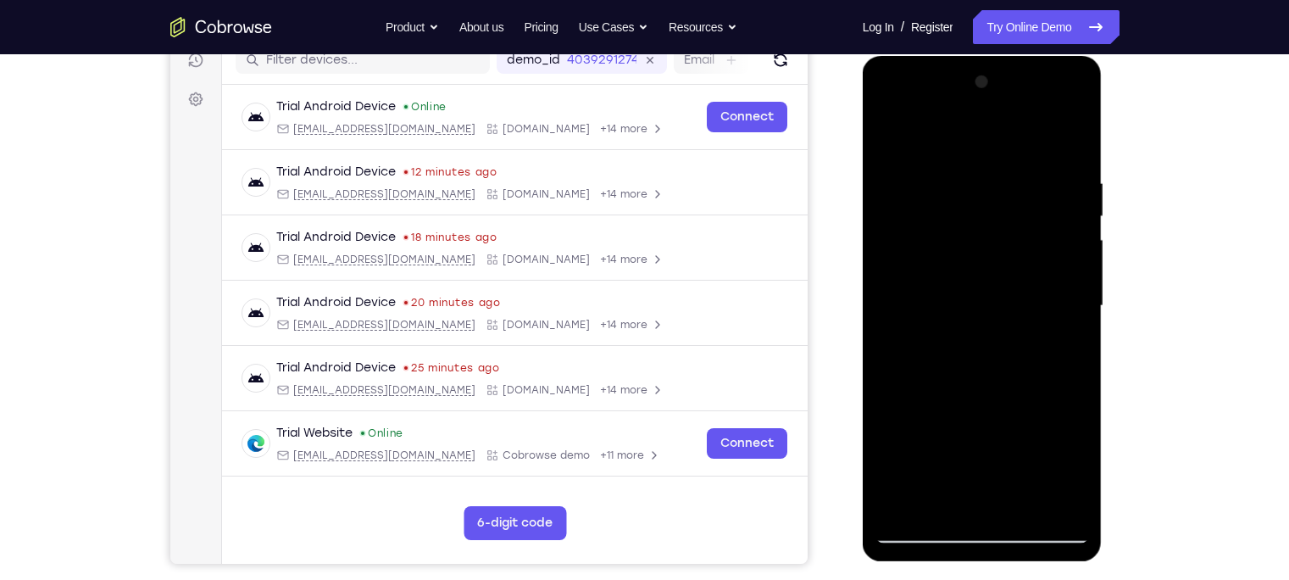
click at [935, 126] on div at bounding box center [982, 306] width 214 height 474
